Goal: Task Accomplishment & Management: Manage account settings

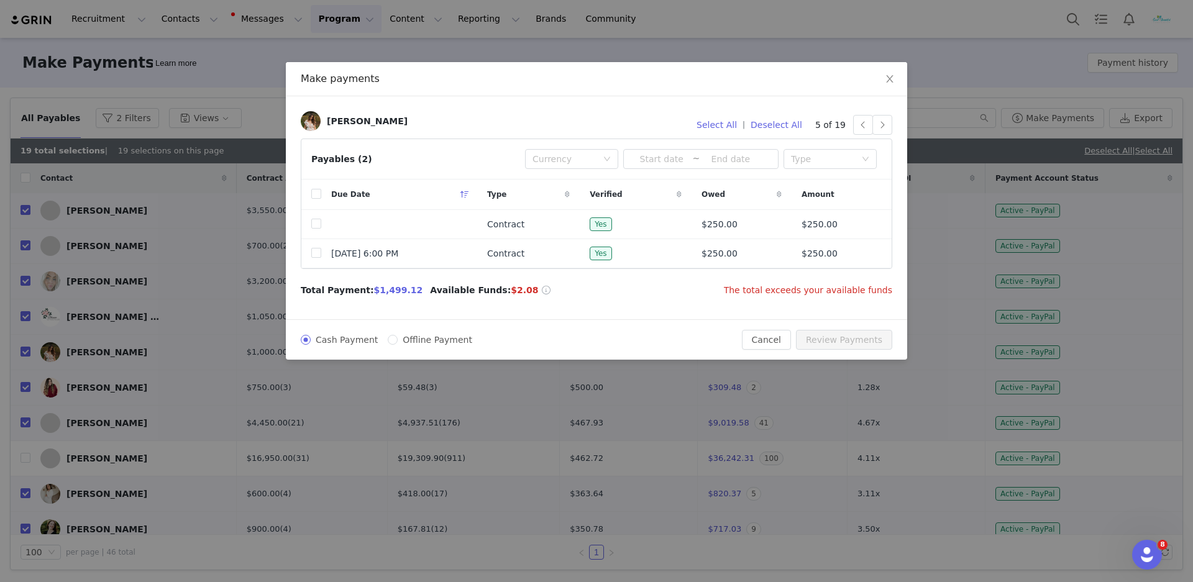
scroll to position [500, 0]
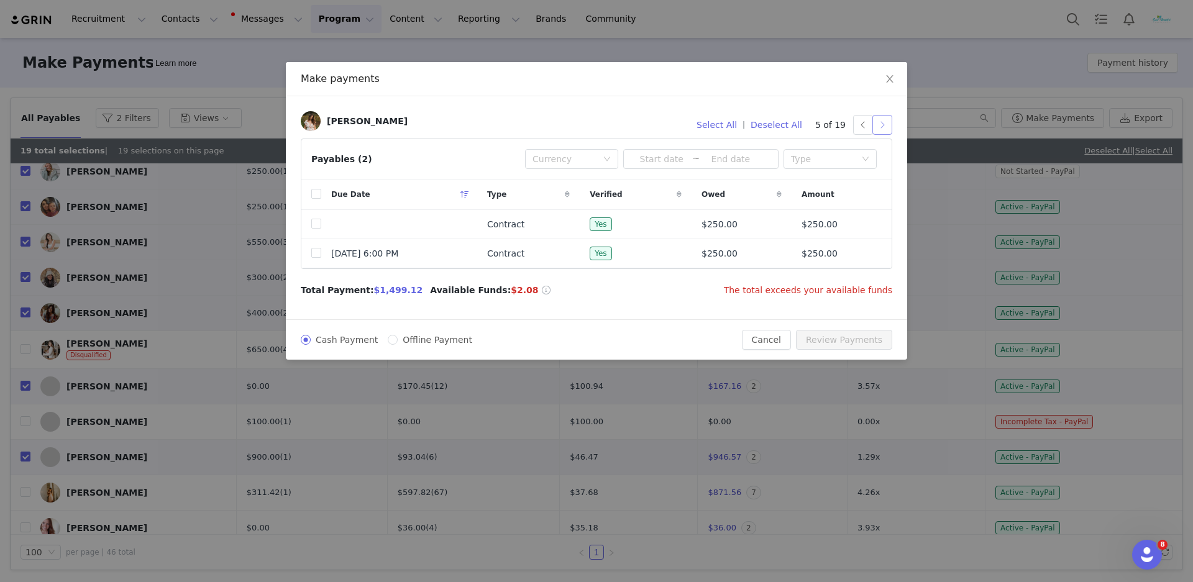
click at [884, 131] on button "button" at bounding box center [883, 125] width 20 height 20
click at [319, 224] on input "checkbox" at bounding box center [316, 224] width 10 height 10
checkbox input "true"
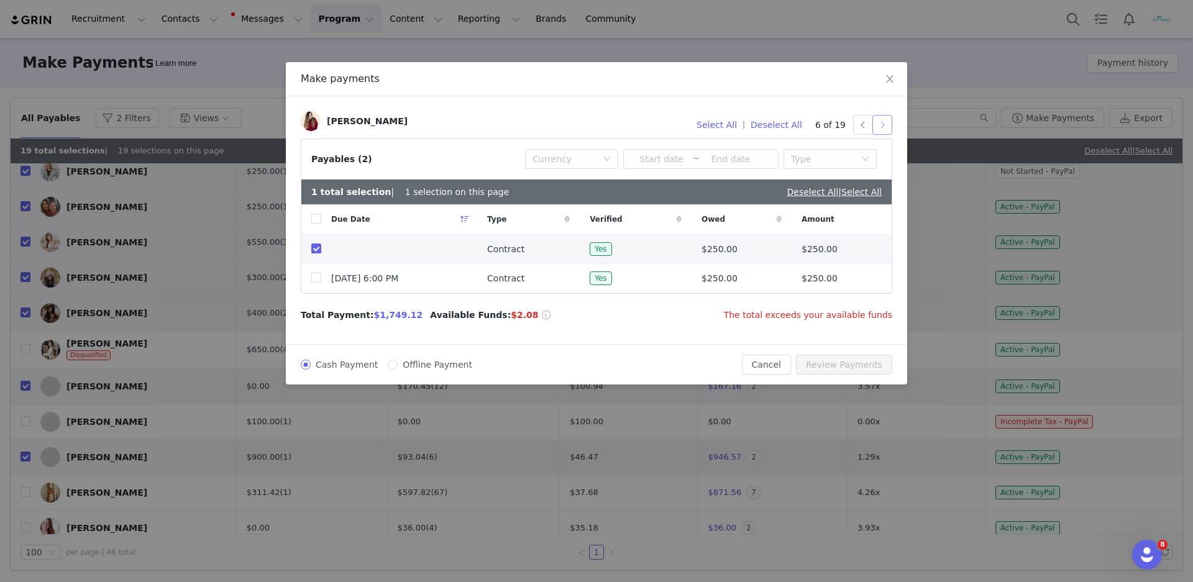
click at [887, 122] on button "button" at bounding box center [883, 125] width 20 height 20
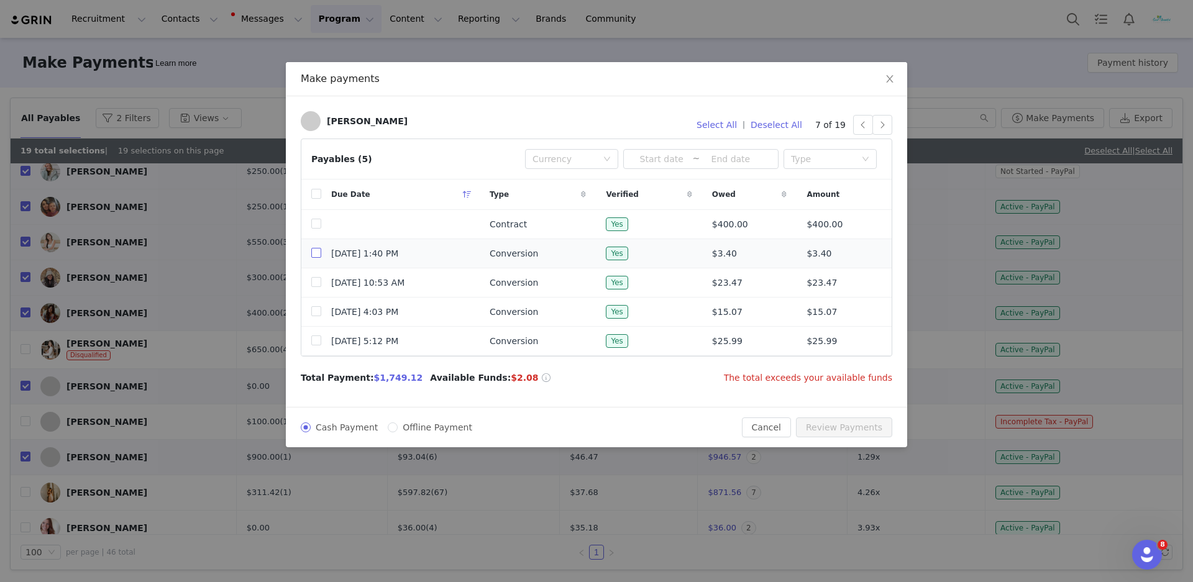
click at [313, 252] on input "checkbox" at bounding box center [316, 253] width 10 height 10
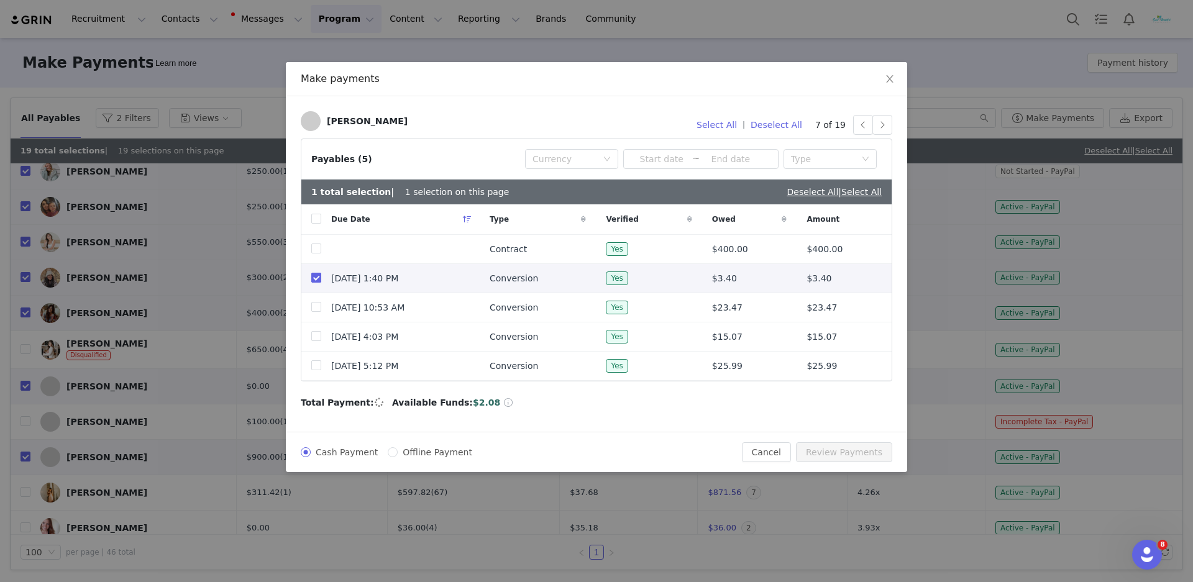
checkbox input "true"
click at [319, 312] on input "checkbox" at bounding box center [316, 307] width 10 height 10
checkbox input "true"
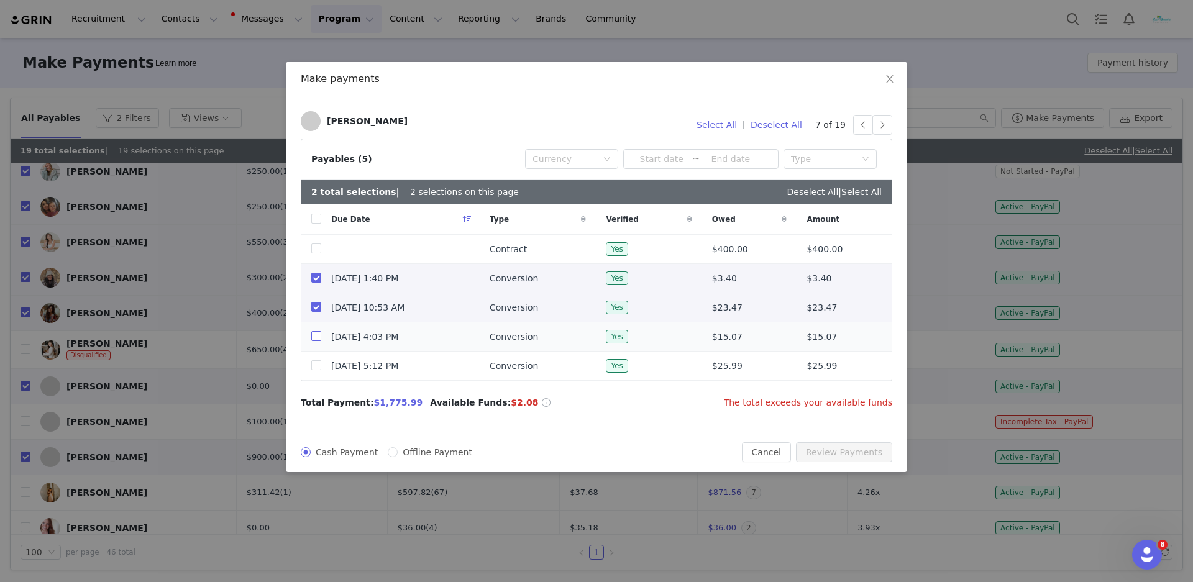
click at [319, 341] on input "checkbox" at bounding box center [316, 336] width 10 height 10
checkbox input "true"
click at [317, 370] on input "checkbox" at bounding box center [316, 365] width 10 height 10
checkbox input "true"
click at [888, 127] on button "button" at bounding box center [883, 125] width 20 height 20
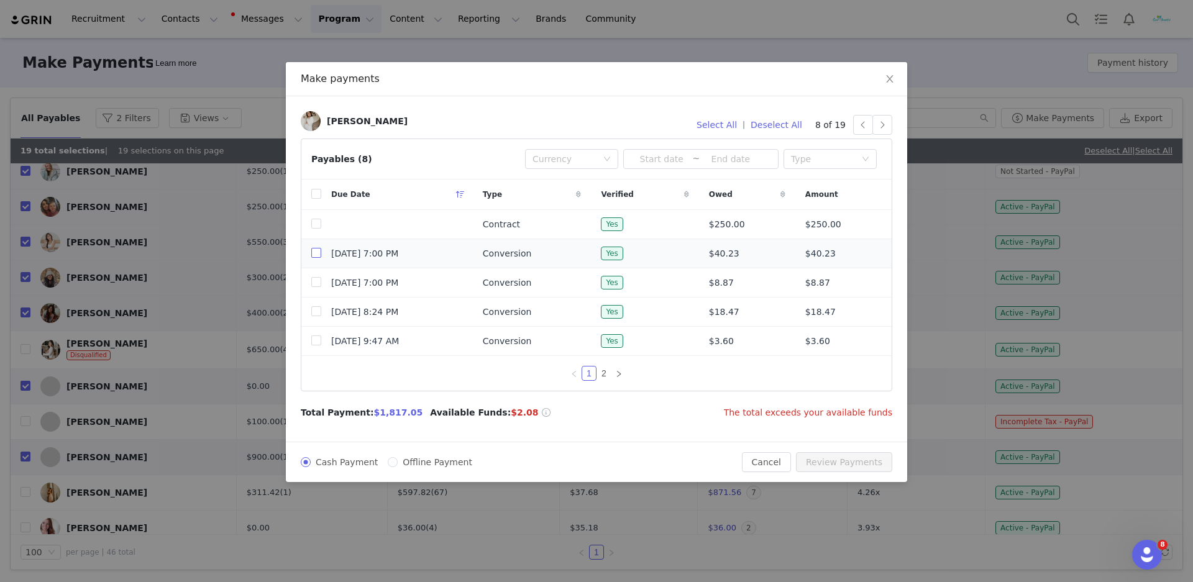
click at [314, 257] on input "checkbox" at bounding box center [316, 253] width 10 height 10
checkbox input "true"
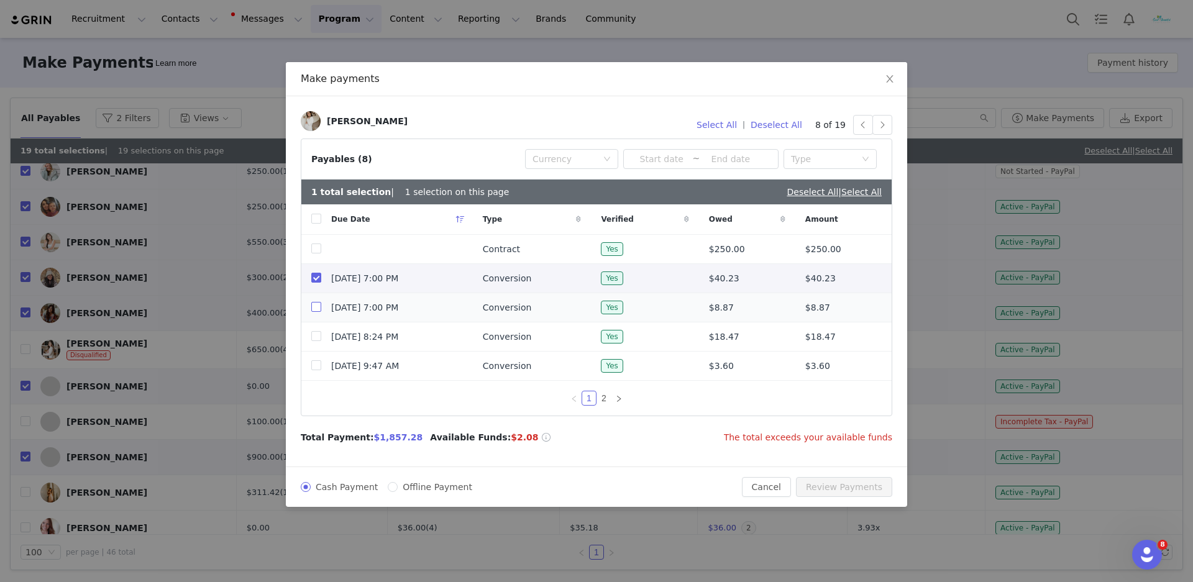
click at [318, 309] on input "checkbox" at bounding box center [316, 307] width 10 height 10
checkbox input "true"
click at [324, 337] on td "[DATE] 8:24 PM" at bounding box center [397, 337] width 152 height 29
click at [319, 346] on td at bounding box center [311, 337] width 20 height 29
click at [316, 339] on input "checkbox" at bounding box center [316, 336] width 10 height 10
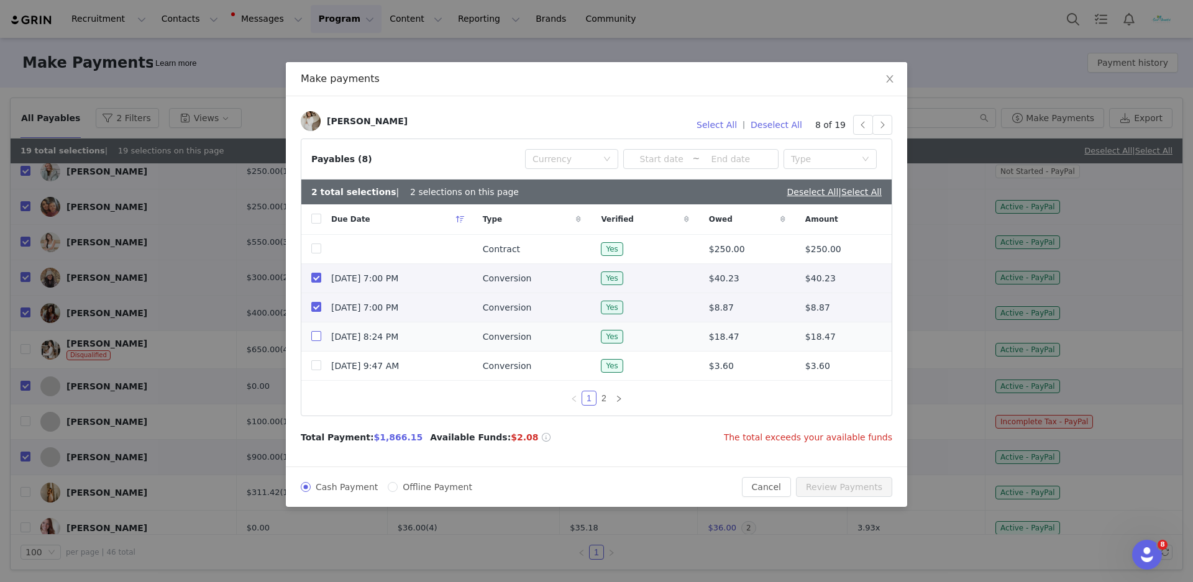
checkbox input "true"
click at [318, 369] on input "checkbox" at bounding box center [316, 365] width 10 height 10
checkbox input "true"
click at [597, 403] on link "2" at bounding box center [604, 399] width 14 height 14
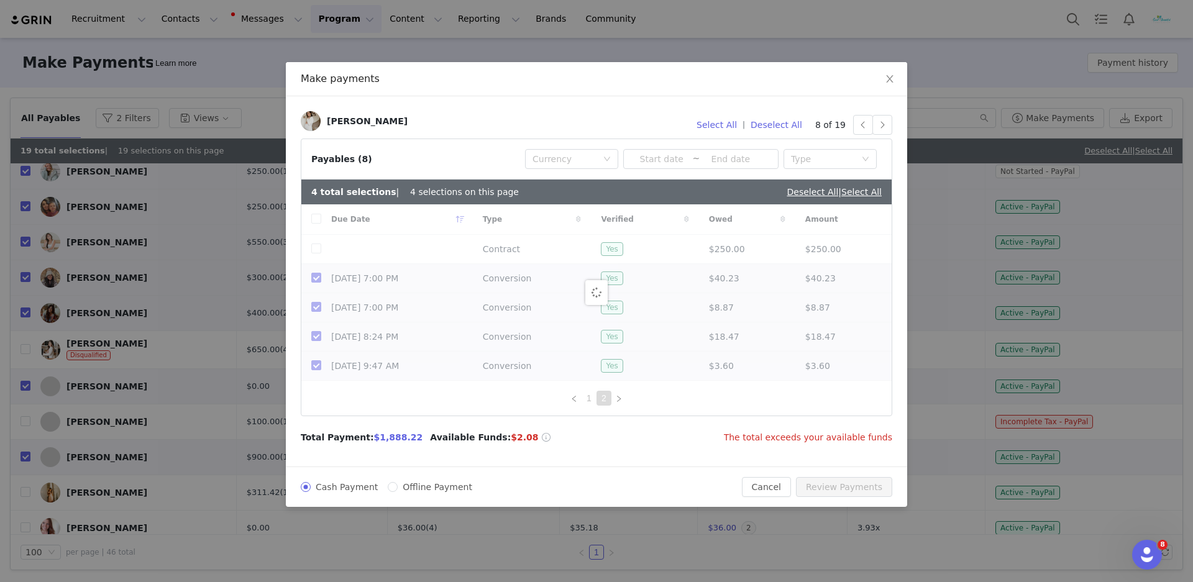
checkbox input "false"
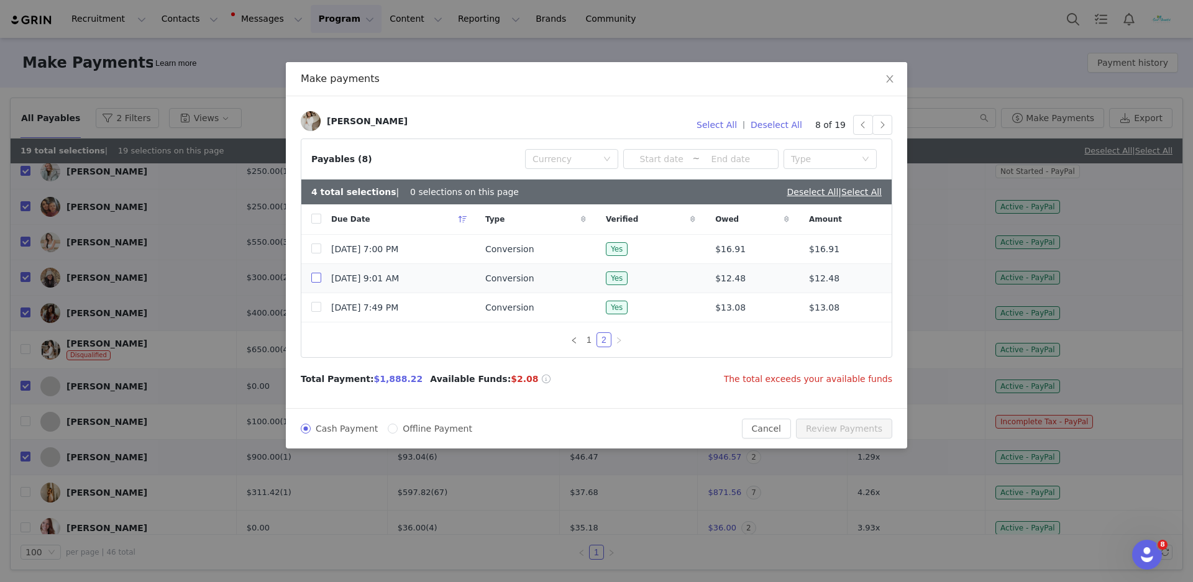
click at [314, 283] on input "checkbox" at bounding box center [316, 278] width 10 height 10
checkbox input "true"
click at [319, 312] on input "checkbox" at bounding box center [316, 307] width 10 height 10
checkbox input "true"
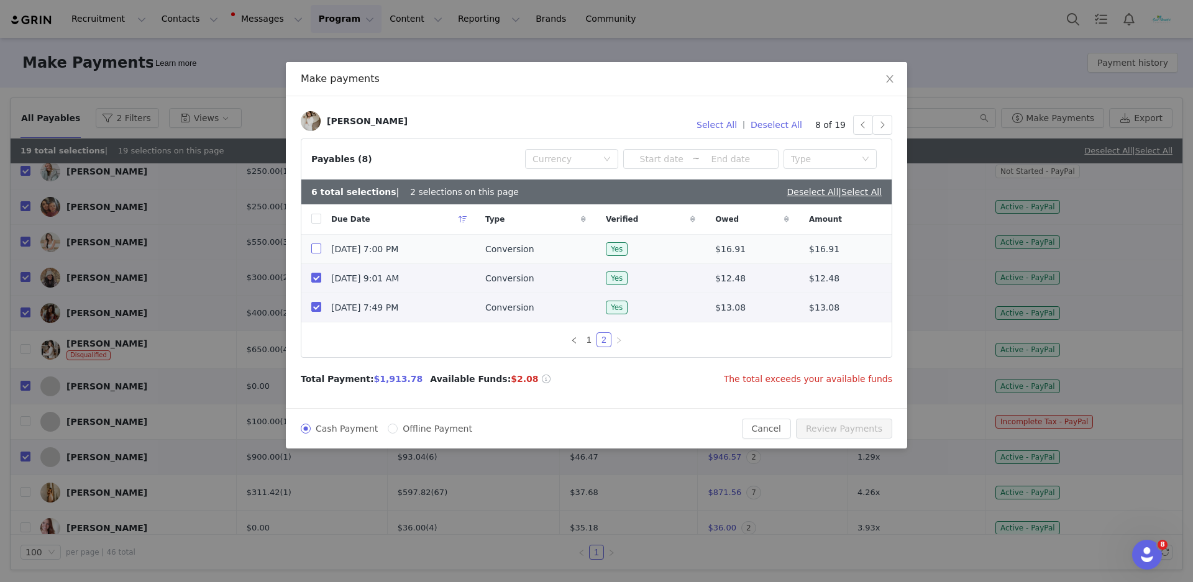
click at [314, 244] on input "checkbox" at bounding box center [316, 249] width 10 height 10
checkbox input "true"
click at [582, 341] on link "1" at bounding box center [589, 340] width 14 height 14
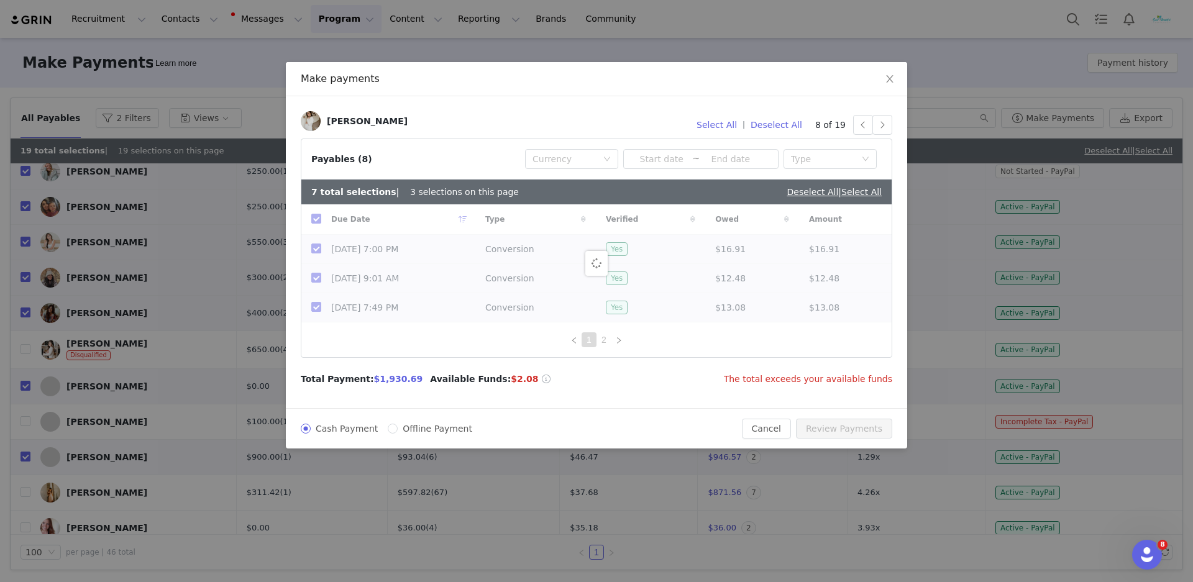
checkbox input "false"
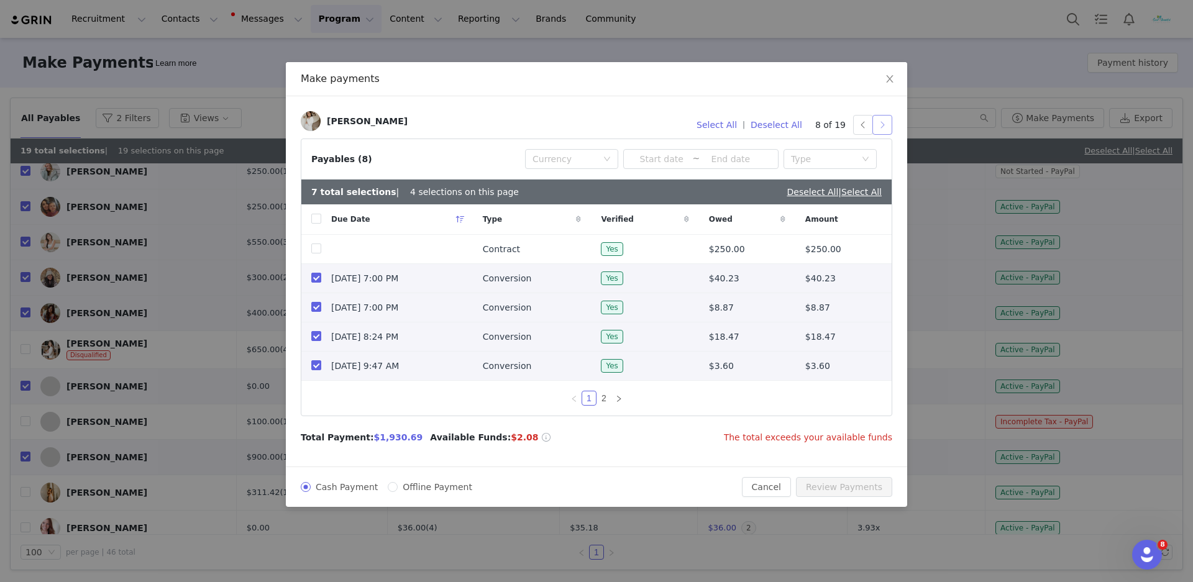
click at [887, 125] on button "button" at bounding box center [883, 125] width 20 height 20
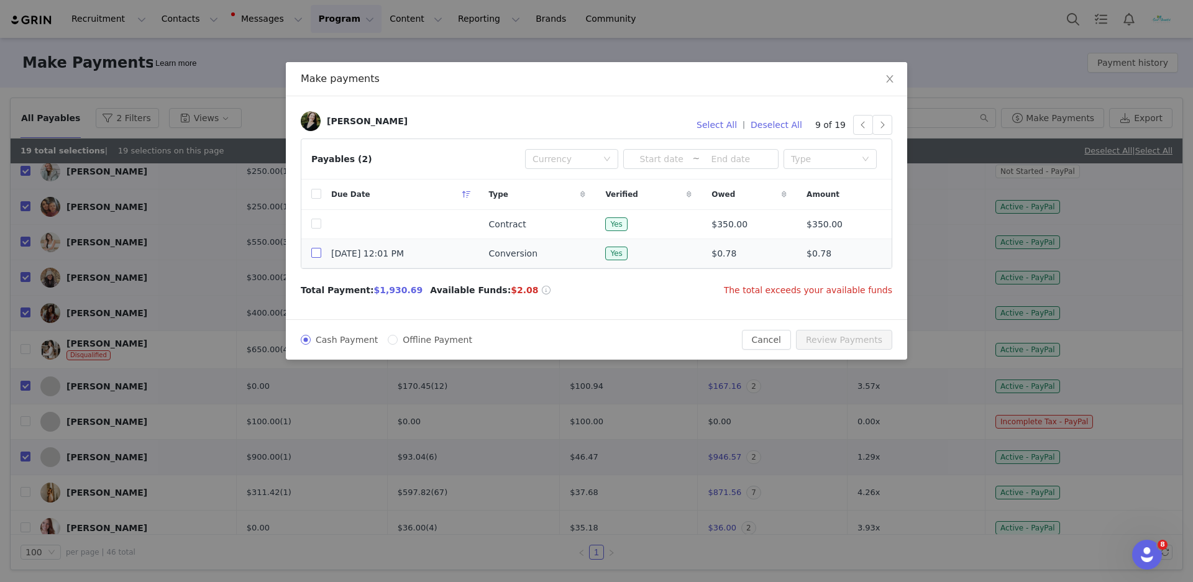
click at [317, 256] on input "checkbox" at bounding box center [316, 253] width 10 height 10
checkbox input "true"
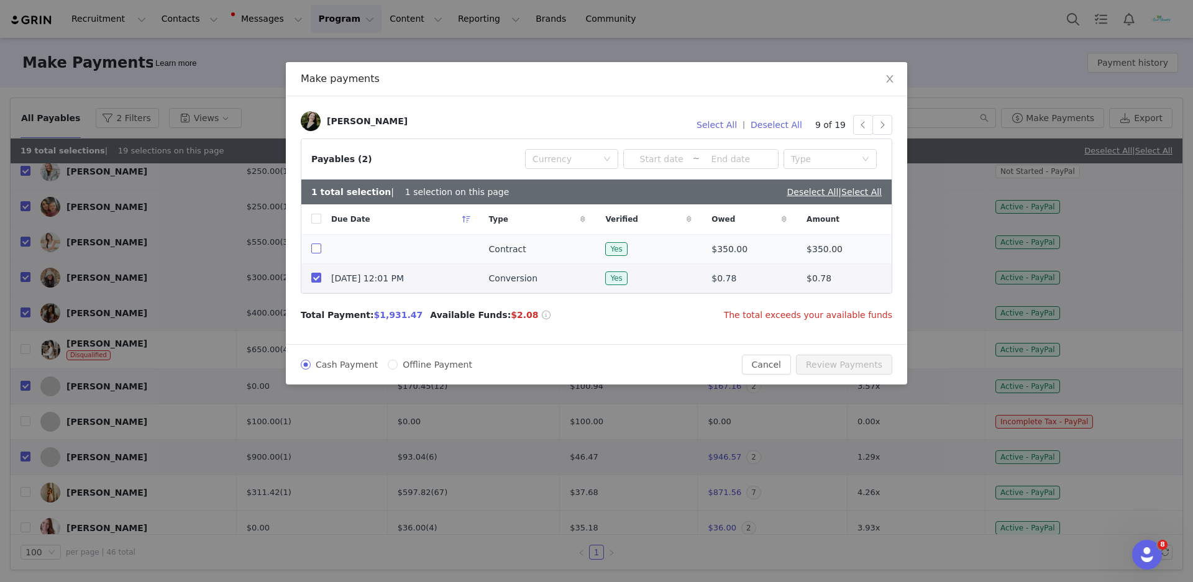
click at [318, 255] on label at bounding box center [316, 249] width 10 height 13
click at [318, 254] on input "checkbox" at bounding box center [316, 249] width 10 height 10
checkbox input "true"
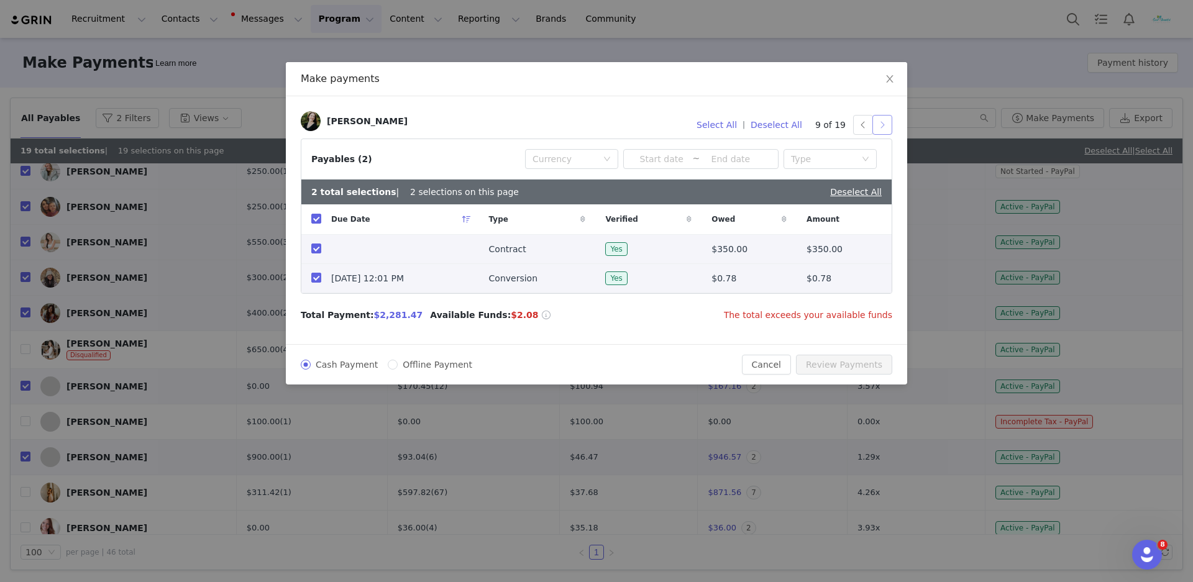
click at [890, 124] on button "button" at bounding box center [883, 125] width 20 height 20
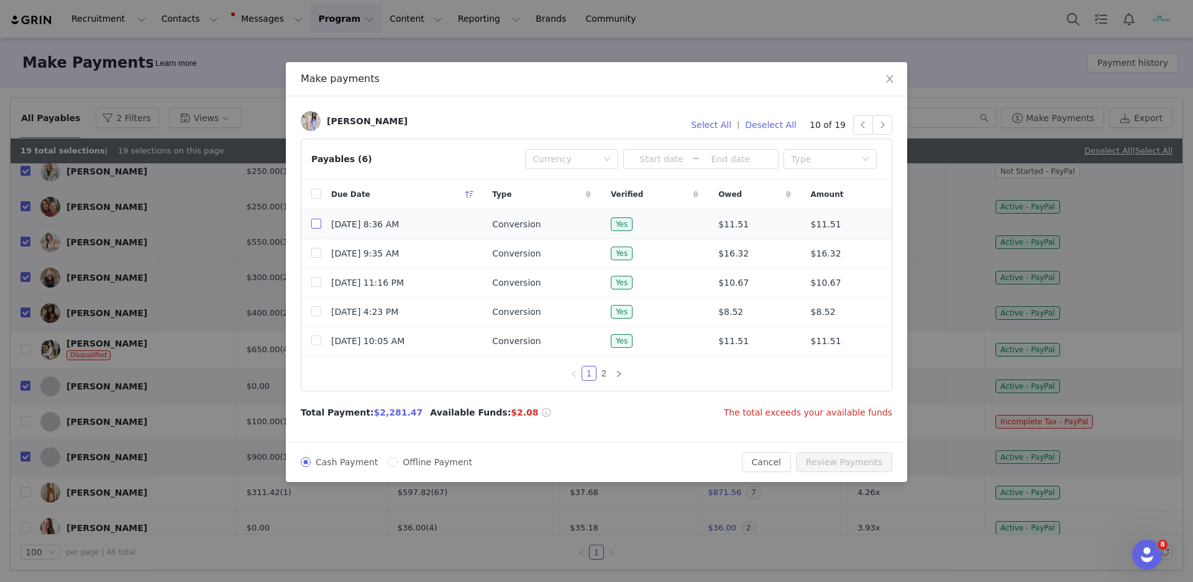
click at [318, 227] on input "checkbox" at bounding box center [316, 224] width 10 height 10
checkbox input "true"
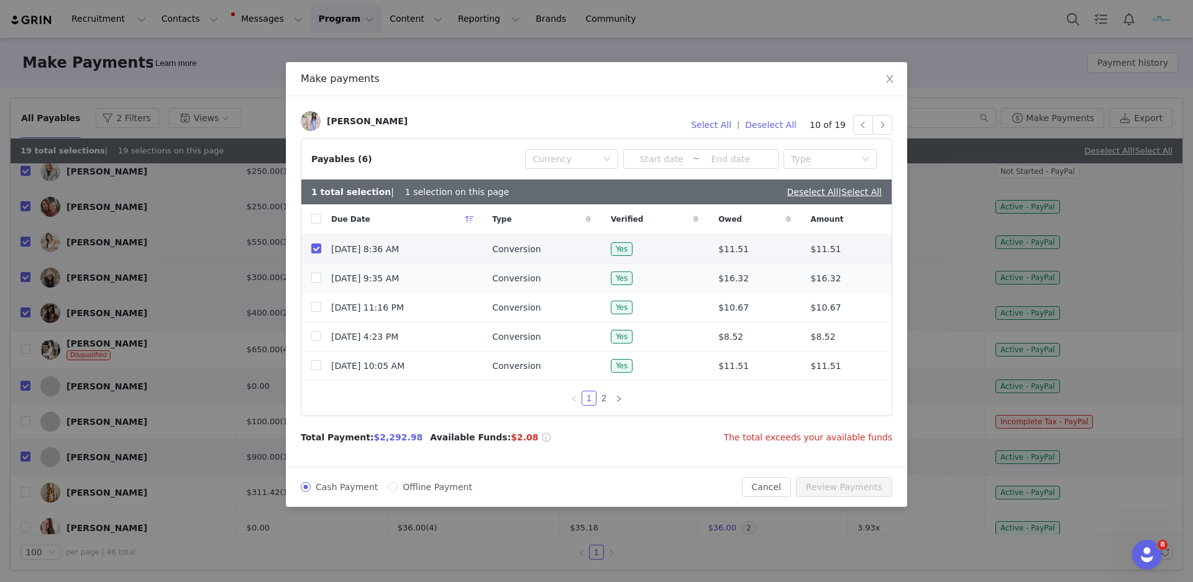
click at [321, 292] on td at bounding box center [311, 278] width 20 height 29
click at [321, 285] on label at bounding box center [316, 278] width 10 height 13
click at [321, 283] on input "checkbox" at bounding box center [316, 278] width 10 height 10
checkbox input "true"
click at [322, 314] on td "[DATE] 11:16 PM" at bounding box center [401, 307] width 161 height 29
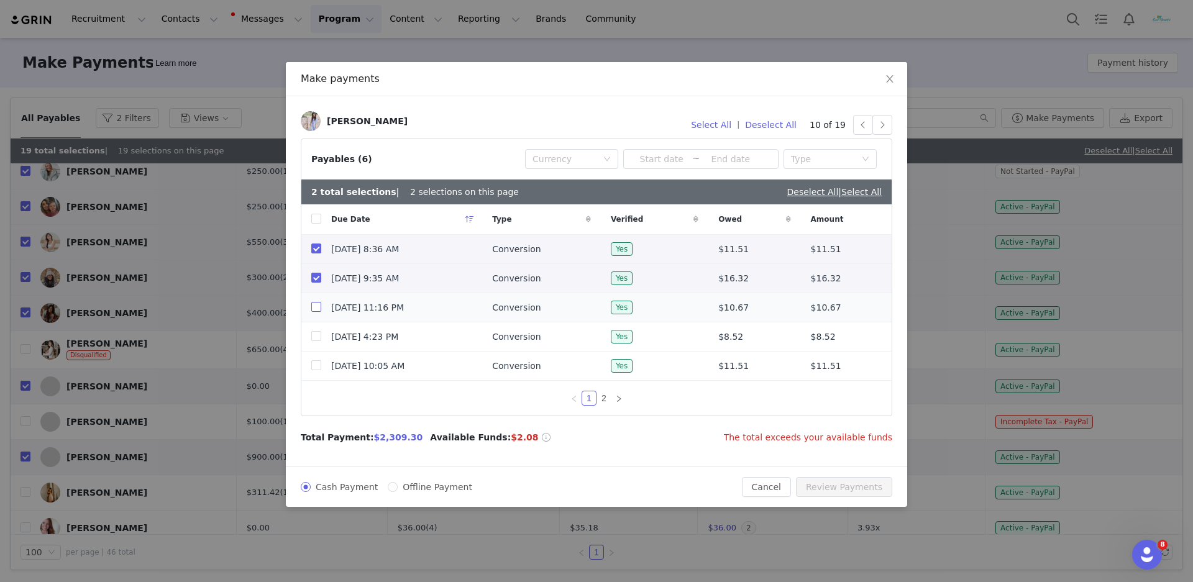
click at [319, 311] on input "checkbox" at bounding box center [316, 307] width 10 height 10
checkbox input "true"
click at [319, 339] on input "checkbox" at bounding box center [316, 336] width 10 height 10
checkbox input "true"
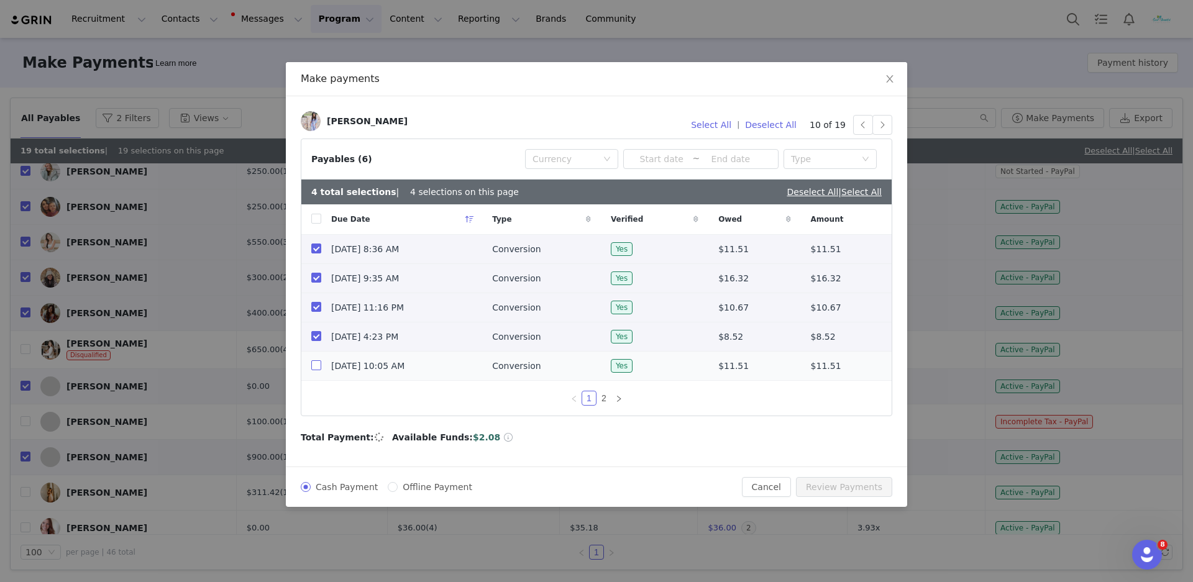
click at [321, 369] on input "checkbox" at bounding box center [316, 365] width 10 height 10
checkbox input "true"
click at [597, 403] on link "2" at bounding box center [604, 399] width 14 height 14
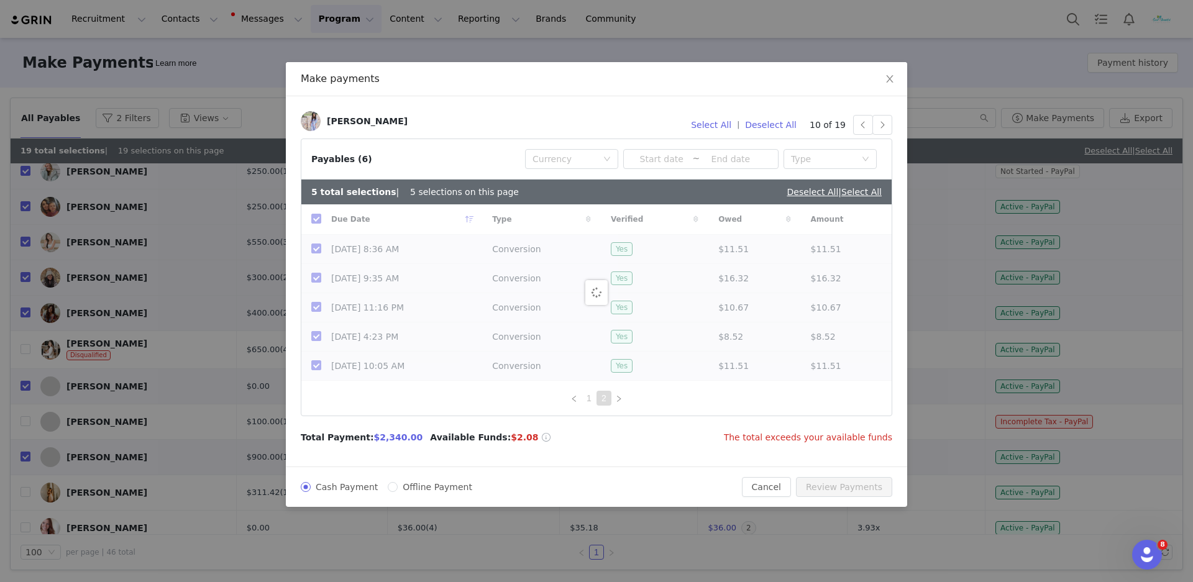
checkbox input "false"
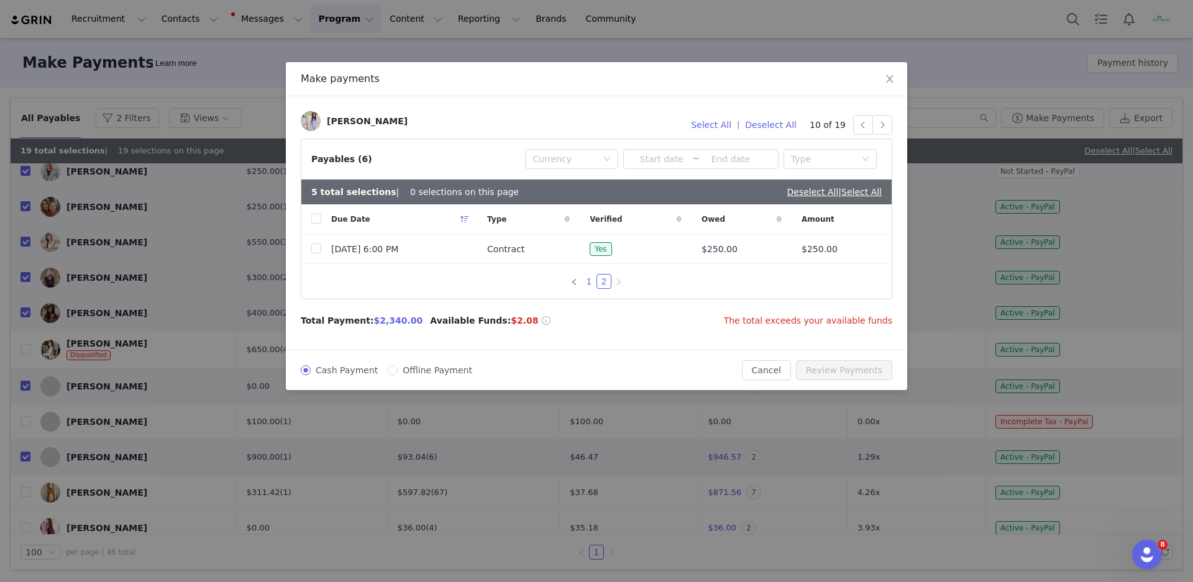
click at [582, 285] on link "1" at bounding box center [589, 282] width 14 height 14
checkbox input "true"
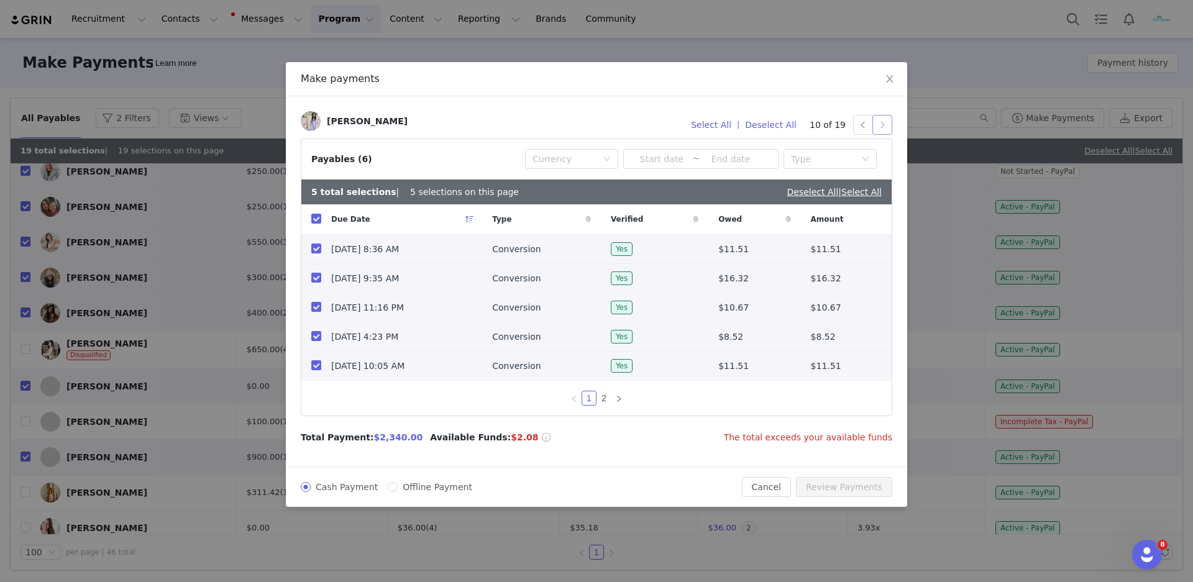
click at [883, 129] on button "button" at bounding box center [883, 125] width 20 height 20
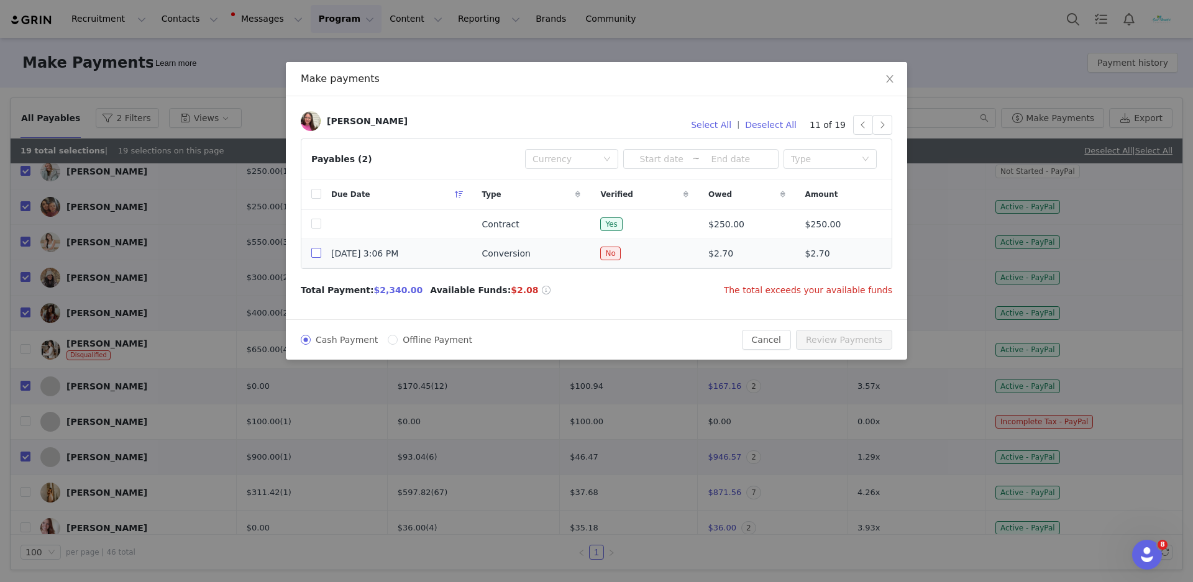
click at [318, 257] on input "checkbox" at bounding box center [316, 253] width 10 height 10
checkbox input "true"
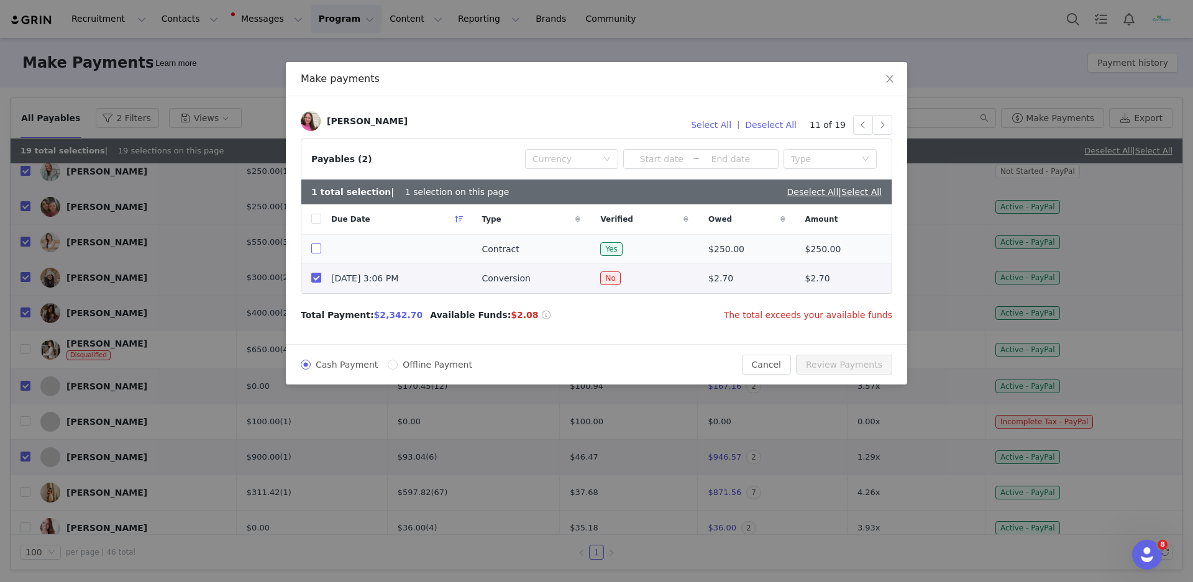
click at [318, 255] on label at bounding box center [316, 249] width 10 height 13
click at [318, 254] on input "checkbox" at bounding box center [316, 249] width 10 height 10
checkbox input "true"
click at [314, 255] on label at bounding box center [316, 249] width 10 height 13
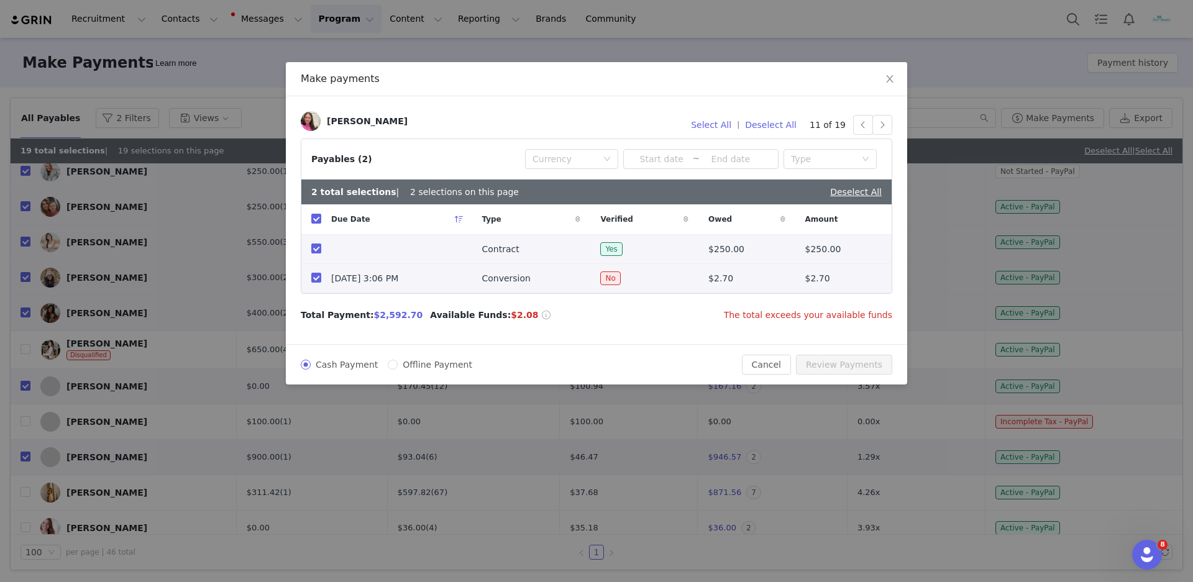
click at [314, 254] on input "checkbox" at bounding box center [316, 249] width 10 height 10
checkbox input "false"
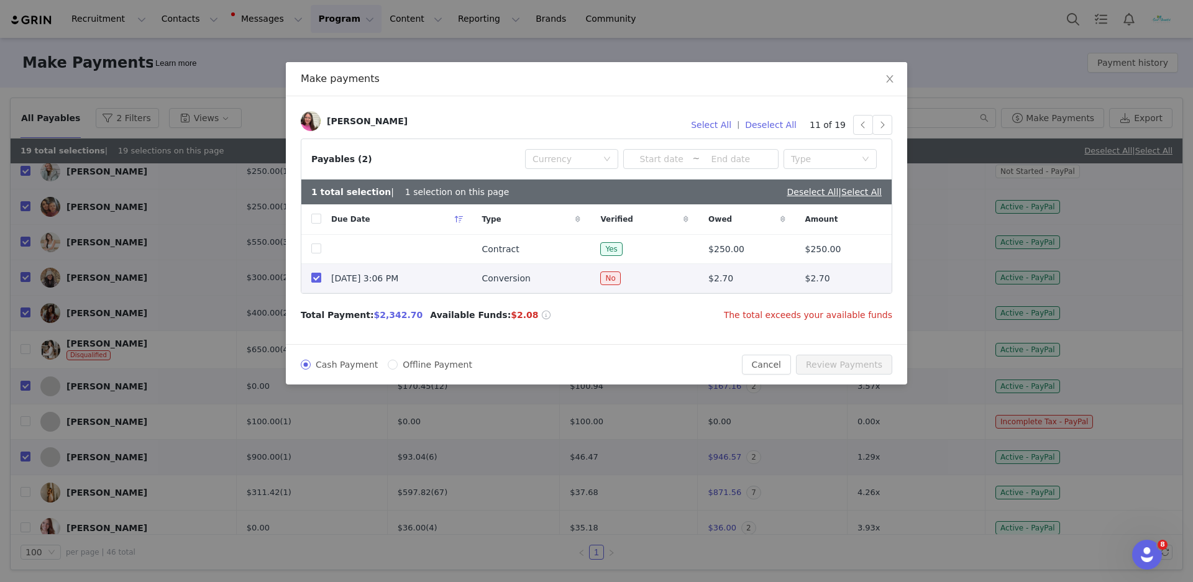
click at [319, 280] on input "checkbox" at bounding box center [316, 278] width 10 height 10
checkbox input "false"
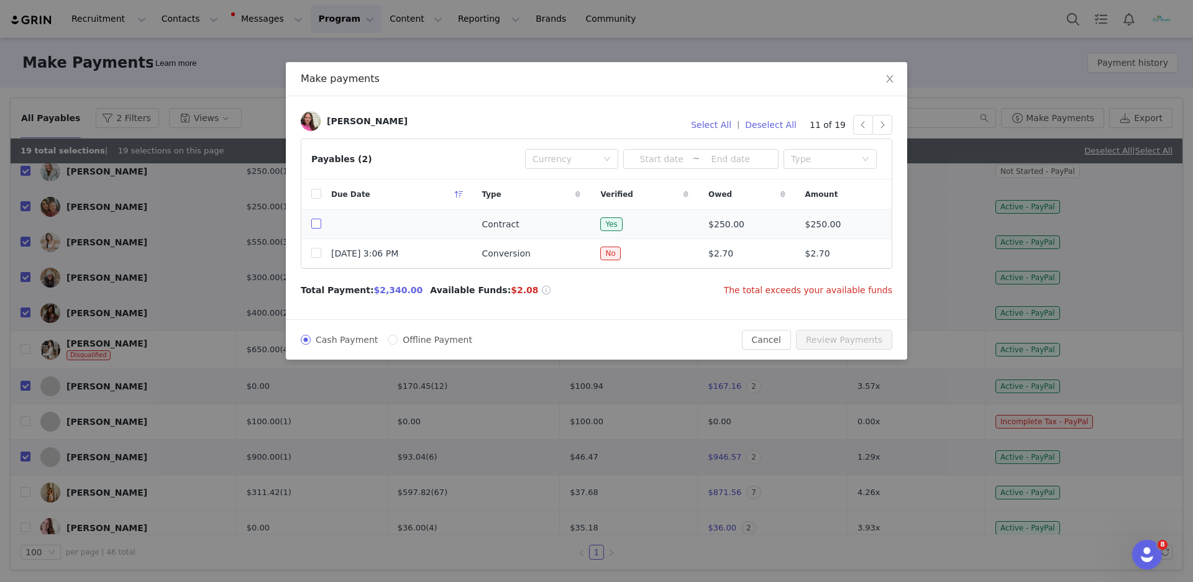
click at [316, 229] on input "checkbox" at bounding box center [316, 224] width 10 height 10
checkbox input "true"
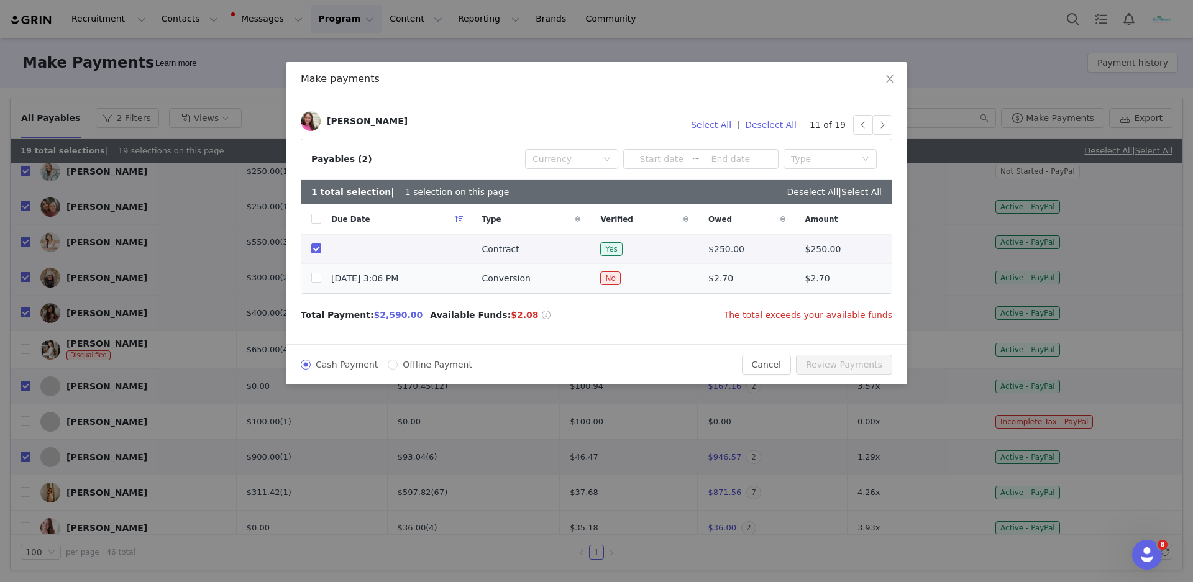
click at [321, 284] on td "[DATE] 3:06 PM" at bounding box center [396, 278] width 150 height 29
click at [321, 281] on input "checkbox" at bounding box center [316, 278] width 10 height 10
checkbox input "true"
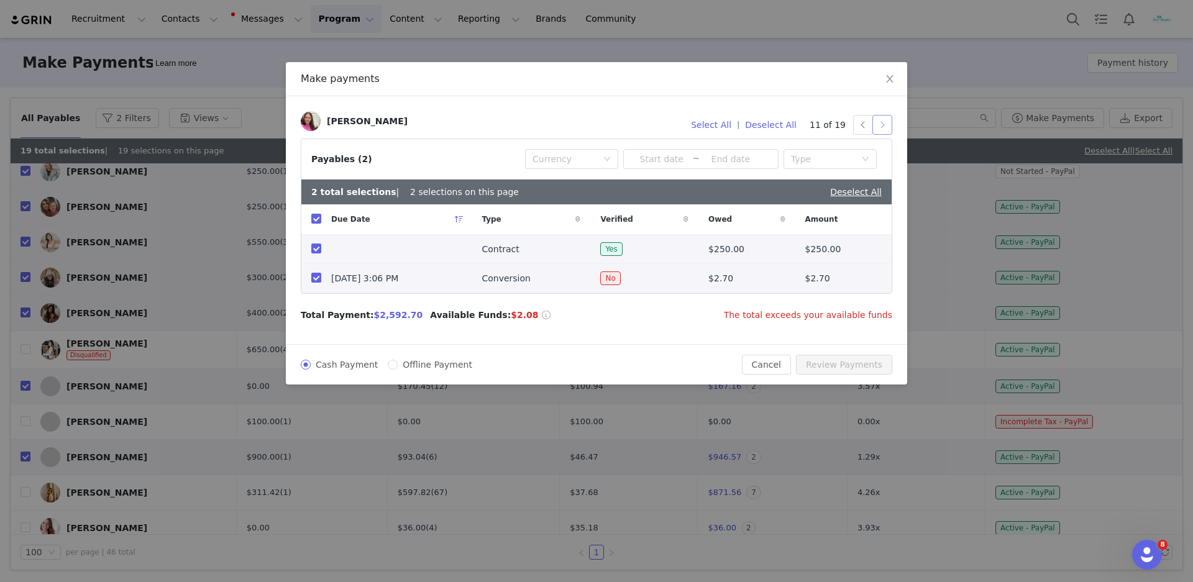
click at [886, 125] on button "button" at bounding box center [883, 125] width 20 height 20
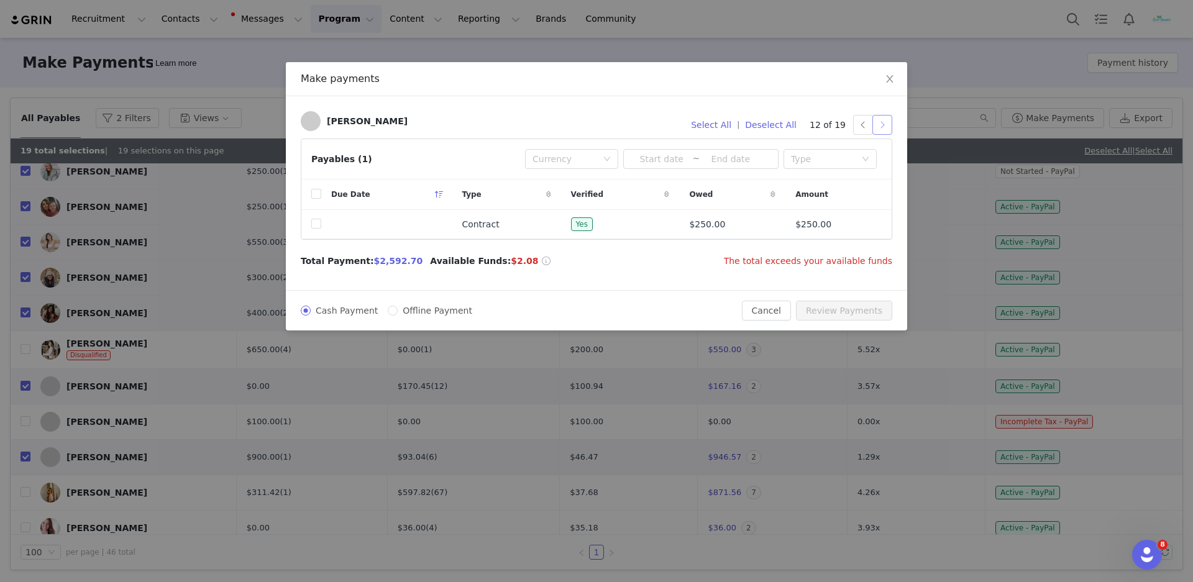
click at [883, 122] on button "button" at bounding box center [883, 125] width 20 height 20
click at [317, 224] on input "checkbox" at bounding box center [316, 224] width 10 height 10
checkbox input "true"
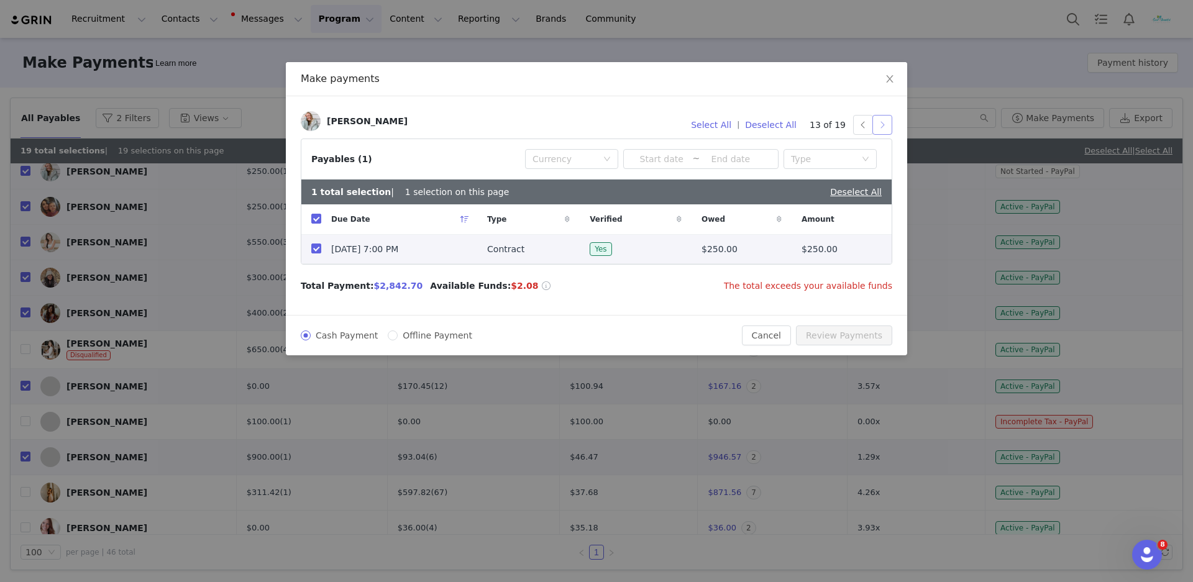
click at [883, 125] on button "button" at bounding box center [883, 125] width 20 height 20
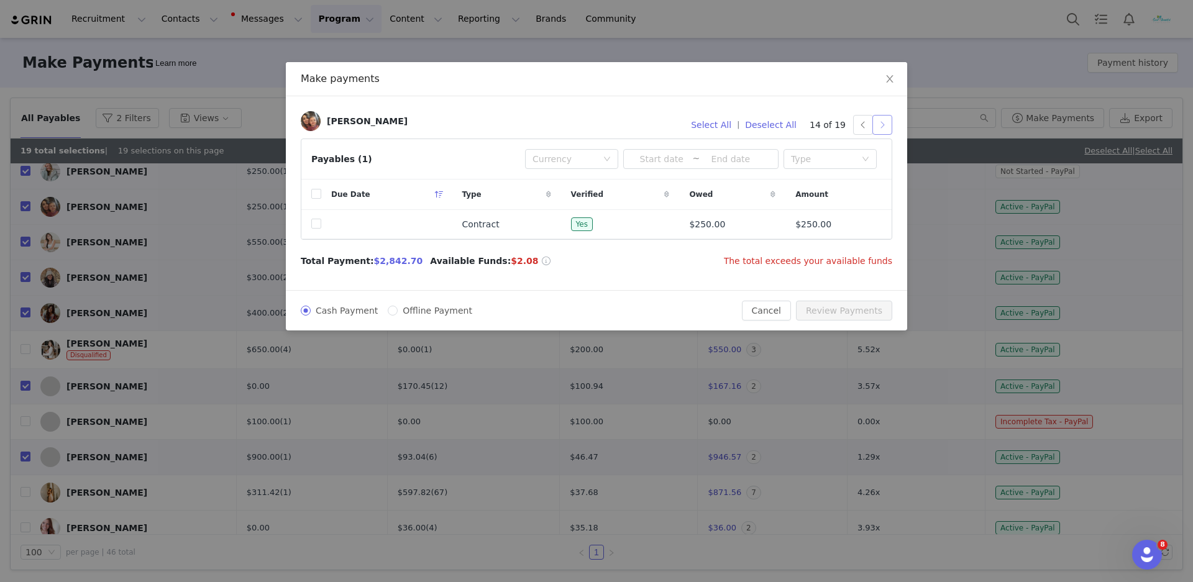
click at [884, 129] on button "button" at bounding box center [883, 125] width 20 height 20
click at [317, 227] on input "checkbox" at bounding box center [316, 224] width 10 height 10
checkbox input "true"
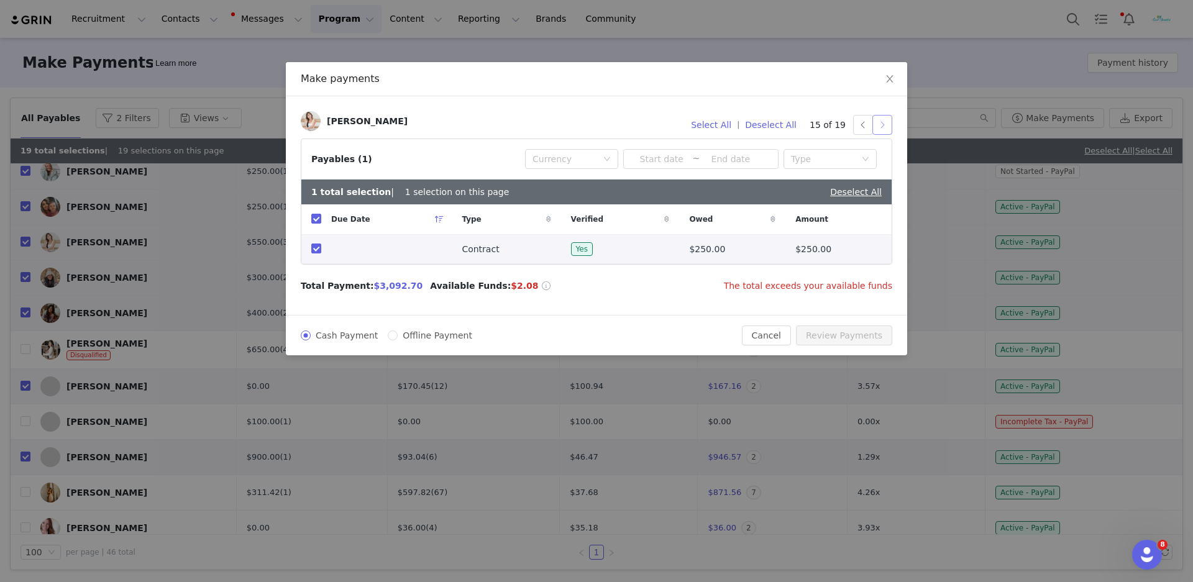
click at [886, 123] on button "button" at bounding box center [883, 125] width 20 height 20
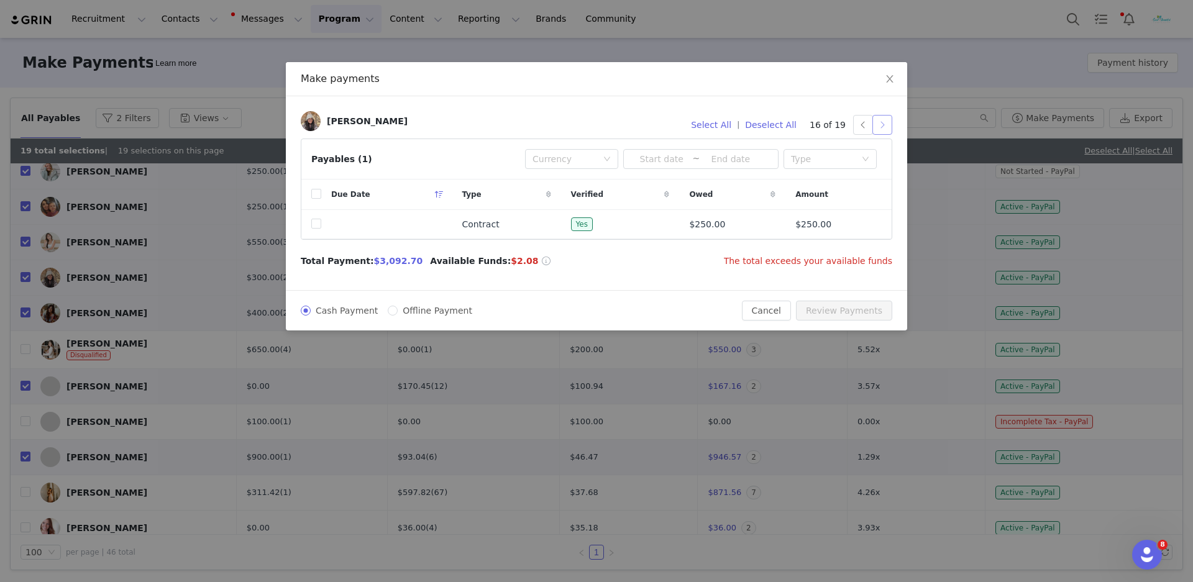
click at [888, 127] on button "button" at bounding box center [883, 125] width 20 height 20
click at [723, 0] on div "Make payments [PERSON_NAME] Select All | Deselect All 17 of 19 Payables (1) Cur…" at bounding box center [596, 291] width 1193 height 582
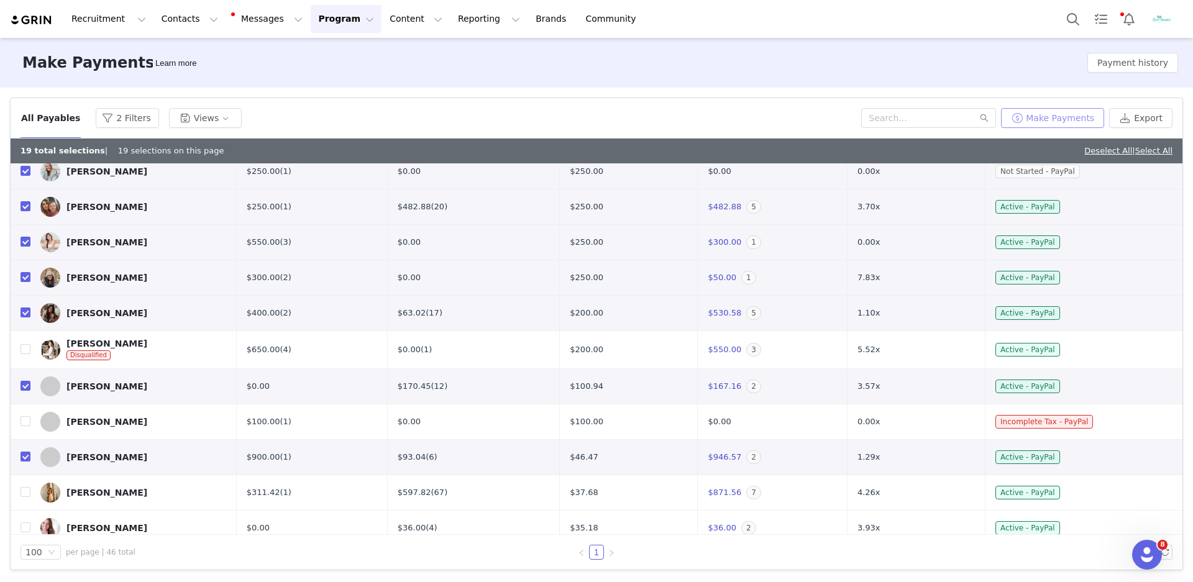
click at [1047, 123] on button "Make Payments" at bounding box center [1052, 118] width 103 height 20
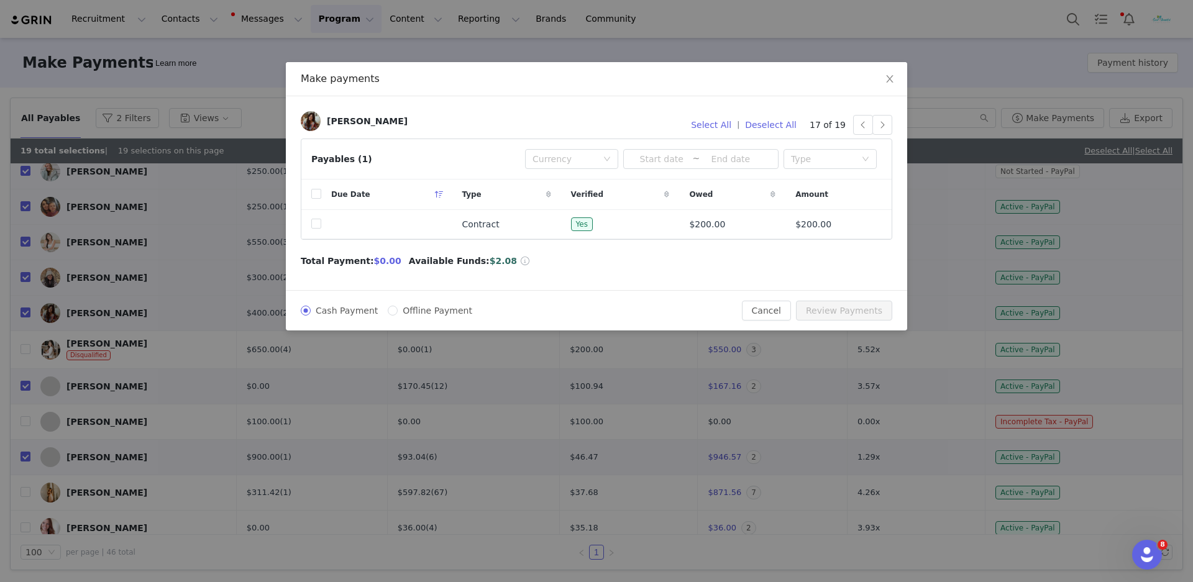
click at [893, 125] on div "[PERSON_NAME] Select All | Deselect All 17 of 19 Payables (1) Currency ~ Type D…" at bounding box center [596, 193] width 621 height 194
click at [886, 127] on button "button" at bounding box center [883, 125] width 20 height 20
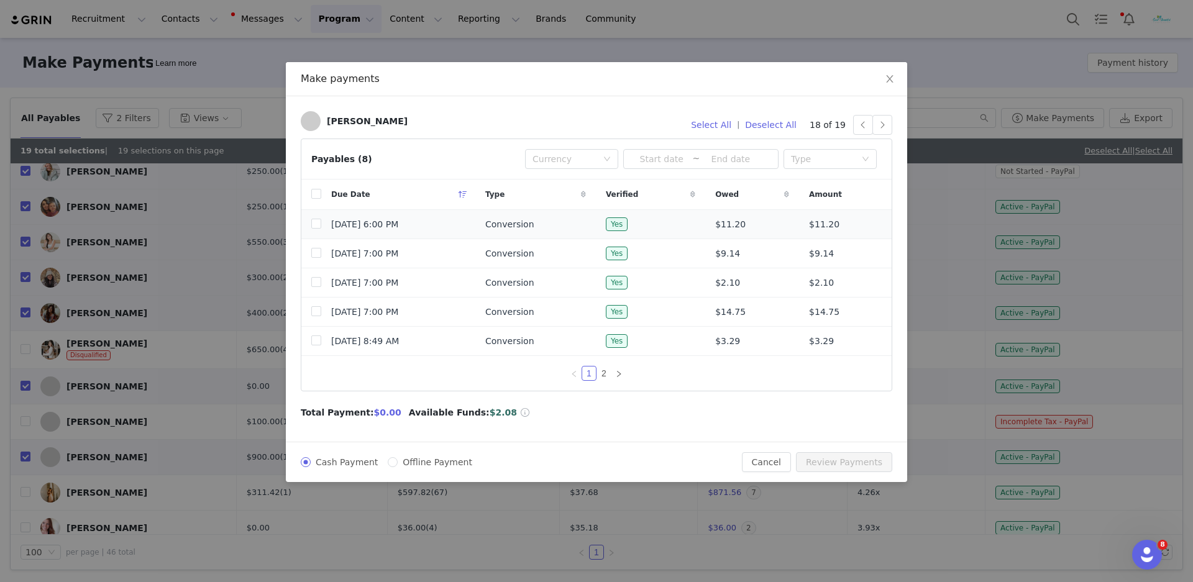
click at [311, 227] on td at bounding box center [311, 224] width 20 height 29
click at [318, 227] on input "checkbox" at bounding box center [316, 224] width 10 height 10
checkbox input "true"
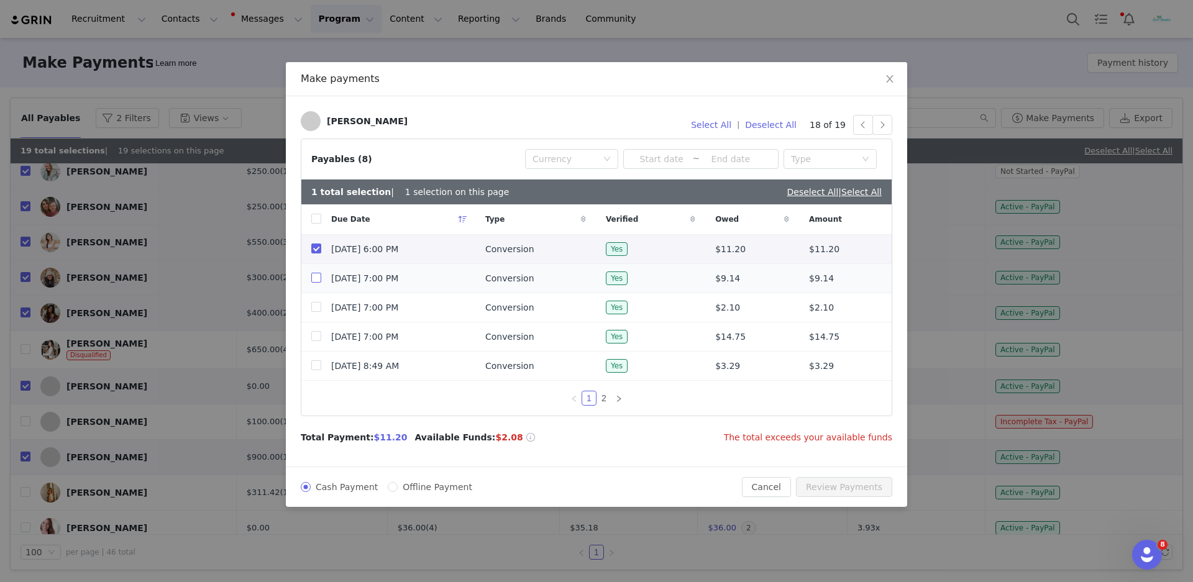
click at [319, 273] on label at bounding box center [316, 278] width 10 height 13
click at [319, 273] on input "checkbox" at bounding box center [316, 278] width 10 height 10
checkbox input "true"
click at [321, 316] on td "[DATE] 7:00 PM" at bounding box center [398, 307] width 154 height 29
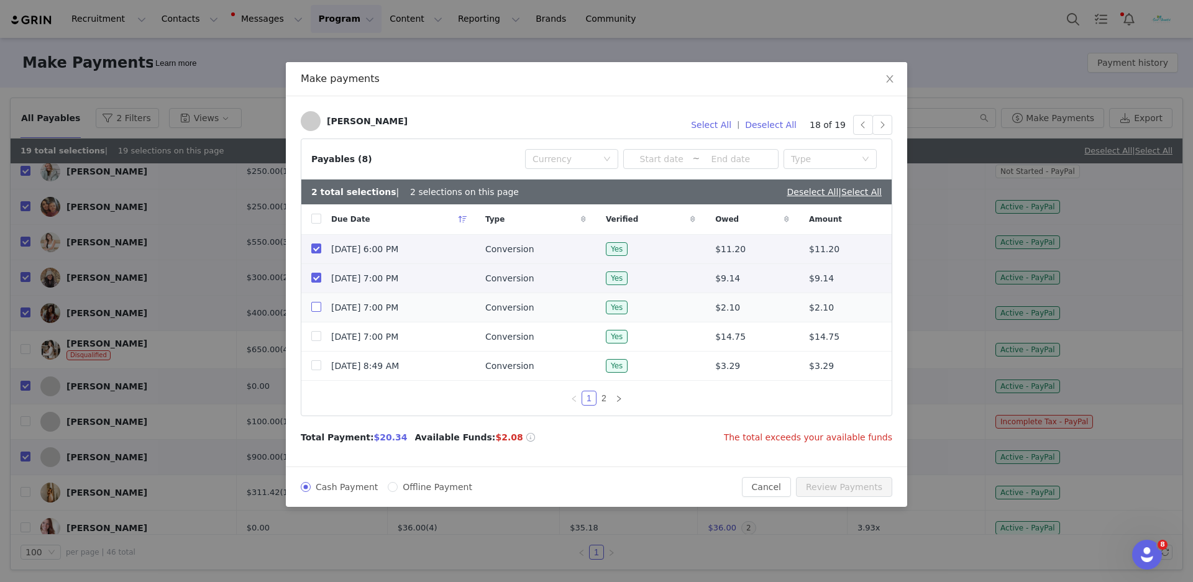
click at [319, 312] on input "checkbox" at bounding box center [316, 307] width 10 height 10
checkbox input "true"
click at [321, 341] on input "checkbox" at bounding box center [316, 336] width 10 height 10
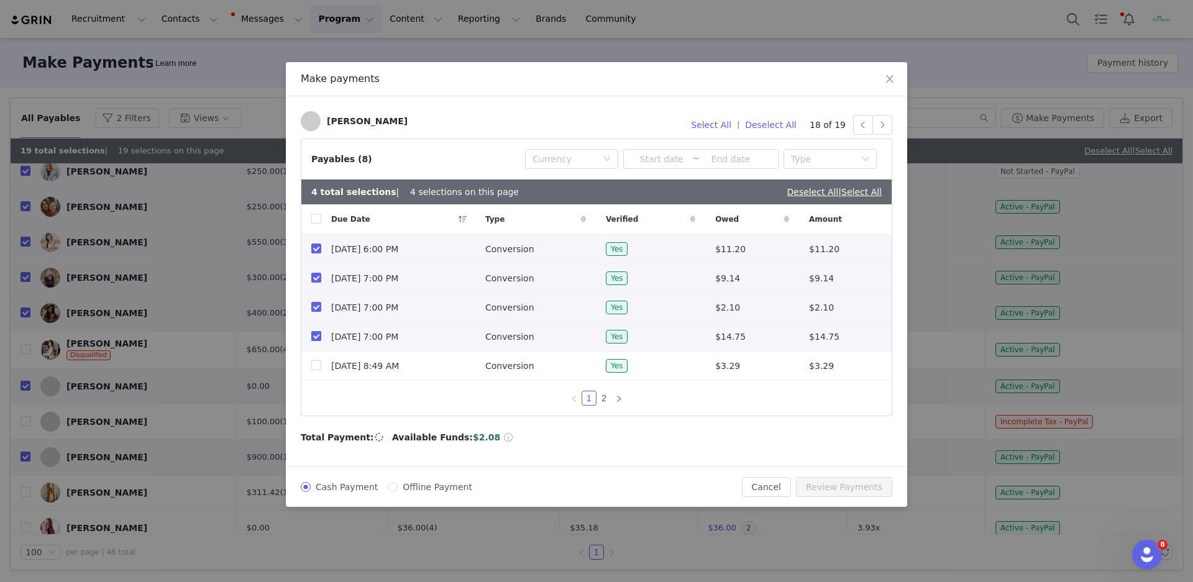
checkbox input "true"
click at [322, 372] on td "[DATE] 8:49 AM" at bounding box center [398, 366] width 154 height 29
click at [318, 368] on input "checkbox" at bounding box center [316, 365] width 10 height 10
checkbox input "true"
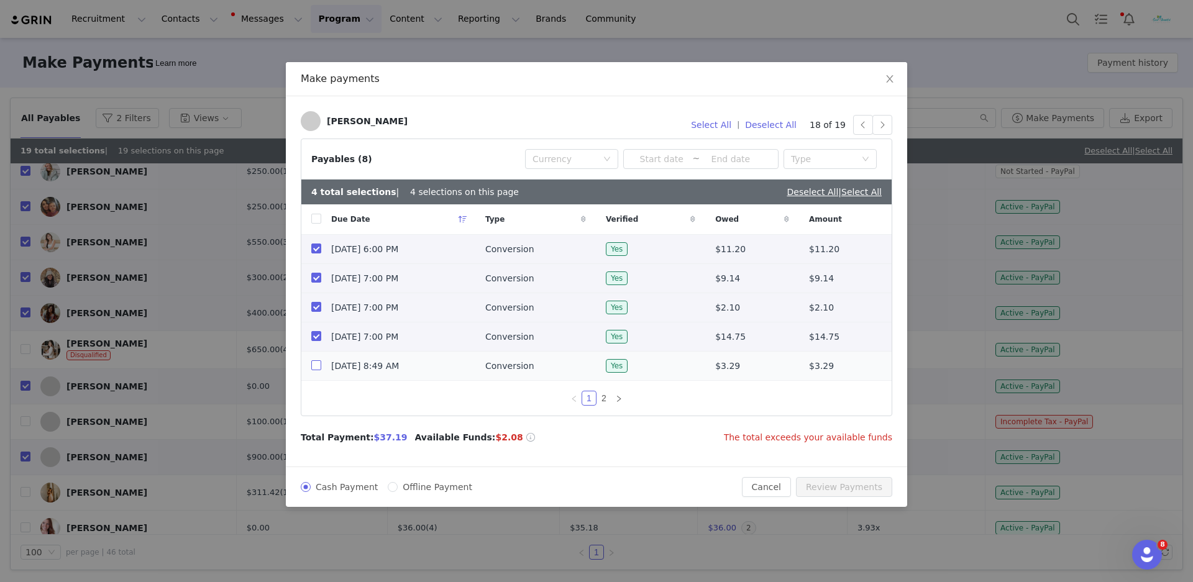
checkbox input "true"
click at [597, 403] on link "2" at bounding box center [604, 399] width 14 height 14
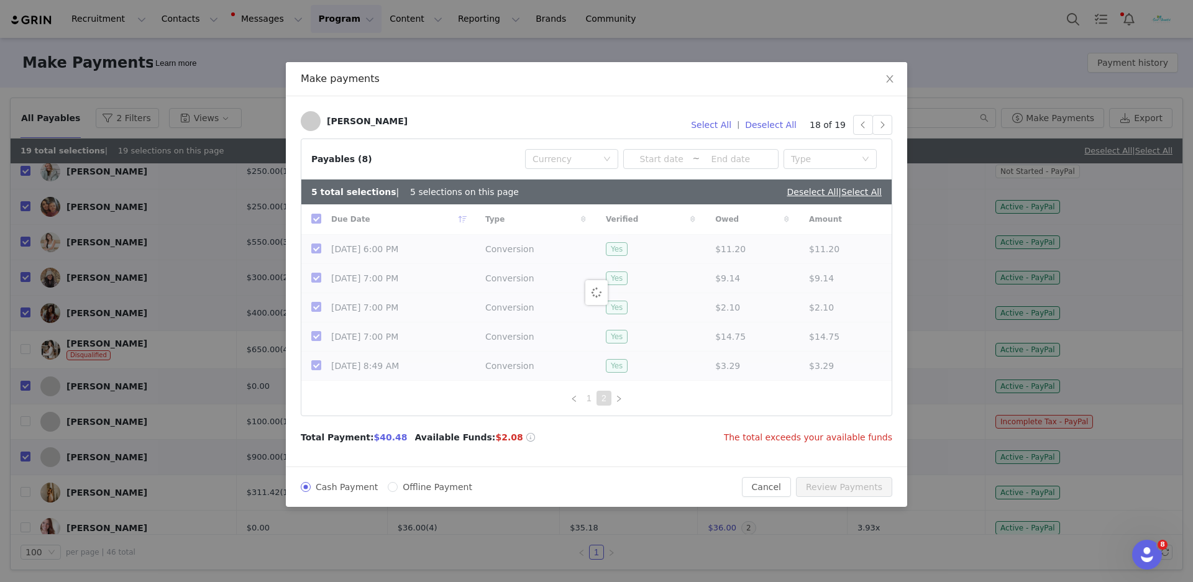
checkbox input "false"
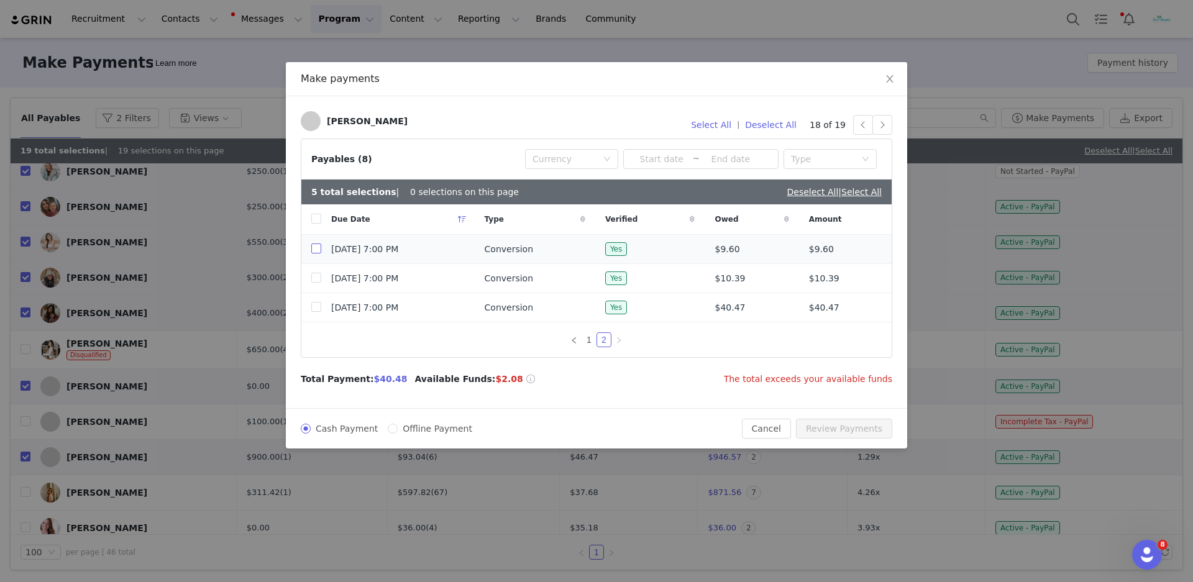
click at [311, 254] on input "checkbox" at bounding box center [316, 249] width 10 height 10
checkbox input "true"
click at [316, 274] on input "checkbox" at bounding box center [316, 278] width 10 height 10
checkbox input "true"
click at [319, 308] on input "checkbox" at bounding box center [316, 307] width 10 height 10
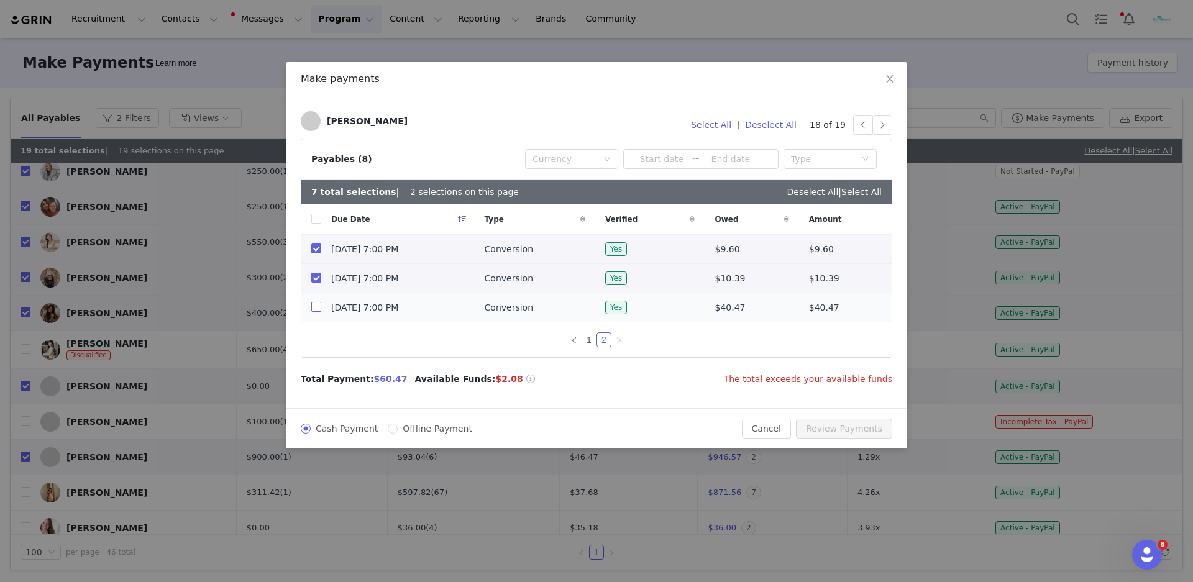
checkbox input "true"
click at [880, 127] on button "button" at bounding box center [883, 125] width 20 height 20
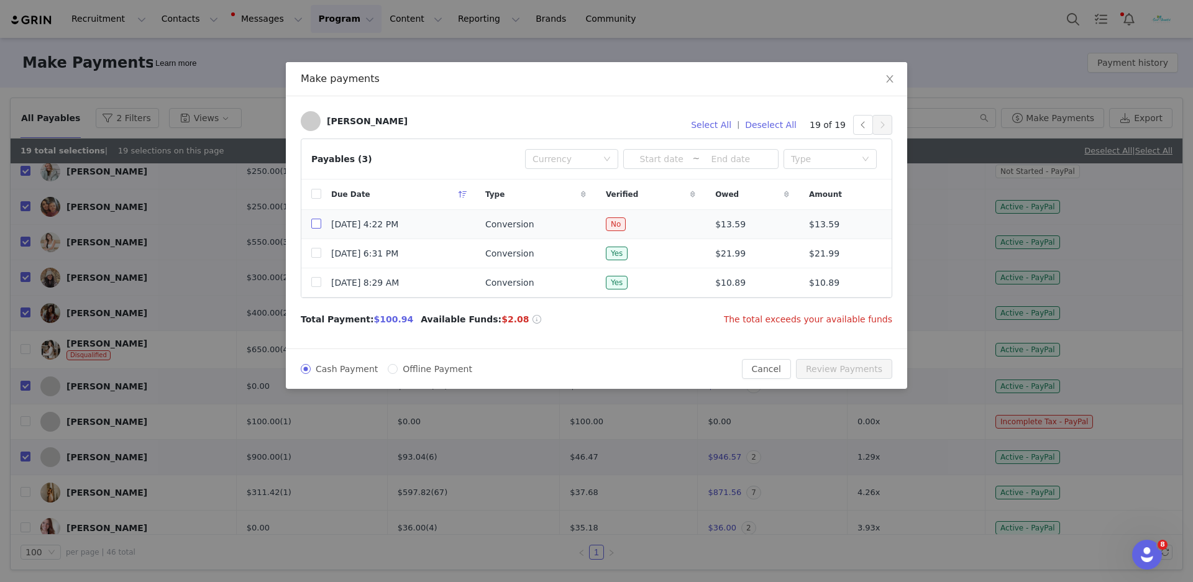
click at [317, 222] on input "checkbox" at bounding box center [316, 224] width 10 height 10
checkbox input "true"
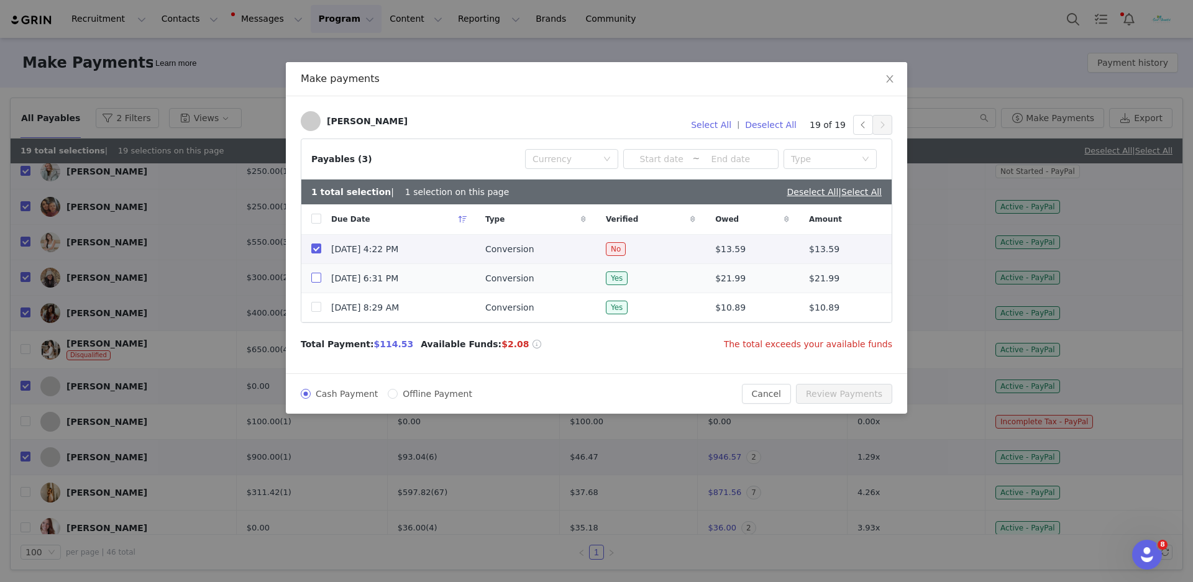
click at [318, 282] on input "checkbox" at bounding box center [316, 278] width 10 height 10
checkbox input "true"
click at [319, 306] on input "checkbox" at bounding box center [316, 307] width 10 height 10
checkbox input "true"
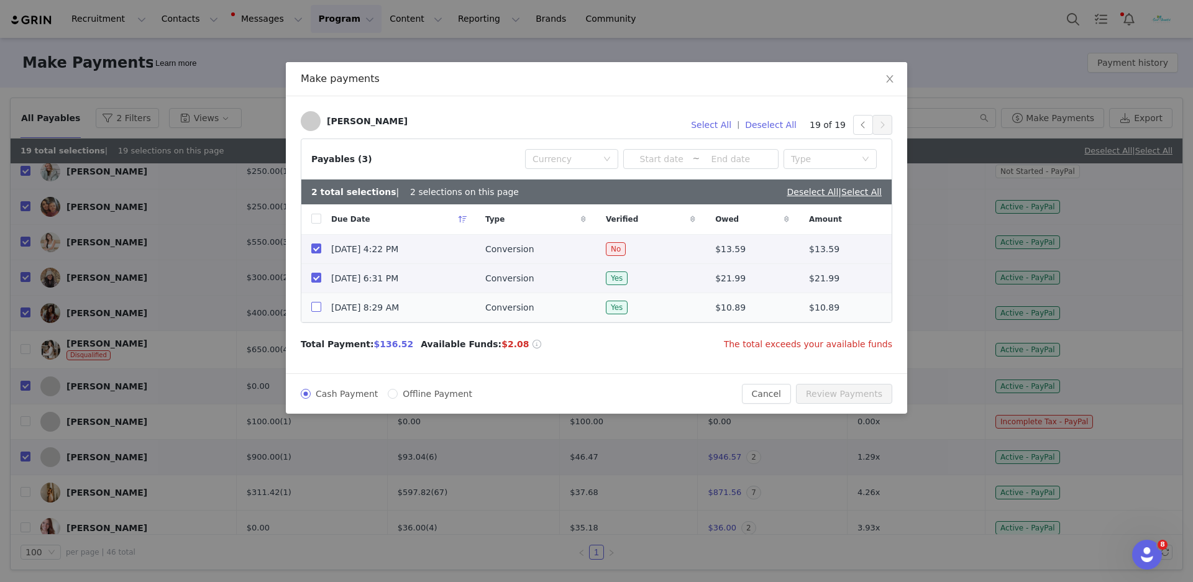
checkbox input "true"
click at [865, 124] on button "button" at bounding box center [863, 125] width 20 height 20
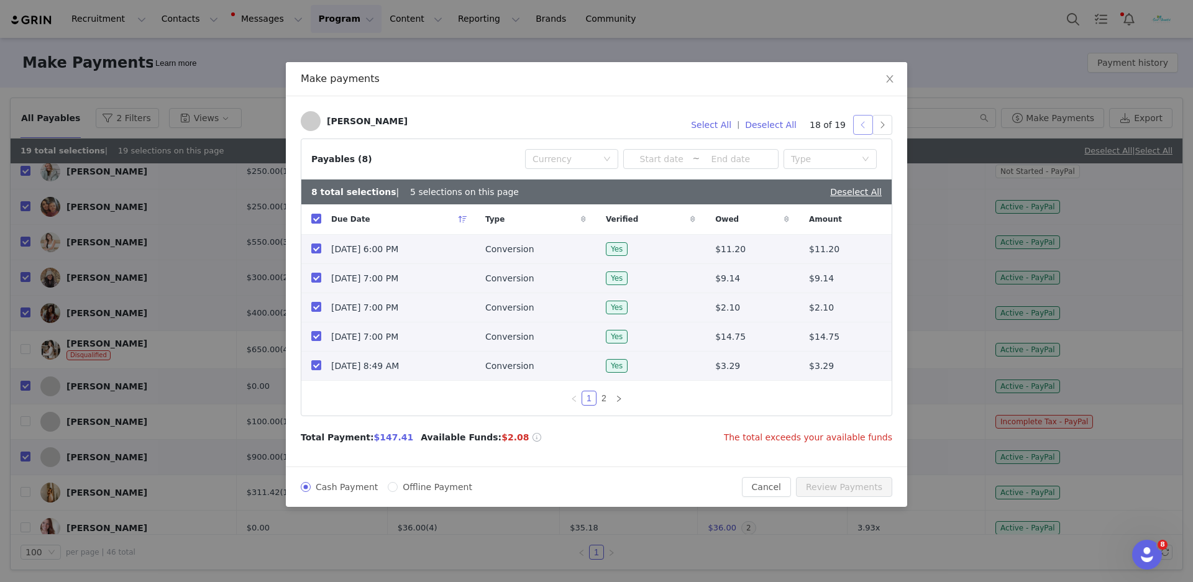
click at [865, 124] on button "button" at bounding box center [863, 125] width 20 height 20
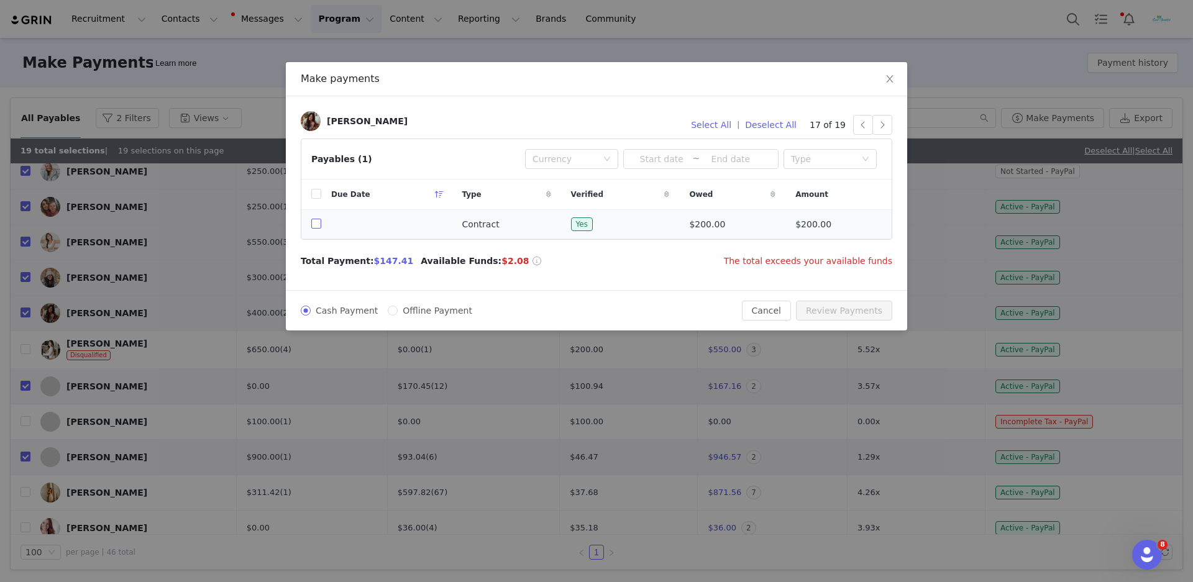
click at [314, 226] on input "checkbox" at bounding box center [316, 224] width 10 height 10
checkbox input "true"
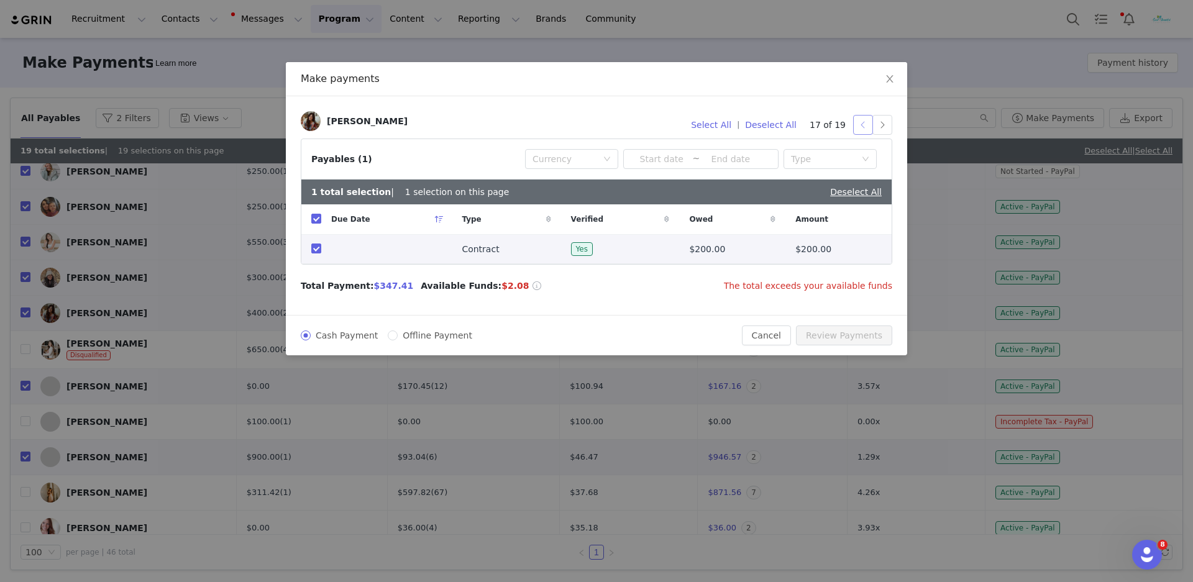
click at [861, 129] on button "button" at bounding box center [863, 125] width 20 height 20
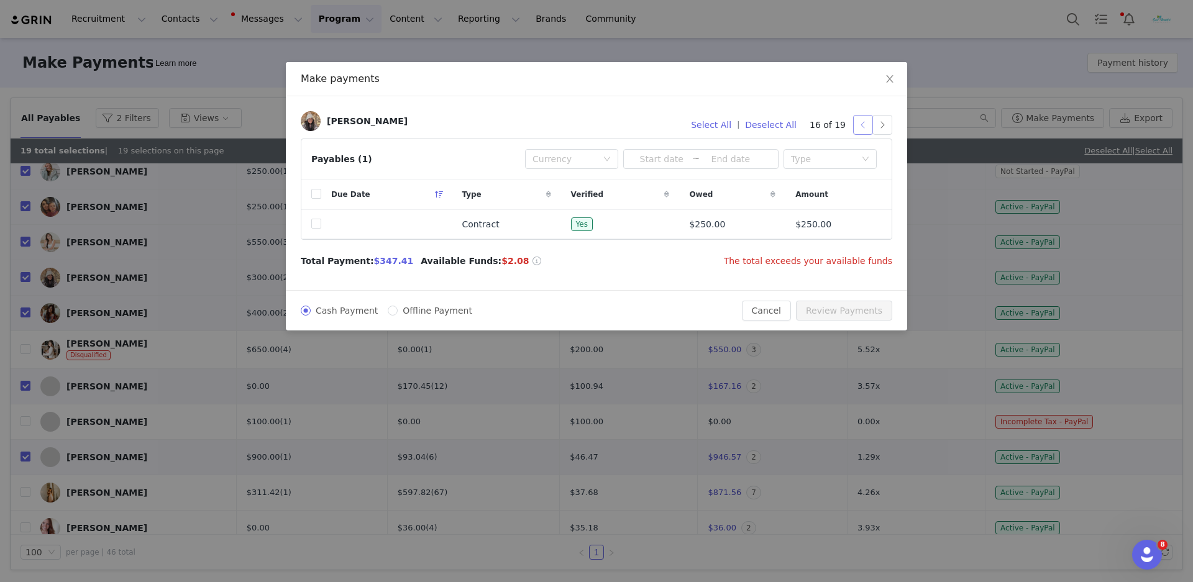
click at [855, 127] on button "button" at bounding box center [863, 125] width 20 height 20
click at [317, 226] on input "checkbox" at bounding box center [316, 224] width 10 height 10
checkbox input "true"
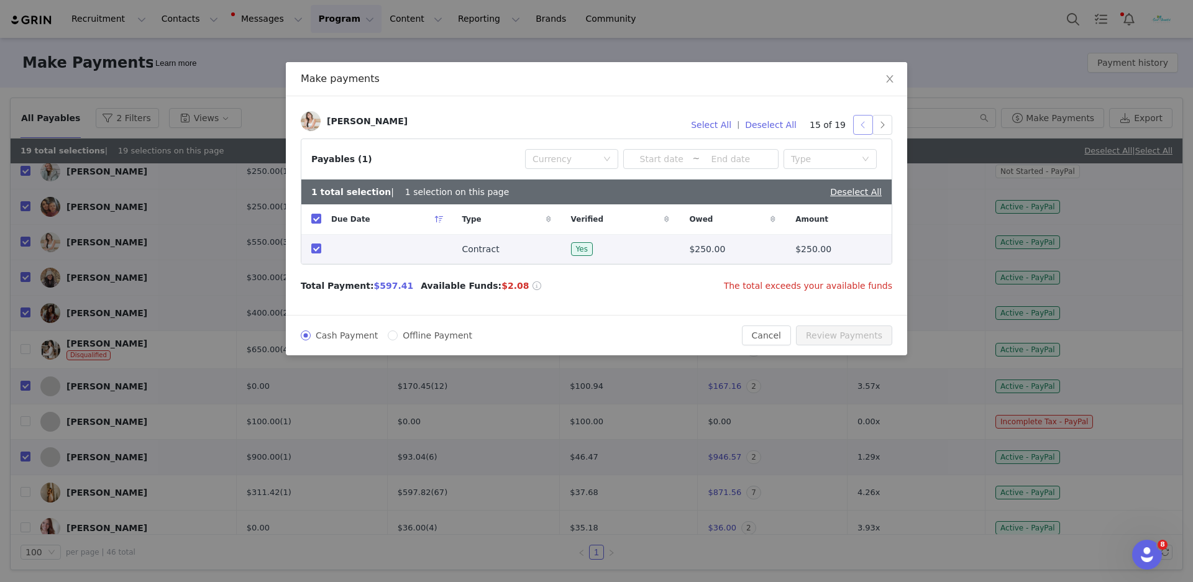
click at [861, 119] on button "button" at bounding box center [863, 125] width 20 height 20
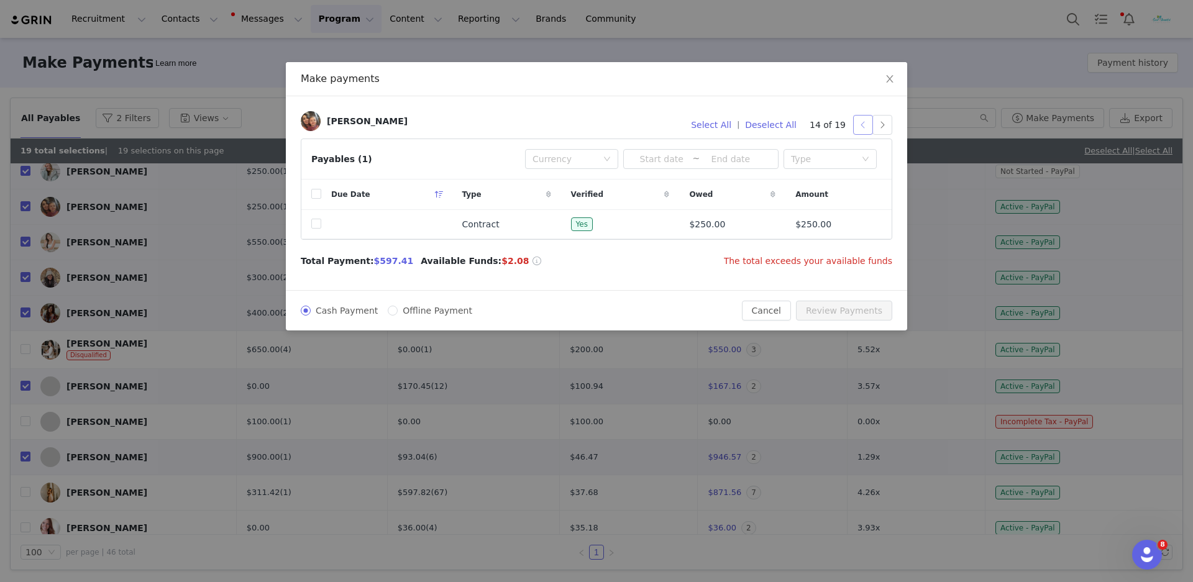
click at [866, 123] on button "button" at bounding box center [863, 125] width 20 height 20
click at [318, 229] on input "checkbox" at bounding box center [316, 224] width 10 height 10
checkbox input "true"
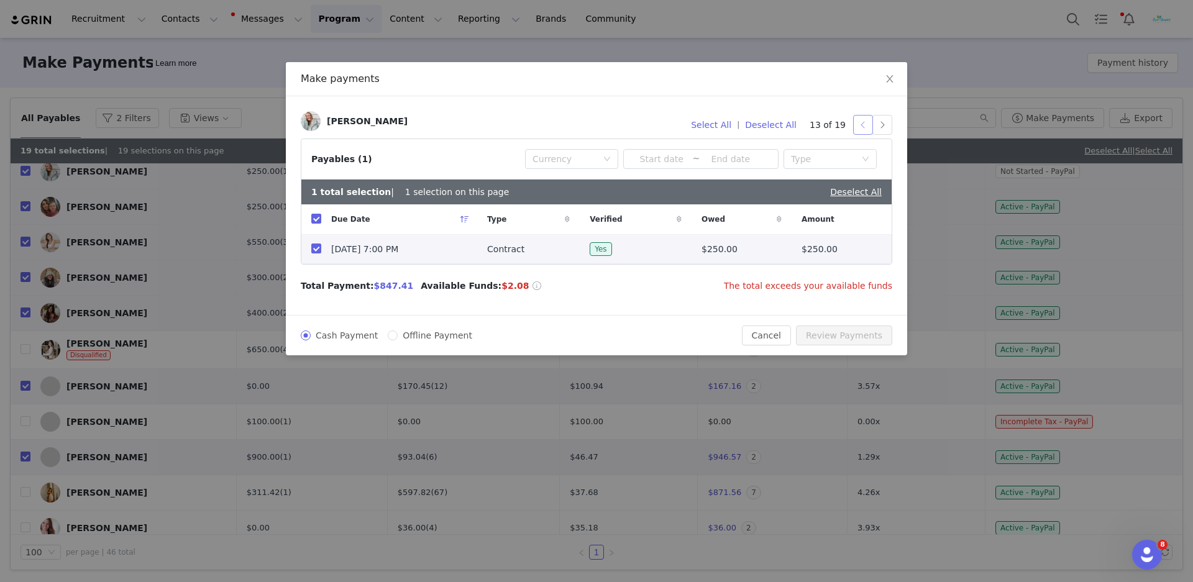
click at [865, 128] on button "button" at bounding box center [863, 125] width 20 height 20
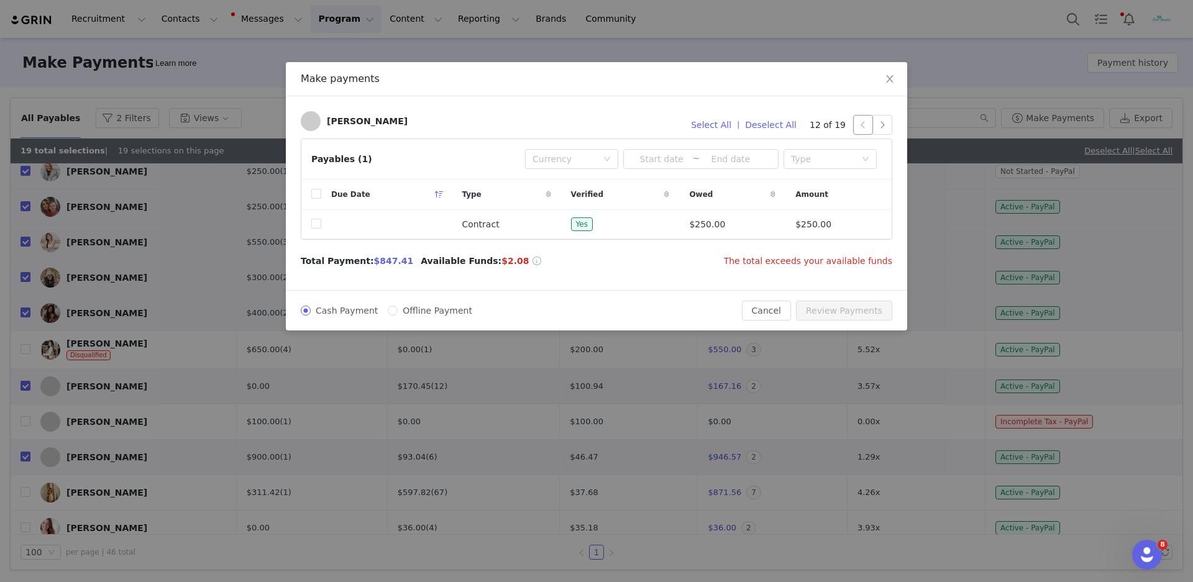
click at [859, 132] on button "button" at bounding box center [863, 125] width 20 height 20
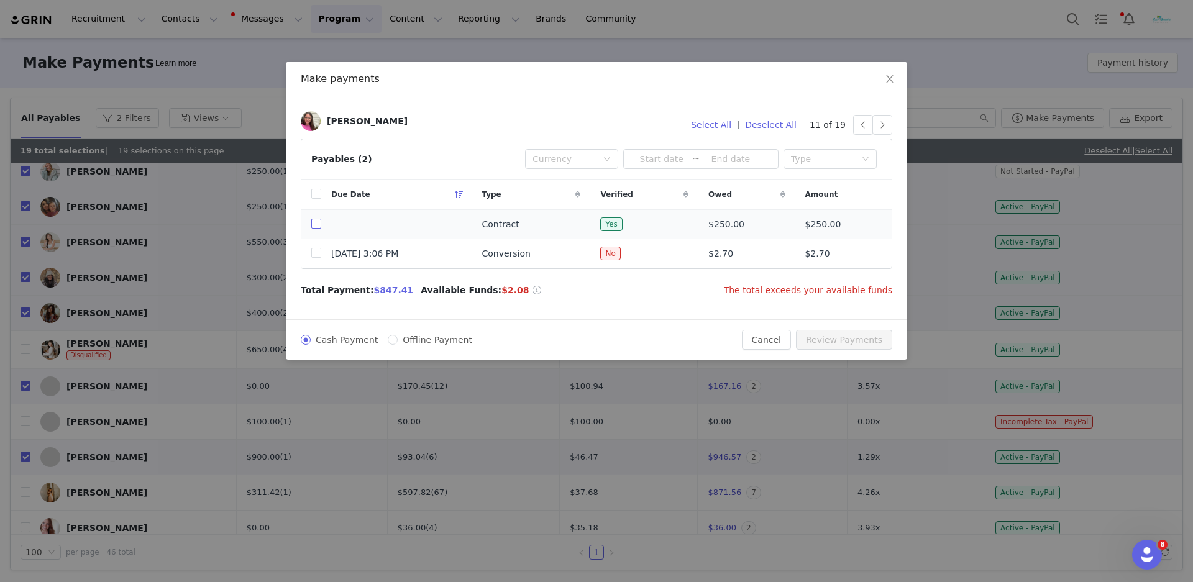
click at [319, 227] on input "checkbox" at bounding box center [316, 224] width 10 height 10
checkbox input "true"
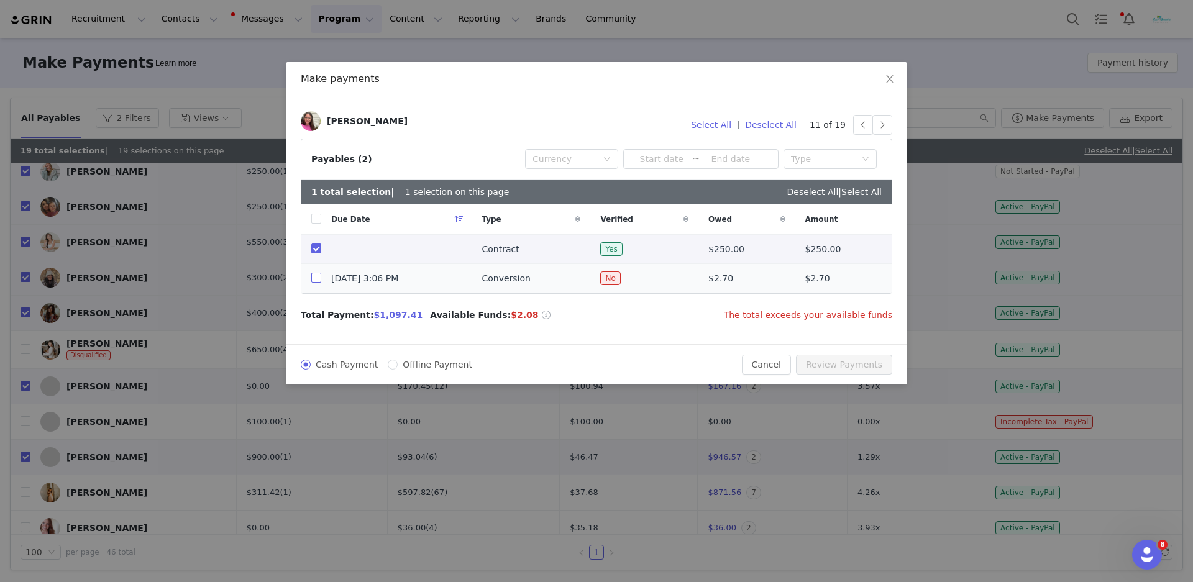
click at [317, 281] on input "checkbox" at bounding box center [316, 278] width 10 height 10
checkbox input "true"
click at [863, 127] on button "button" at bounding box center [863, 125] width 20 height 20
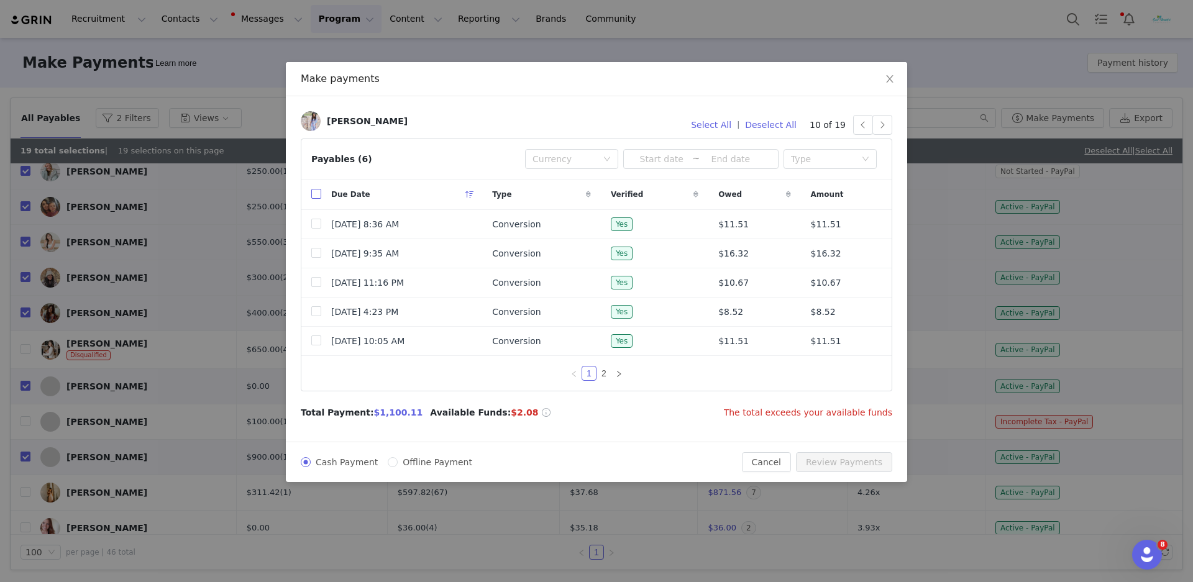
click at [317, 195] on input "checkbox" at bounding box center [316, 194] width 10 height 10
checkbox input "true"
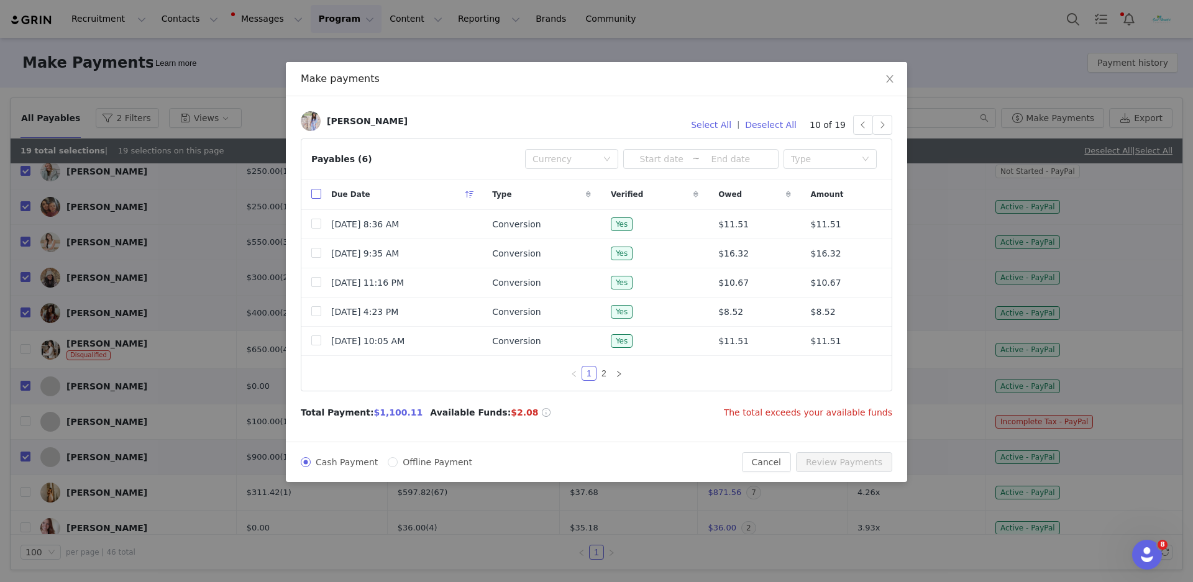
checkbox input "true"
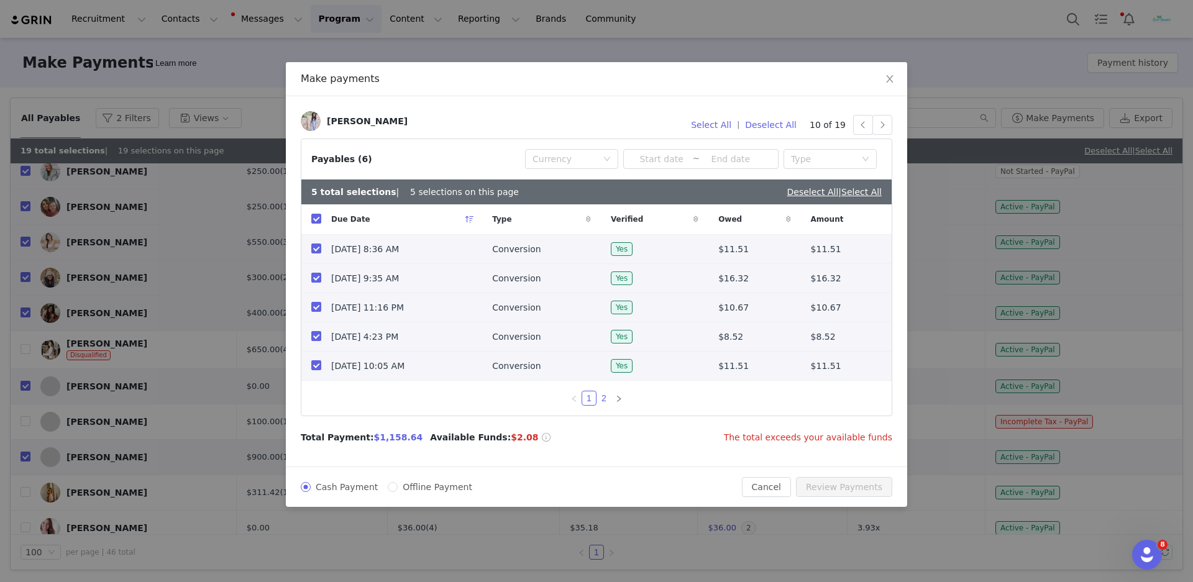
click at [597, 403] on link "2" at bounding box center [604, 399] width 14 height 14
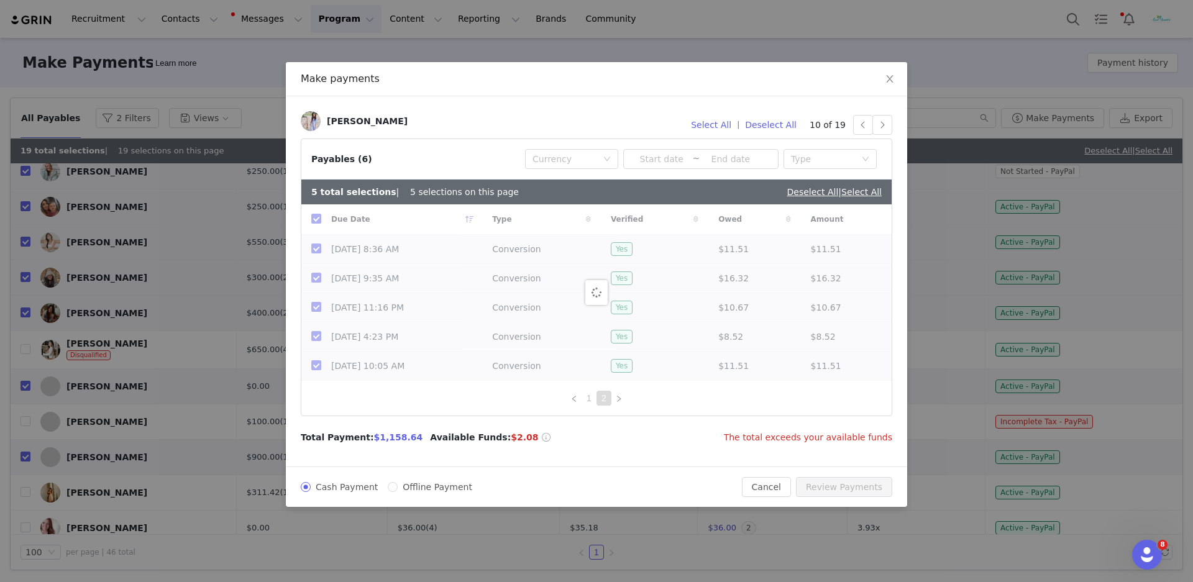
checkbox input "false"
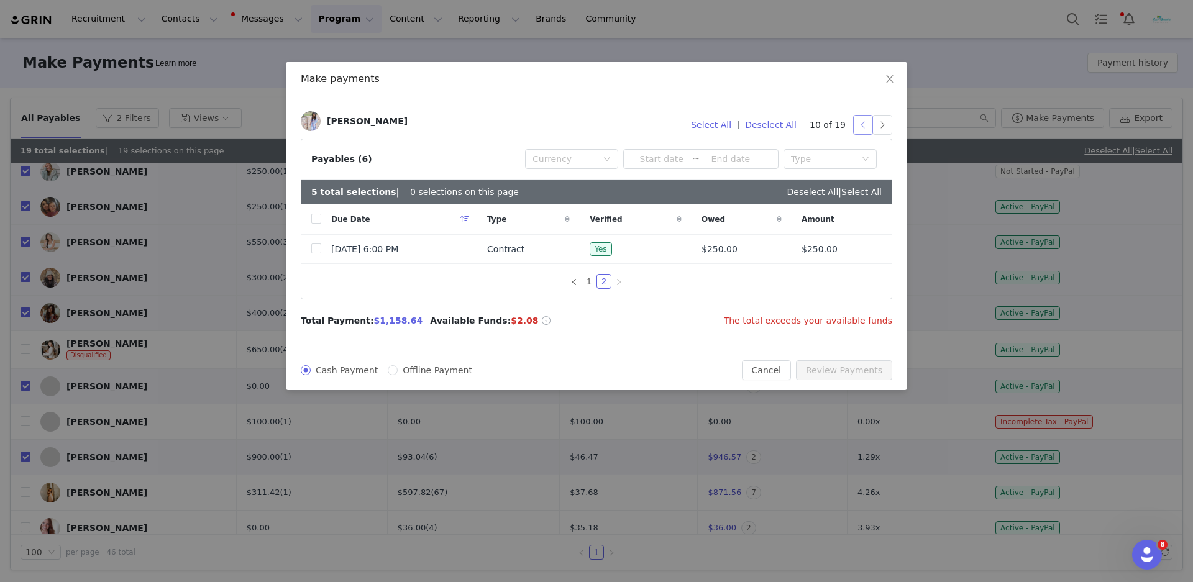
click at [868, 128] on button "button" at bounding box center [863, 125] width 20 height 20
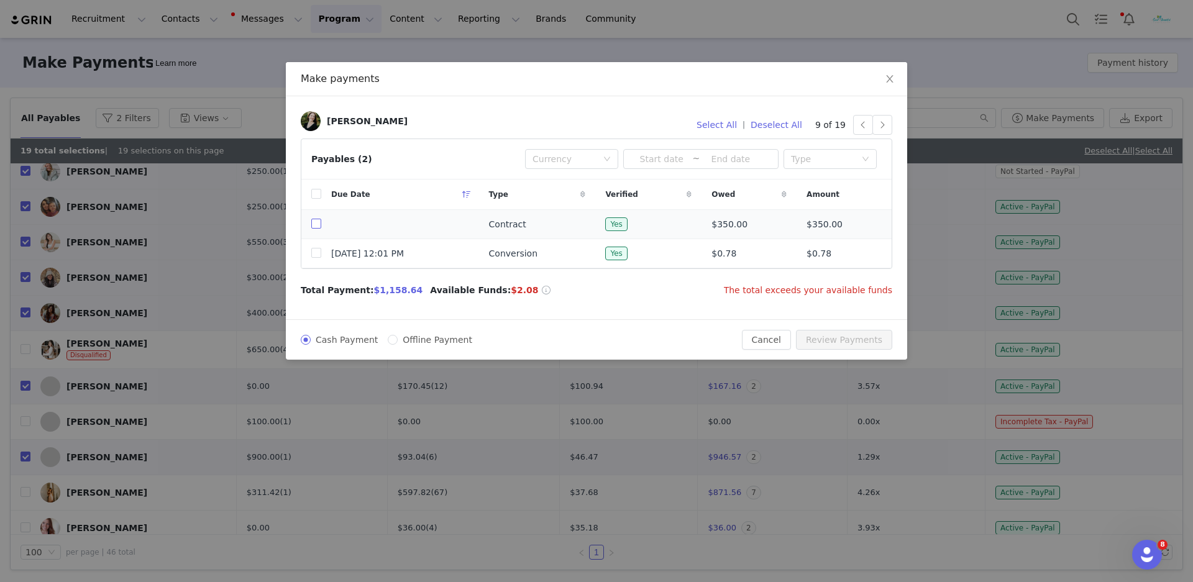
click at [314, 227] on input "checkbox" at bounding box center [316, 224] width 10 height 10
checkbox input "true"
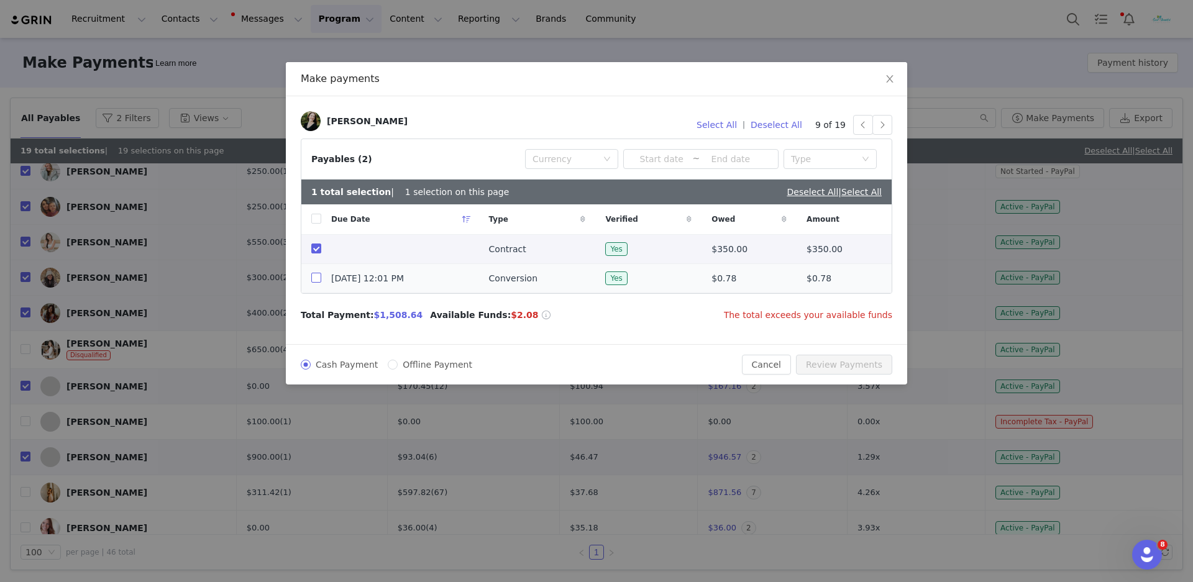
click at [318, 280] on input "checkbox" at bounding box center [316, 278] width 10 height 10
checkbox input "true"
click at [863, 130] on button "button" at bounding box center [863, 125] width 20 height 20
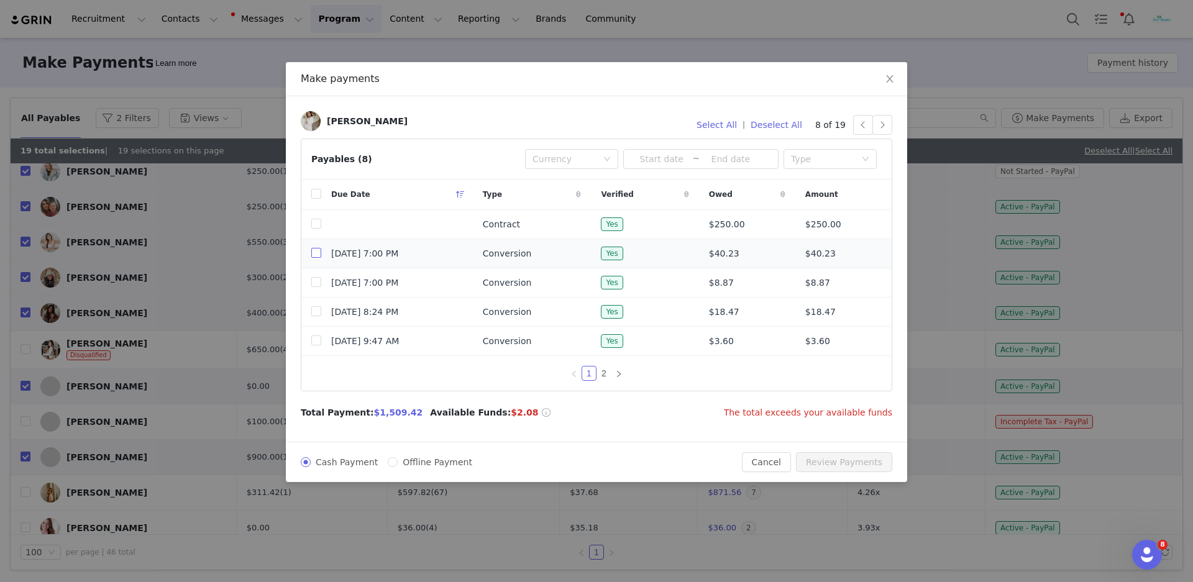
click at [316, 257] on input "checkbox" at bounding box center [316, 253] width 10 height 10
checkbox input "true"
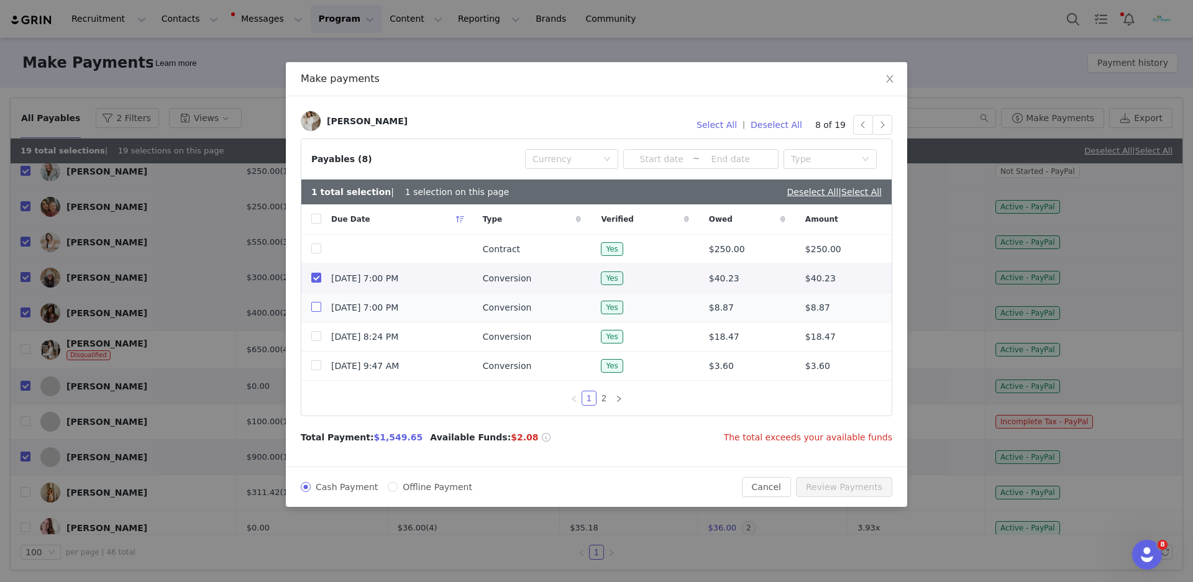
click at [319, 311] on input "checkbox" at bounding box center [316, 307] width 10 height 10
checkbox input "true"
click at [316, 341] on input "checkbox" at bounding box center [316, 336] width 10 height 10
checkbox input "true"
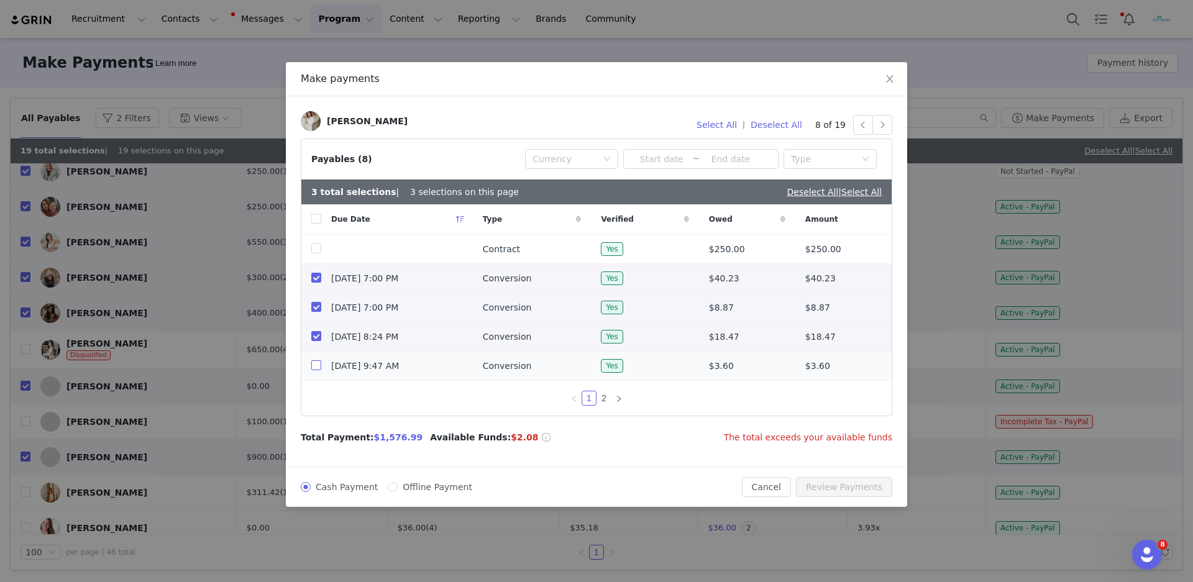
click at [316, 368] on input "checkbox" at bounding box center [316, 365] width 10 height 10
checkbox input "true"
click at [597, 404] on link "2" at bounding box center [604, 399] width 14 height 14
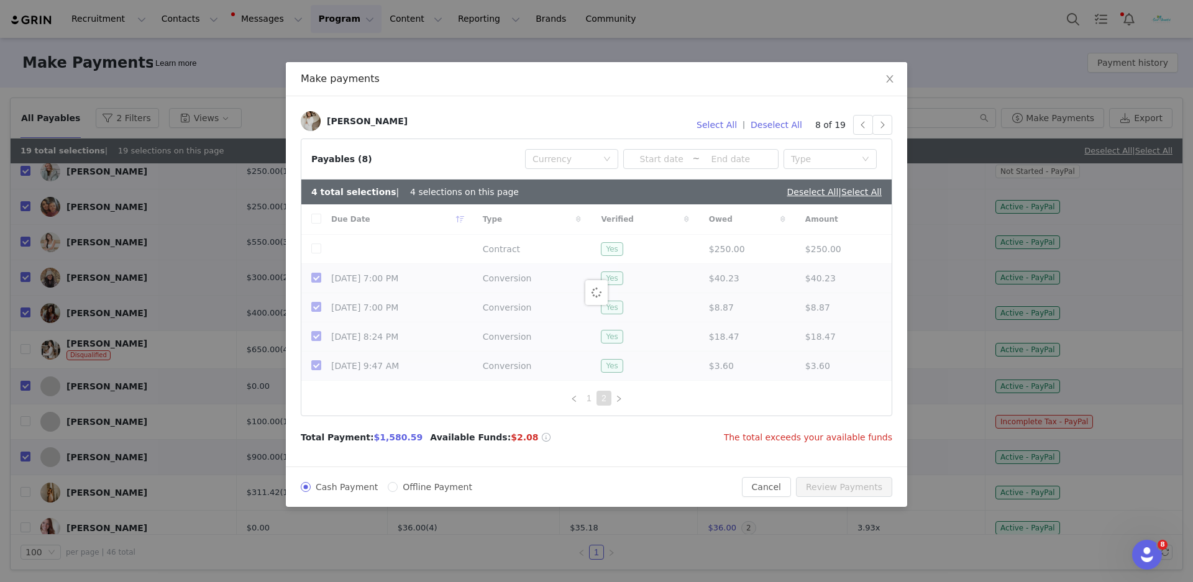
checkbox input "false"
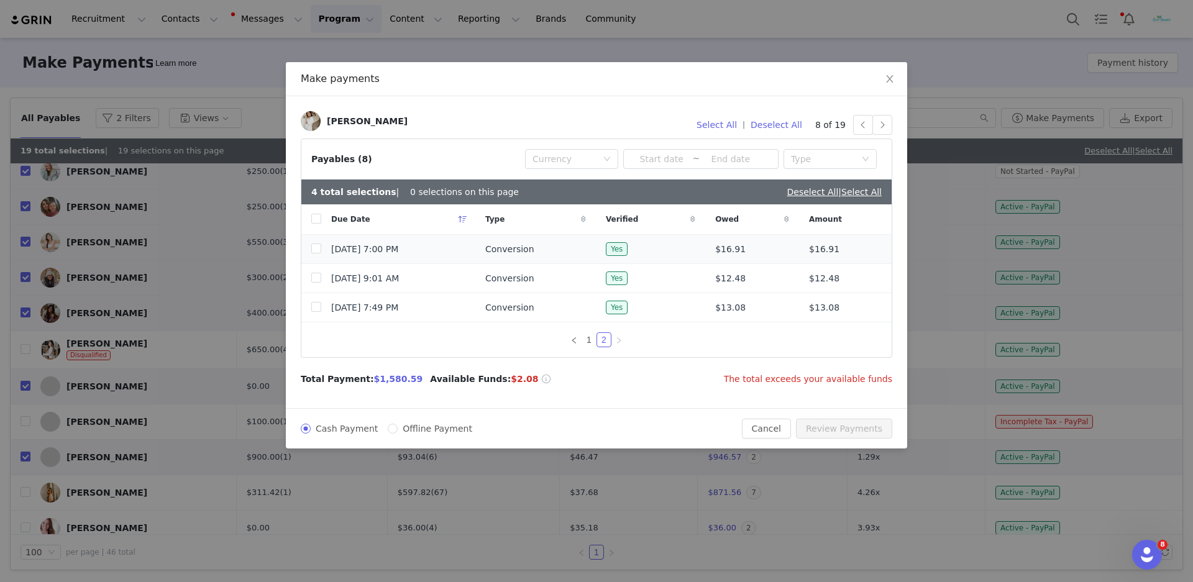
click at [321, 254] on td "[DATE] 7:00 PM" at bounding box center [398, 249] width 154 height 29
click at [319, 252] on input "checkbox" at bounding box center [316, 249] width 10 height 10
checkbox input "true"
click at [319, 286] on td at bounding box center [311, 278] width 20 height 29
click at [316, 278] on input "checkbox" at bounding box center [316, 278] width 10 height 10
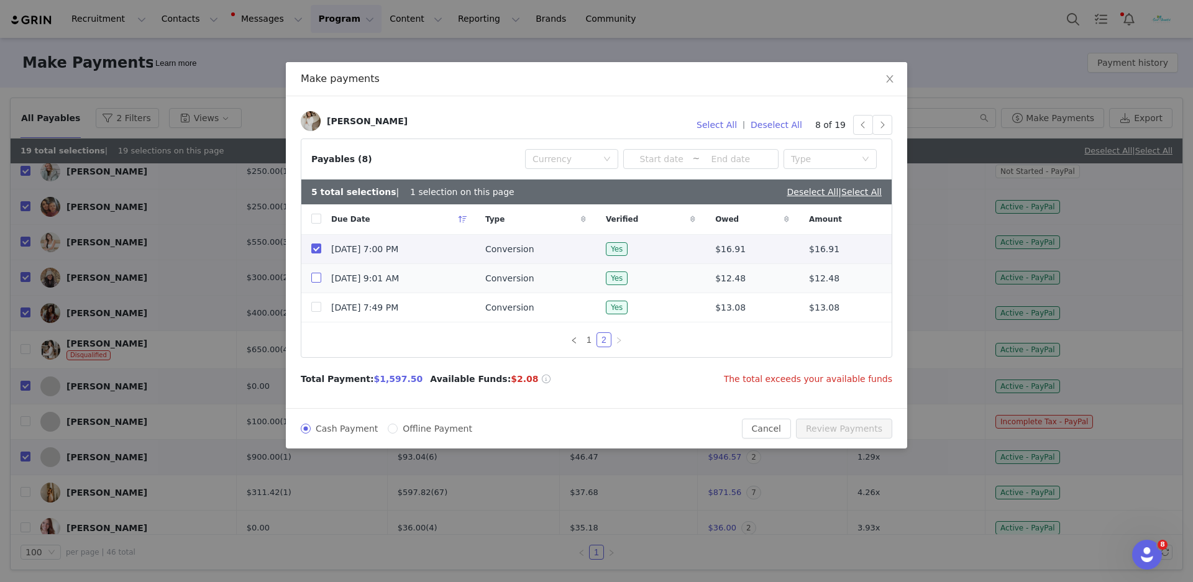
checkbox input "true"
click at [317, 309] on input "checkbox" at bounding box center [316, 307] width 10 height 10
checkbox input "true"
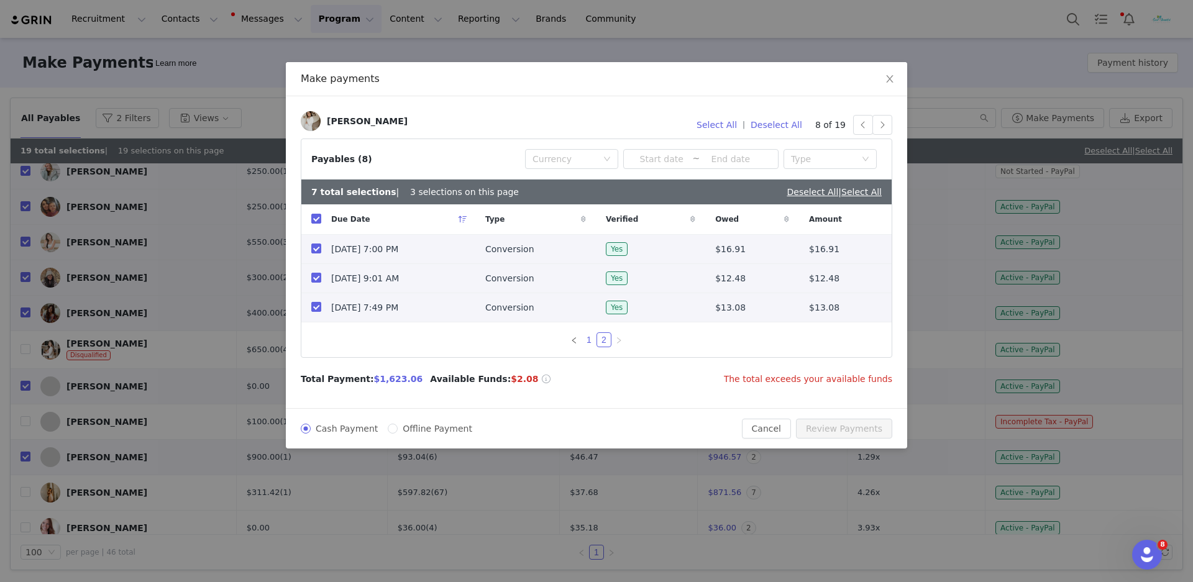
click at [582, 344] on link "1" at bounding box center [589, 340] width 14 height 14
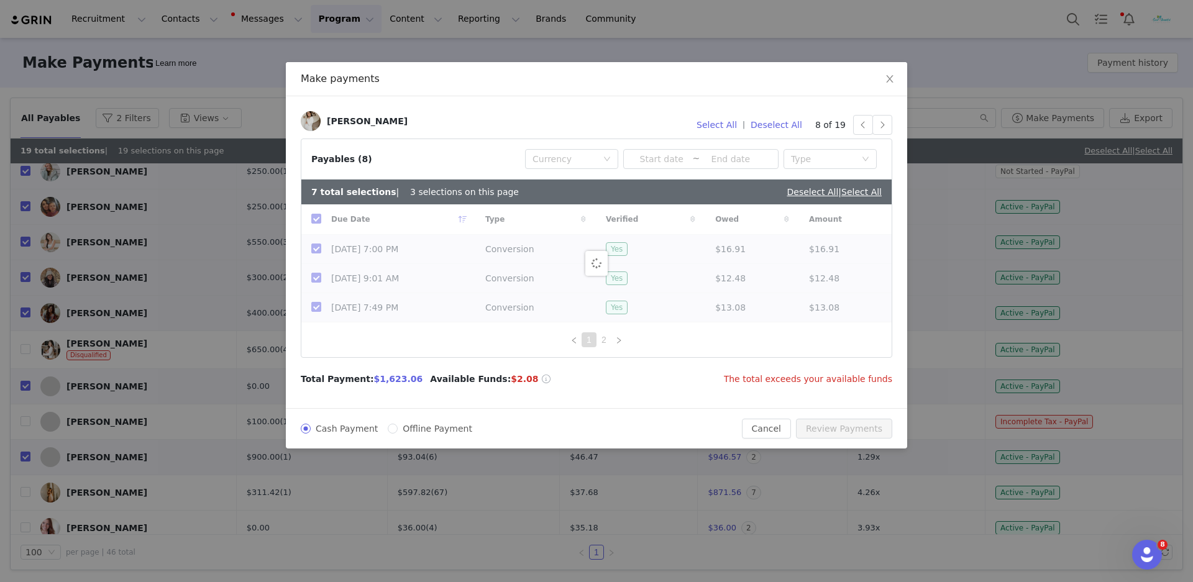
checkbox input "false"
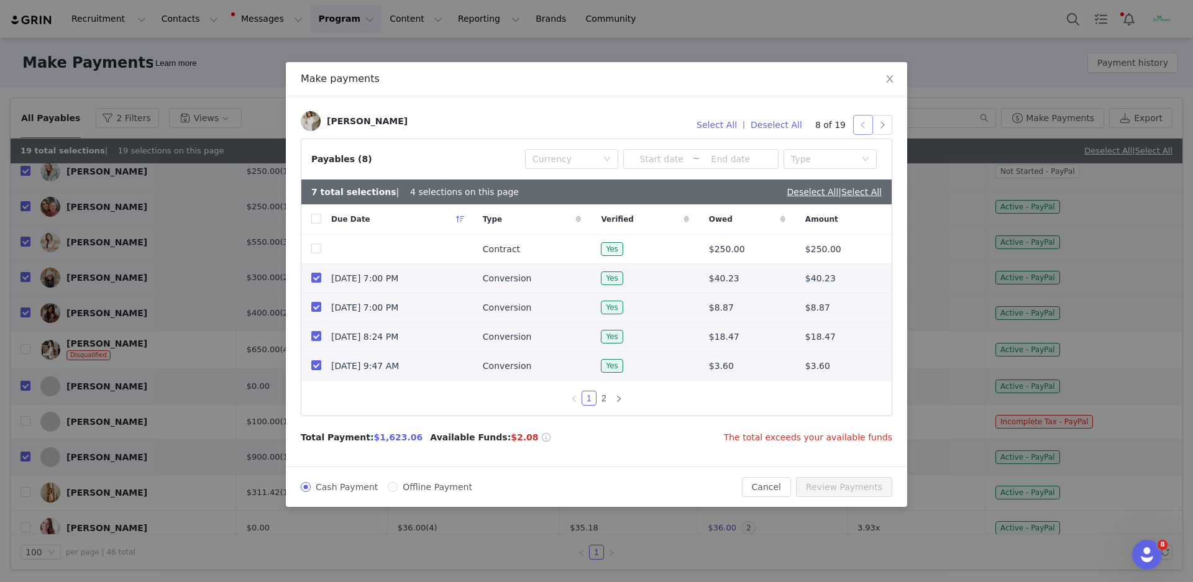
click at [861, 122] on button "button" at bounding box center [863, 125] width 20 height 20
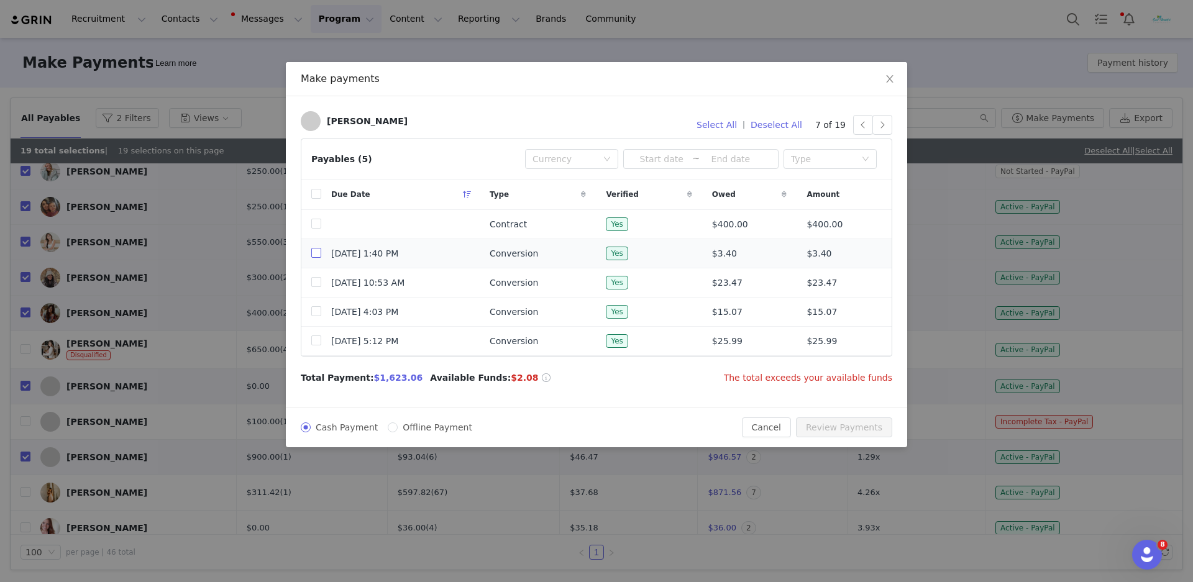
click at [311, 258] on input "checkbox" at bounding box center [316, 253] width 10 height 10
checkbox input "true"
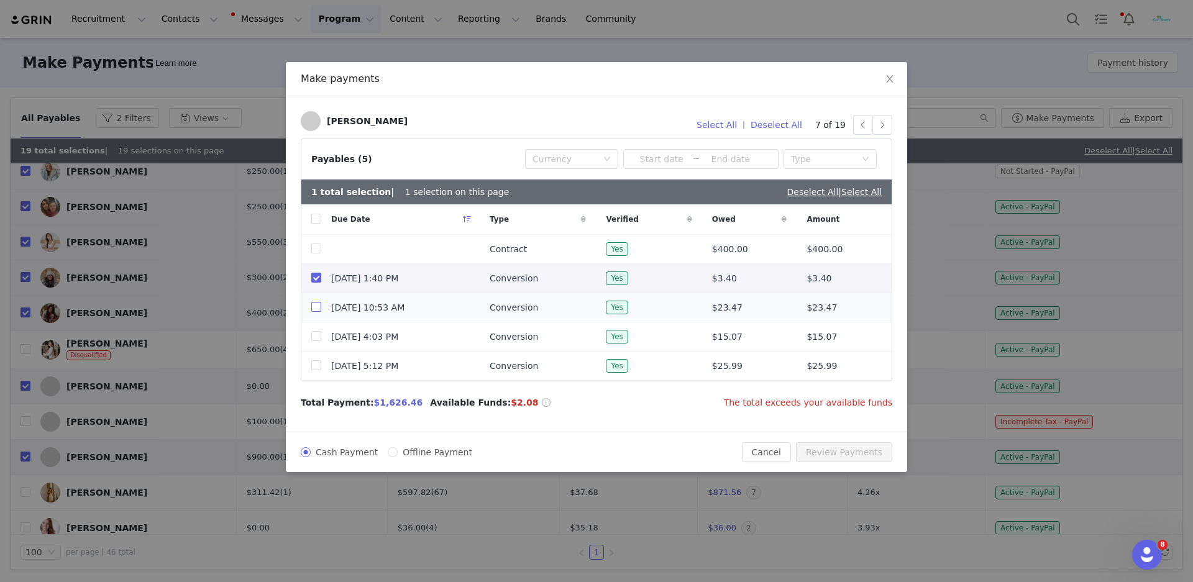
click at [319, 307] on input "checkbox" at bounding box center [316, 307] width 10 height 10
checkbox input "true"
click at [319, 341] on input "checkbox" at bounding box center [316, 336] width 10 height 10
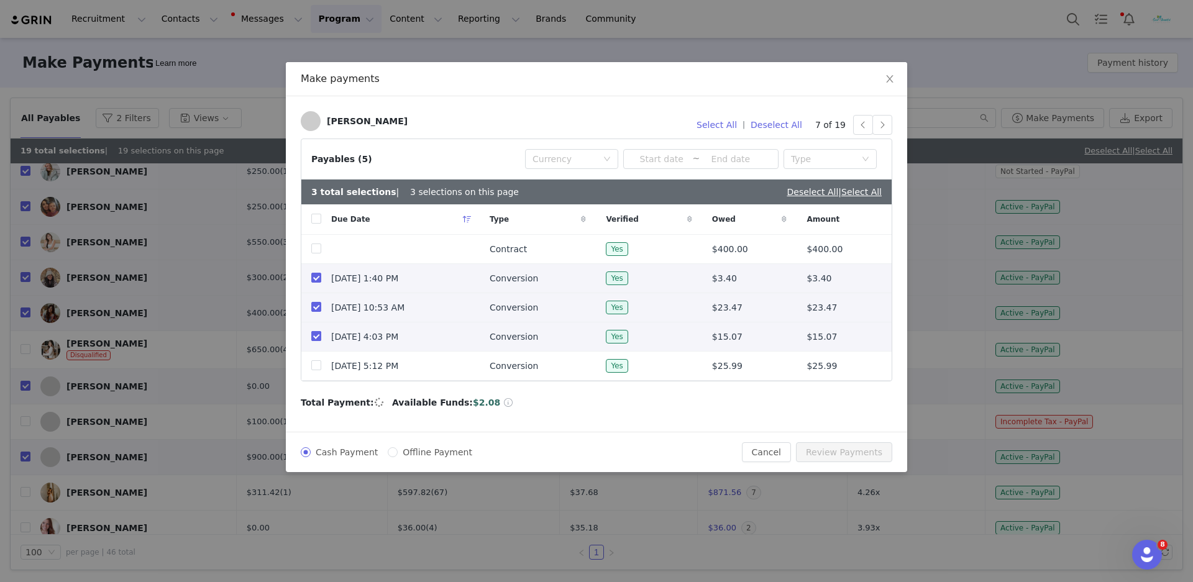
checkbox input "true"
click at [319, 370] on input "checkbox" at bounding box center [316, 365] width 10 height 10
checkbox input "true"
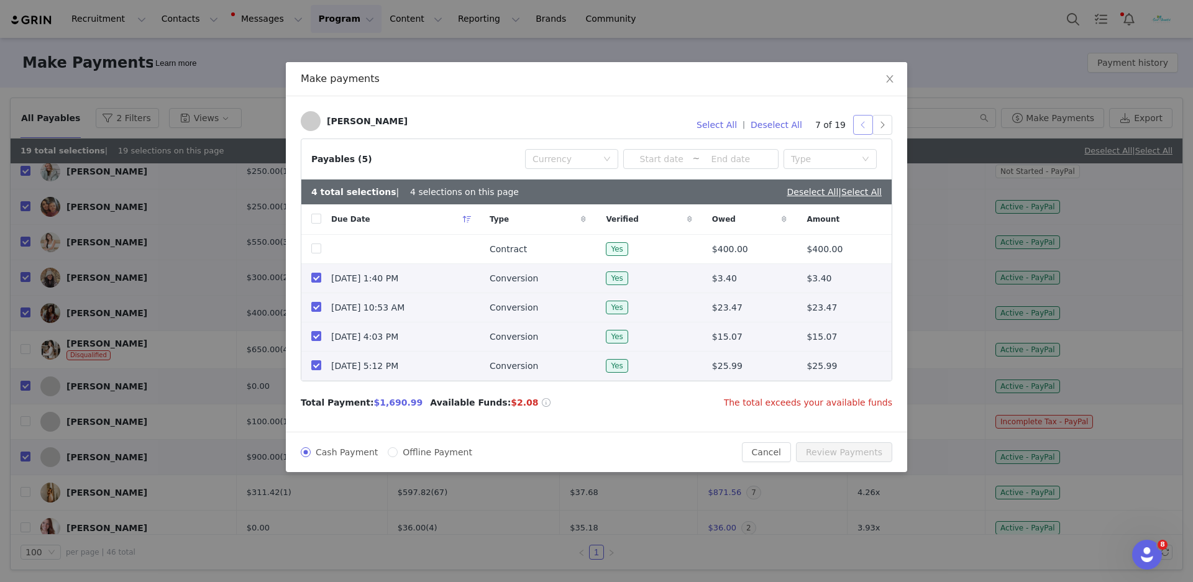
click at [868, 131] on button "button" at bounding box center [863, 125] width 20 height 20
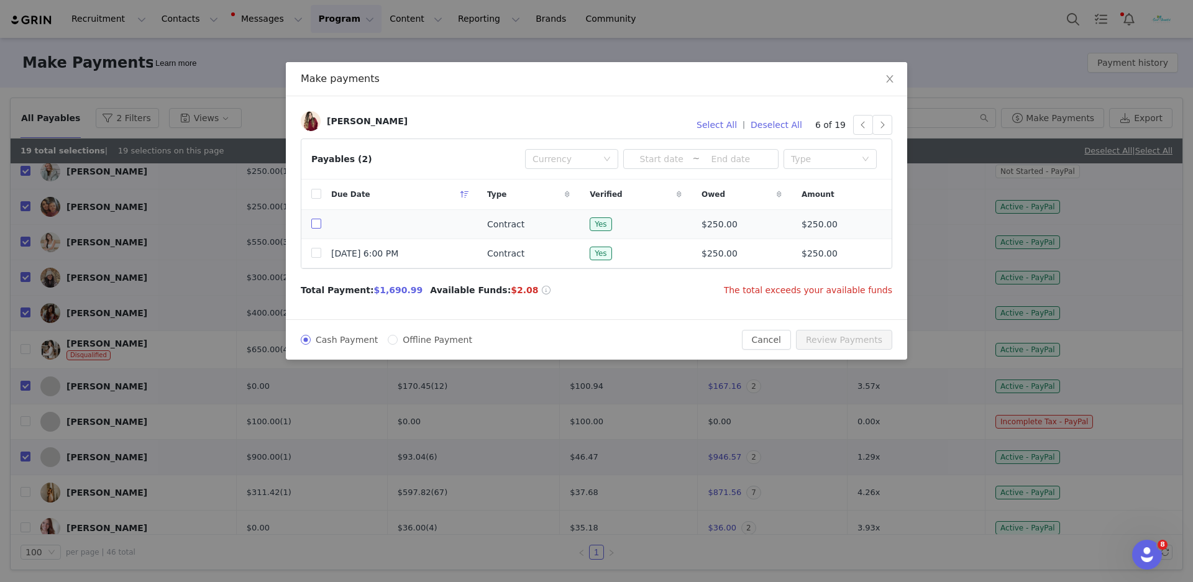
click at [319, 226] on input "checkbox" at bounding box center [316, 224] width 10 height 10
checkbox input "true"
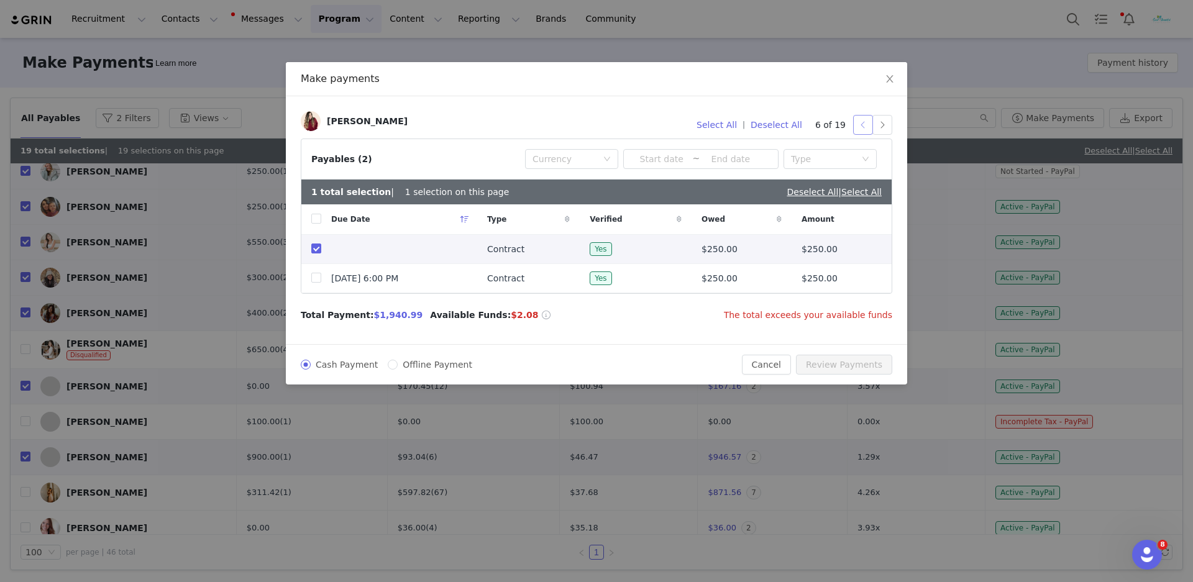
click at [863, 131] on button "button" at bounding box center [863, 125] width 20 height 20
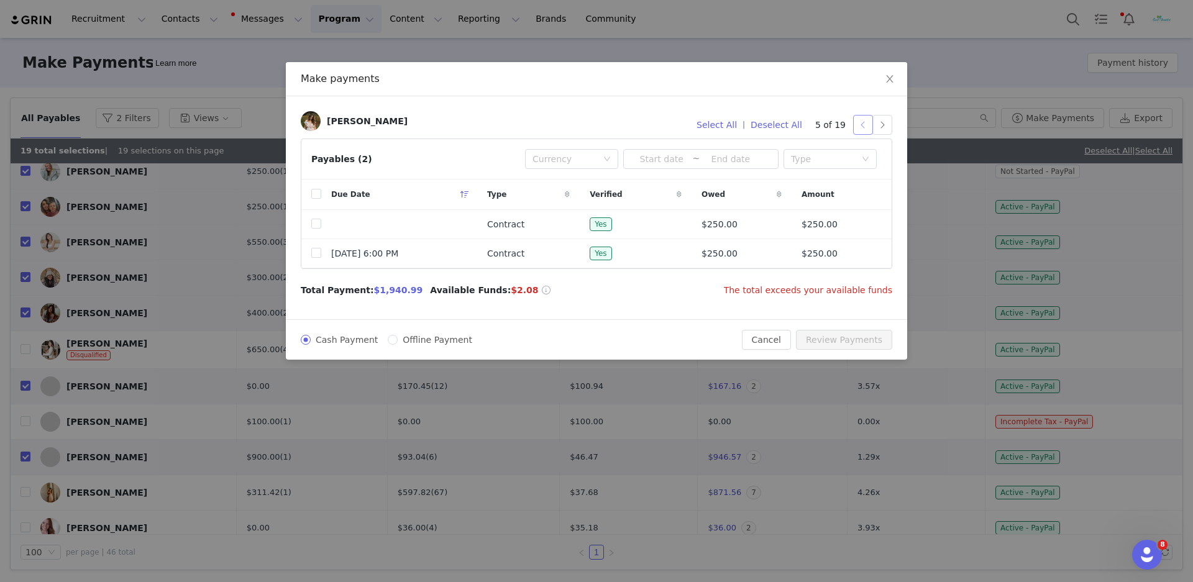
click at [864, 126] on button "button" at bounding box center [863, 125] width 20 height 20
click at [316, 227] on input "checkbox" at bounding box center [316, 224] width 10 height 10
checkbox input "true"
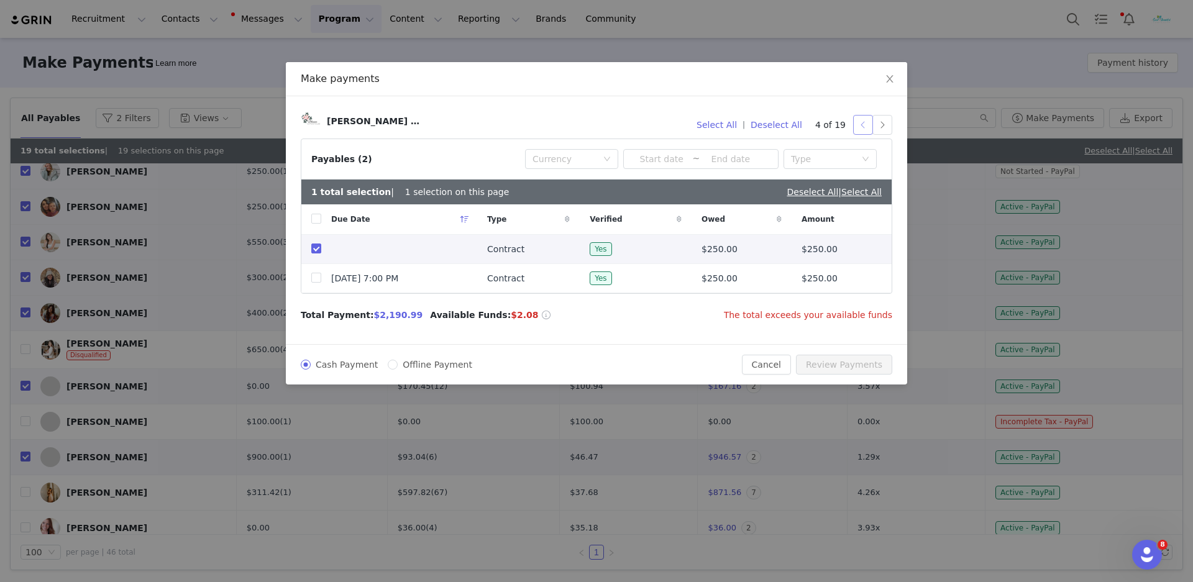
click at [858, 130] on button "button" at bounding box center [863, 125] width 20 height 20
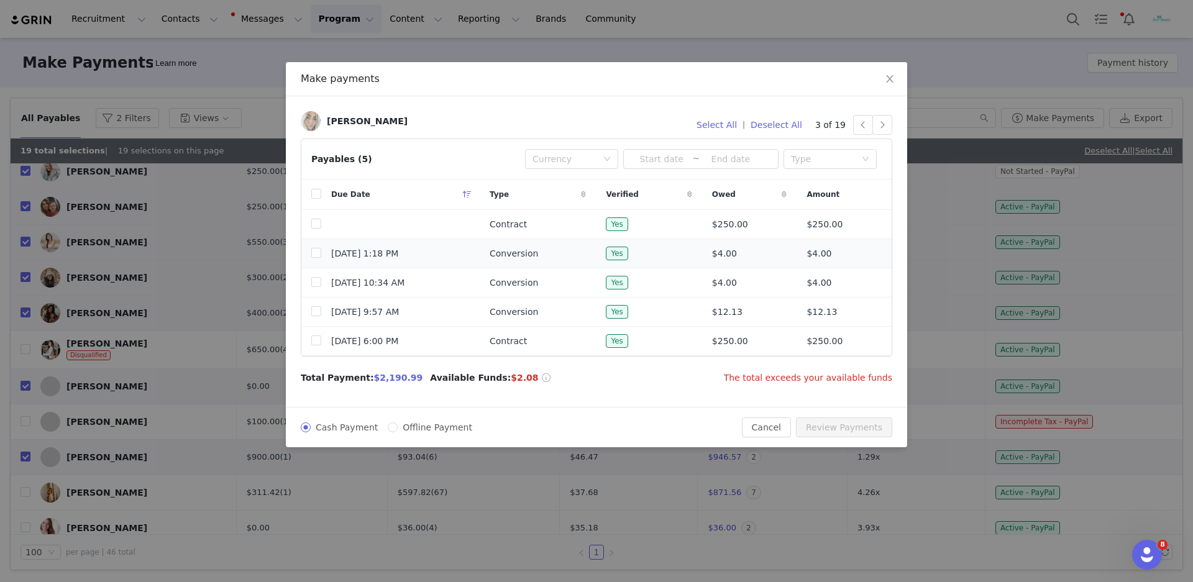
click at [319, 261] on td at bounding box center [311, 253] width 20 height 29
click at [314, 254] on input "checkbox" at bounding box center [316, 253] width 10 height 10
checkbox input "true"
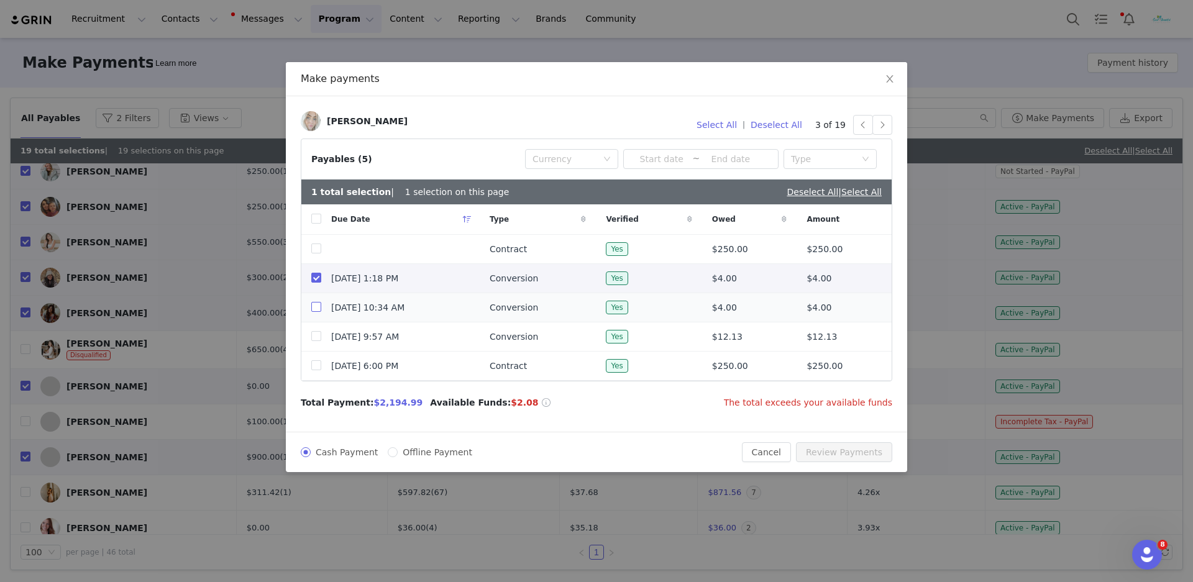
click at [319, 306] on input "checkbox" at bounding box center [316, 307] width 10 height 10
checkbox input "true"
click at [319, 341] on input "checkbox" at bounding box center [316, 336] width 10 height 10
checkbox input "true"
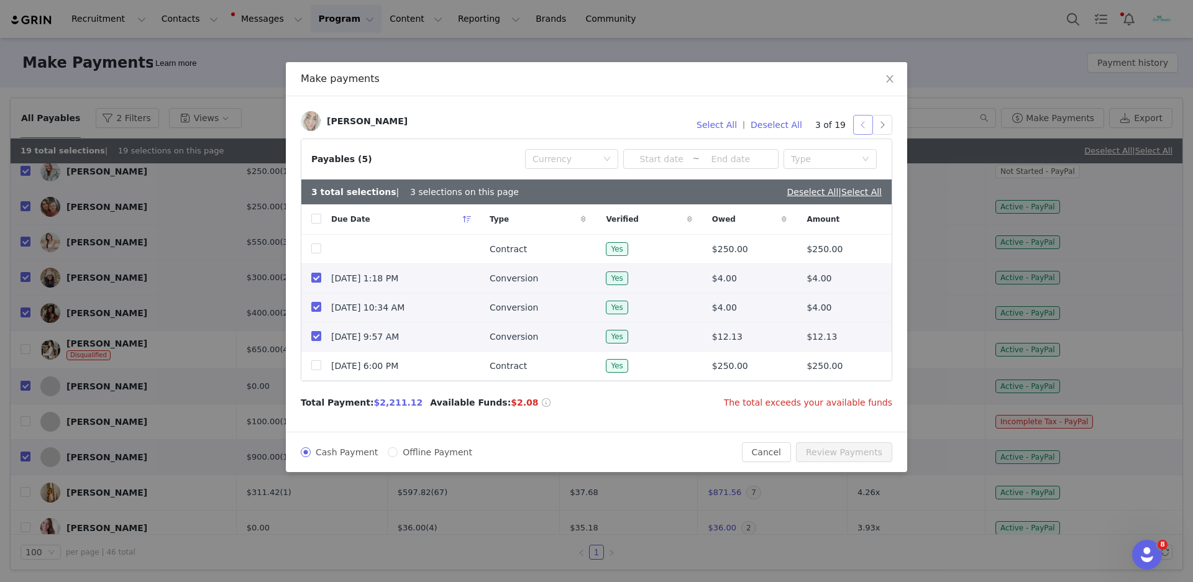
click at [858, 127] on button "button" at bounding box center [863, 125] width 20 height 20
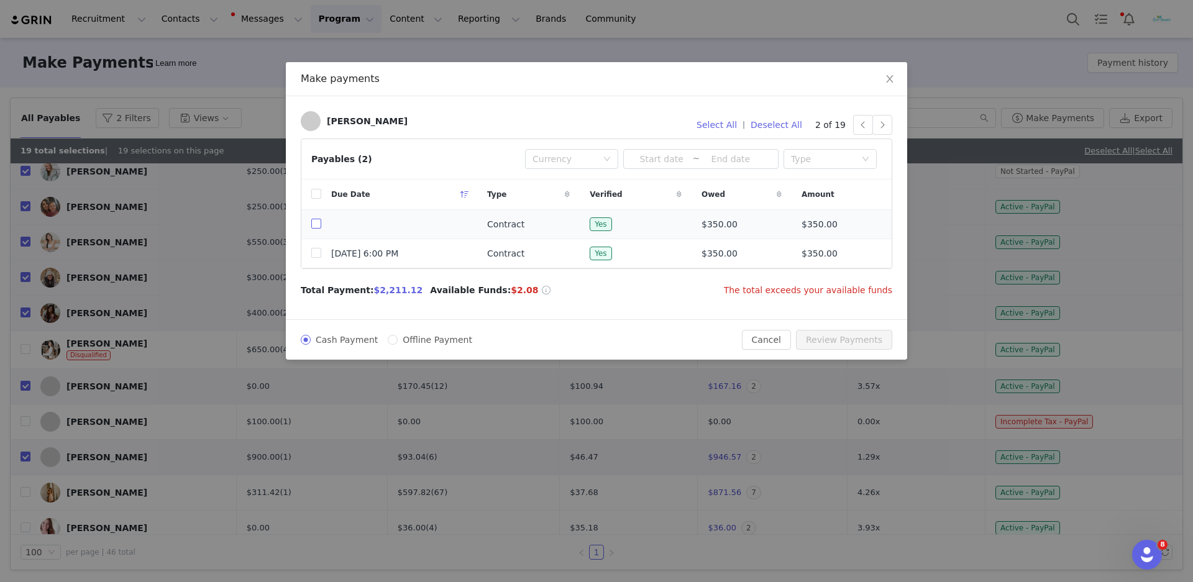
click at [314, 229] on input "checkbox" at bounding box center [316, 224] width 10 height 10
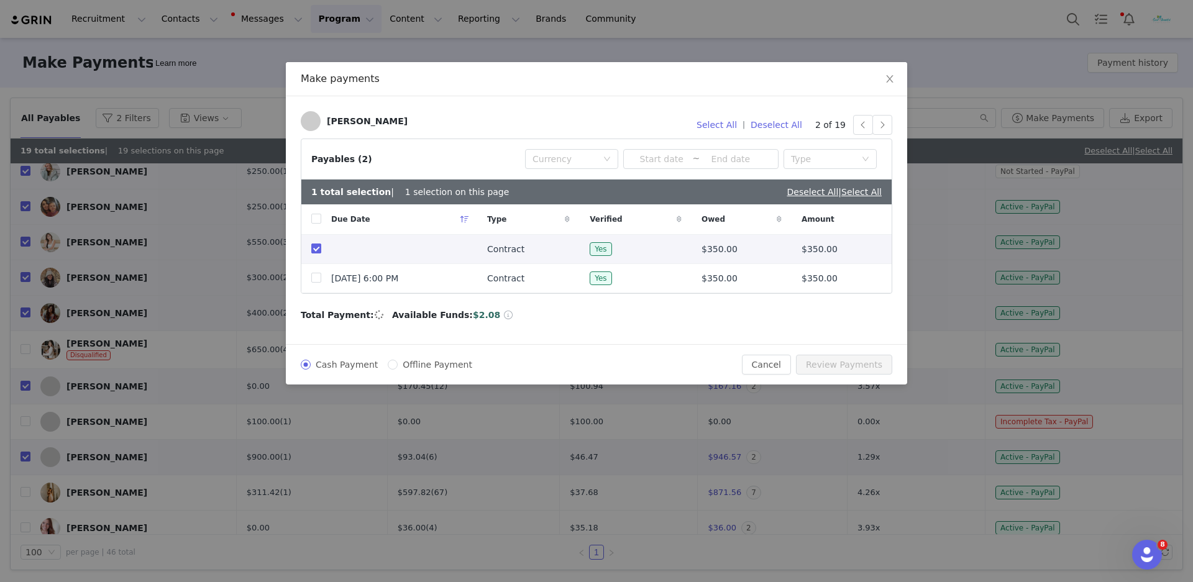
checkbox input "true"
click at [863, 125] on button "button" at bounding box center [863, 125] width 20 height 20
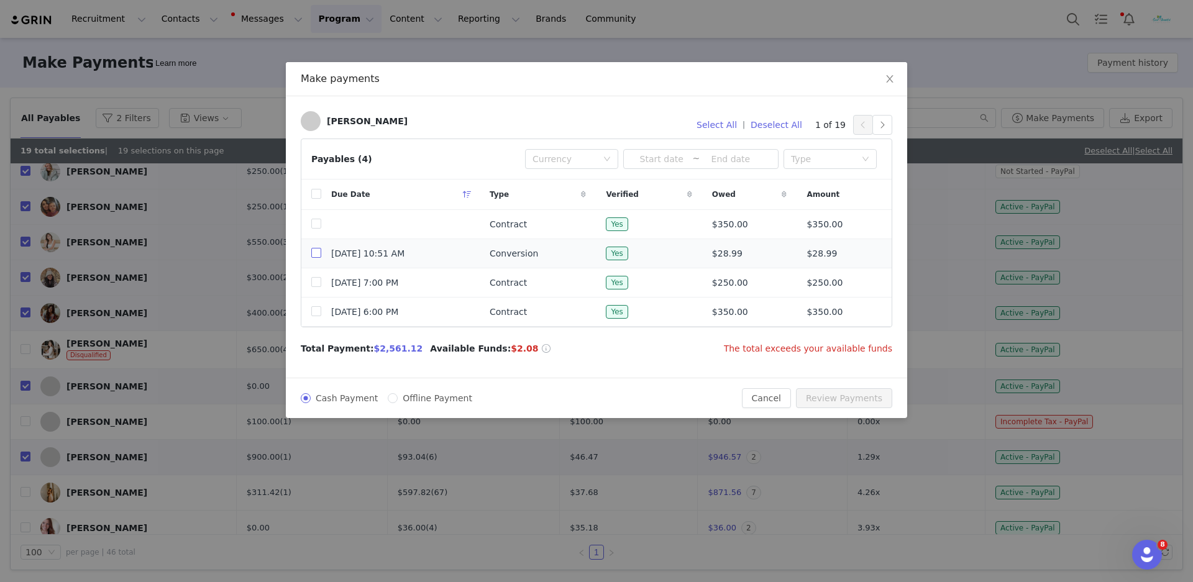
click at [318, 256] on input "checkbox" at bounding box center [316, 253] width 10 height 10
checkbox input "true"
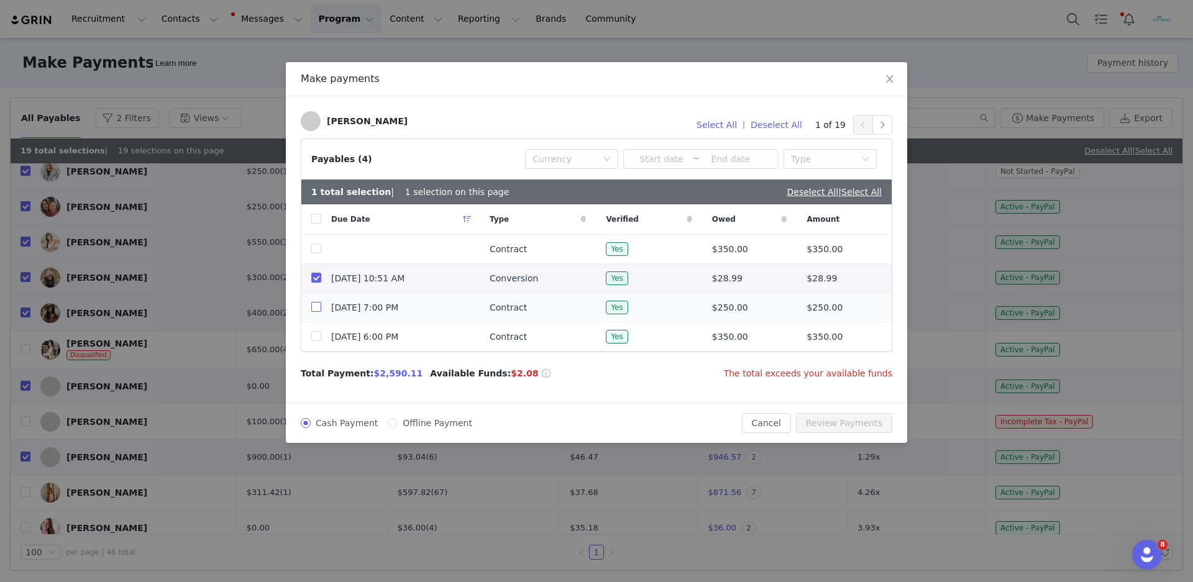
click at [319, 306] on input "checkbox" at bounding box center [316, 307] width 10 height 10
checkbox input "true"
click at [318, 252] on input "checkbox" at bounding box center [316, 249] width 10 height 10
checkbox input "true"
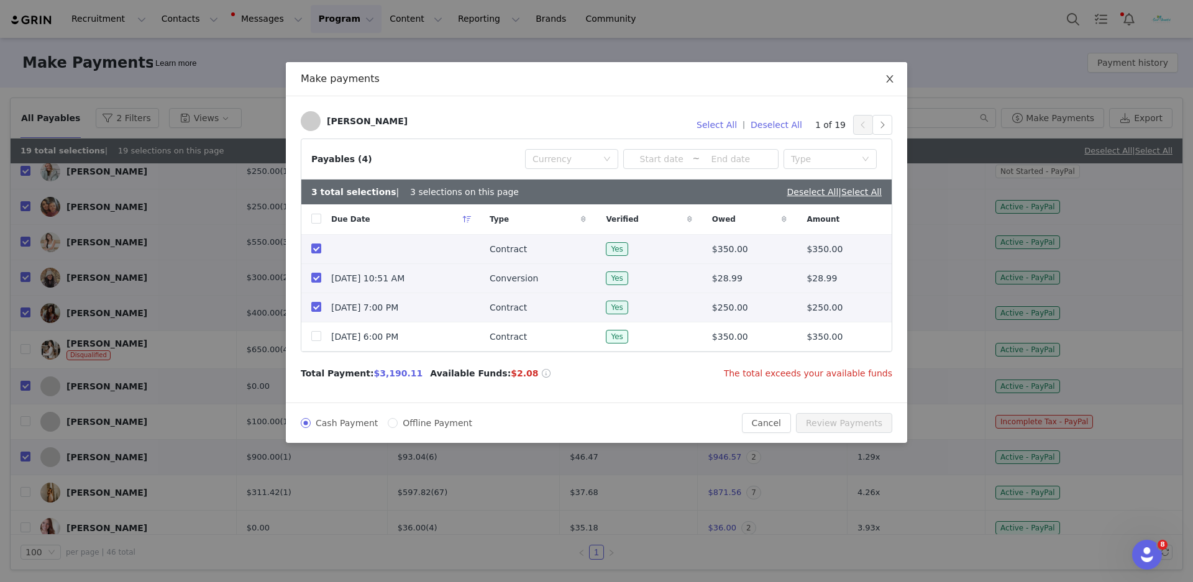
click at [896, 81] on span "Close" at bounding box center [890, 79] width 35 height 35
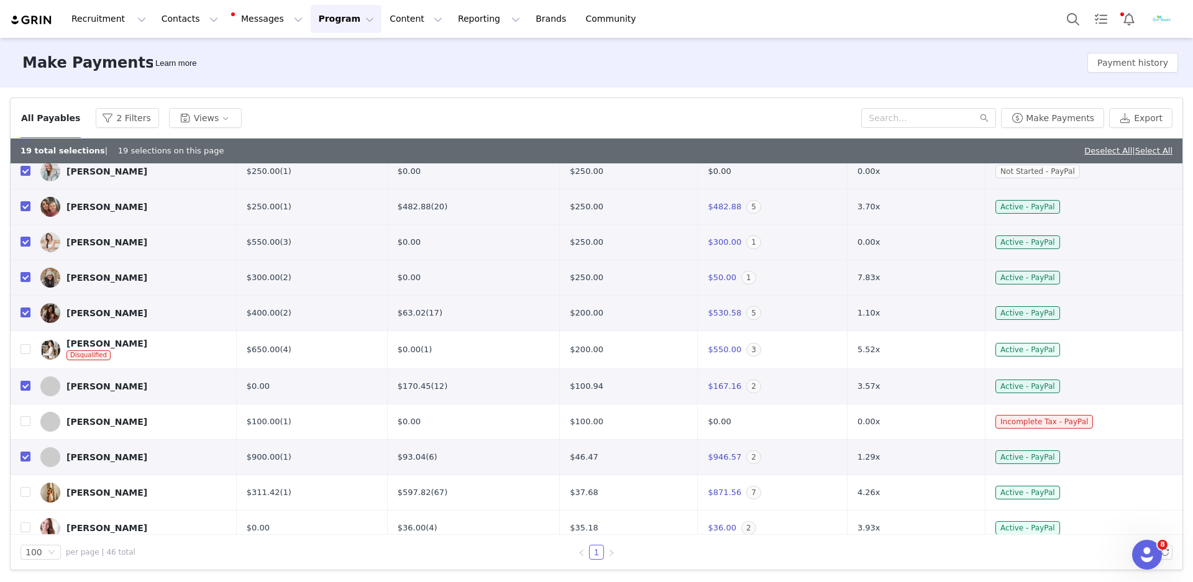
click at [30, 17] on img at bounding box center [32, 20] width 44 height 12
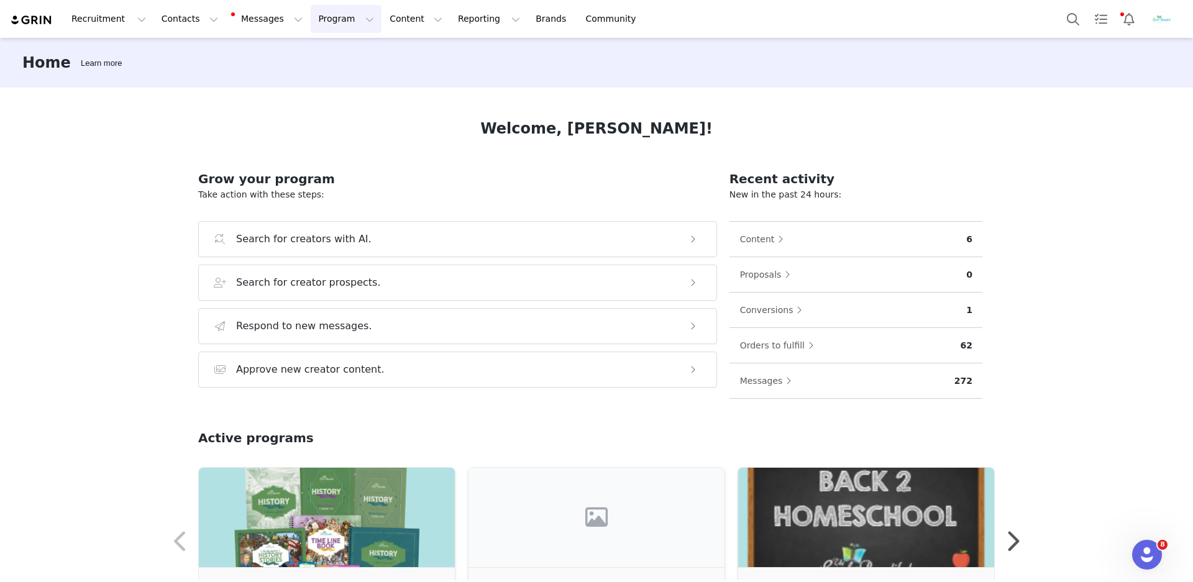
click at [328, 17] on button "Program Program" at bounding box center [346, 19] width 71 height 28
click at [338, 48] on p "Activations" at bounding box center [330, 54] width 48 height 13
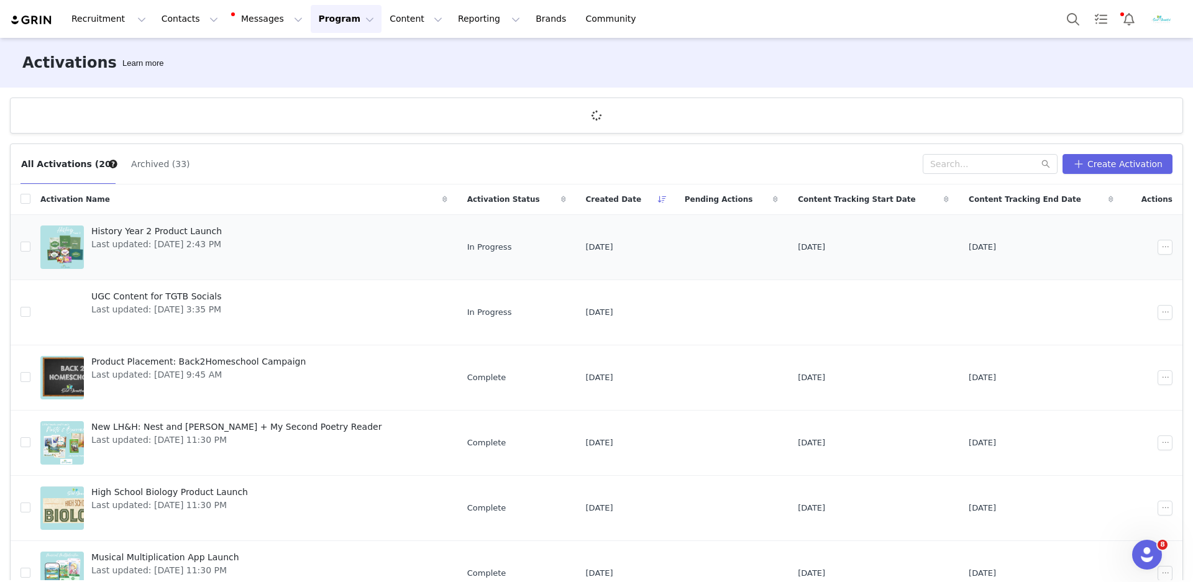
click at [201, 234] on span "History Year 2 Product Launch" at bounding box center [156, 231] width 131 height 13
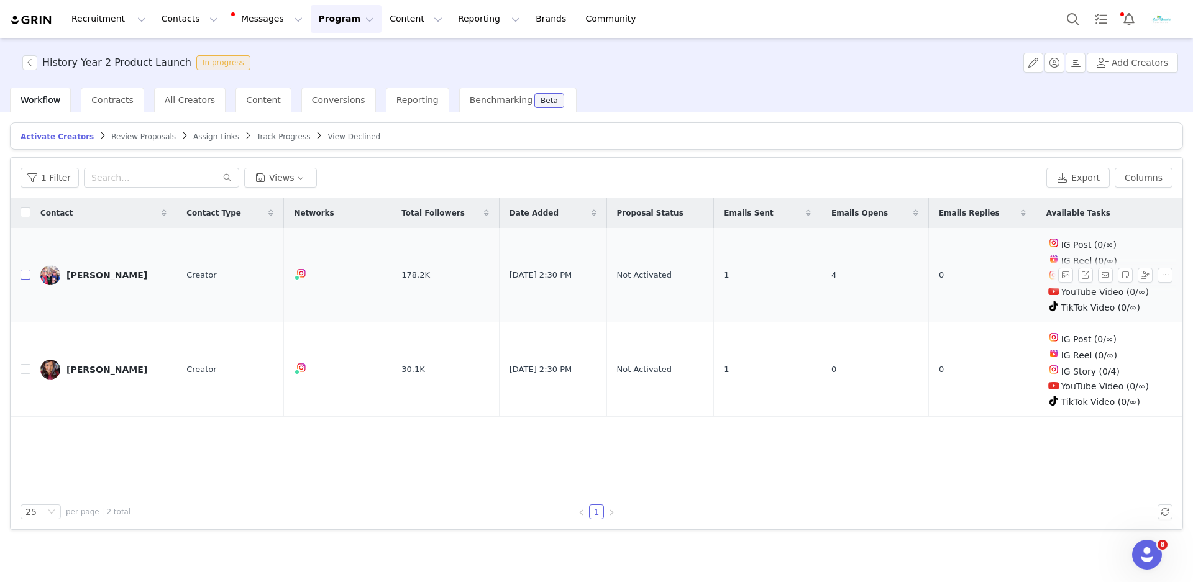
click at [24, 275] on input "checkbox" at bounding box center [26, 275] width 10 height 10
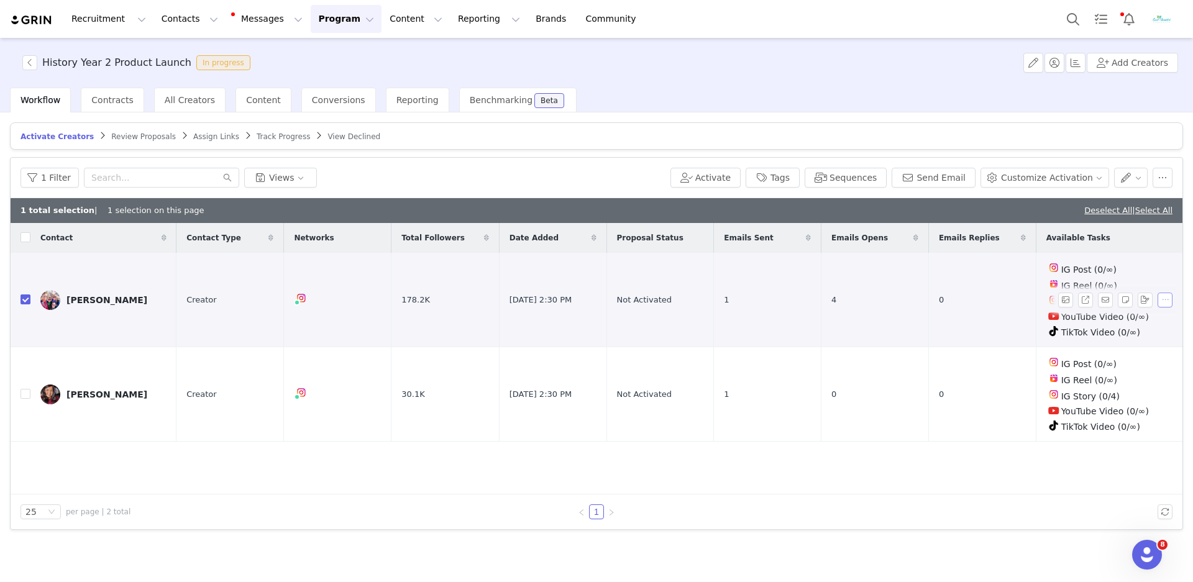
click at [1166, 299] on button "button" at bounding box center [1165, 300] width 15 height 15
click at [1145, 321] on span "Activate Creators" at bounding box center [1130, 322] width 75 height 14
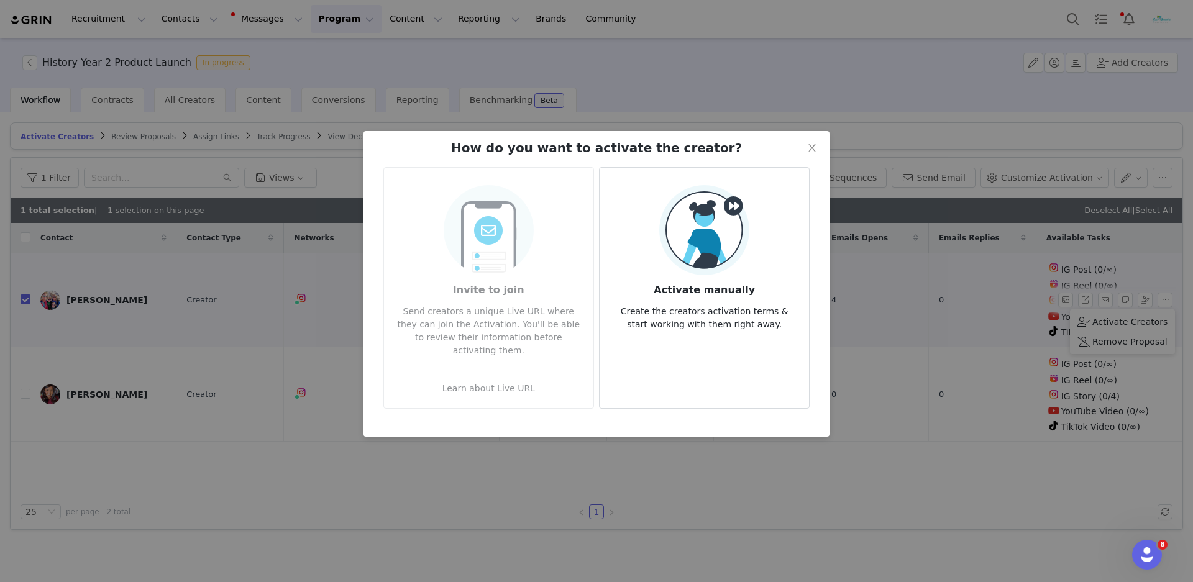
click at [705, 293] on h3 "Activate manually" at bounding box center [705, 286] width 190 height 22
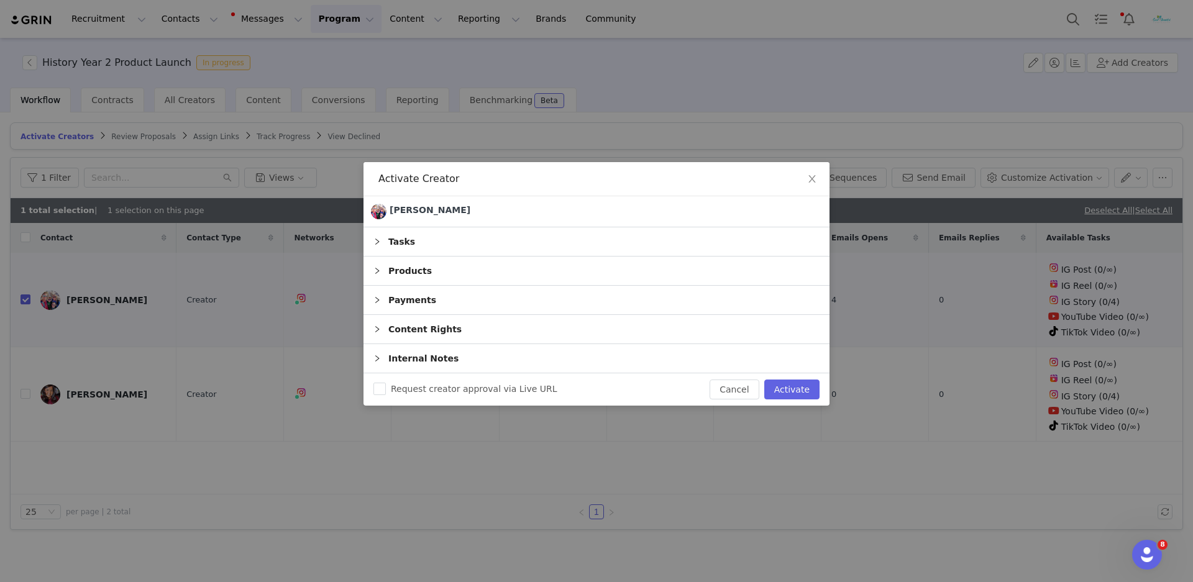
click at [694, 249] on div "Tasks" at bounding box center [597, 241] width 466 height 29
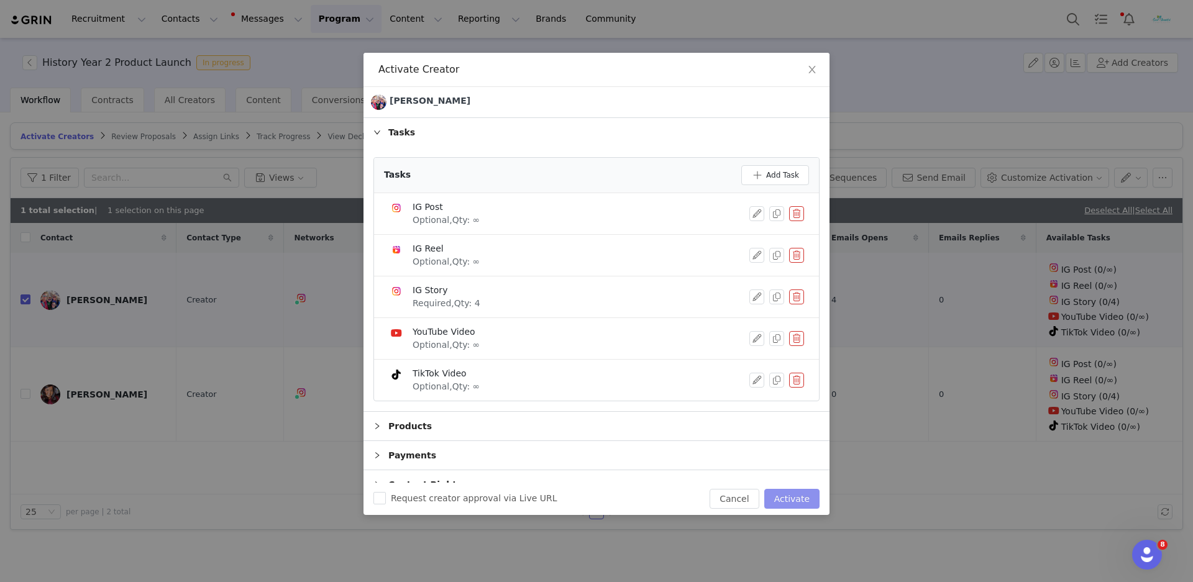
click at [792, 493] on button "Activate" at bounding box center [791, 499] width 55 height 20
checkbox input "false"
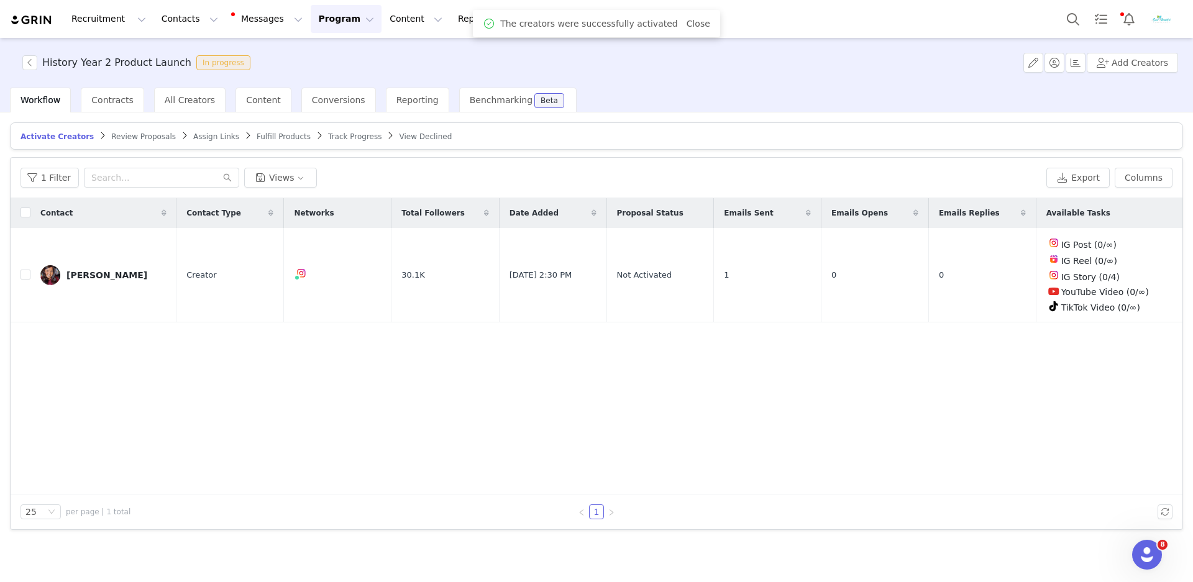
click at [157, 139] on span "Review Proposals" at bounding box center [143, 136] width 65 height 9
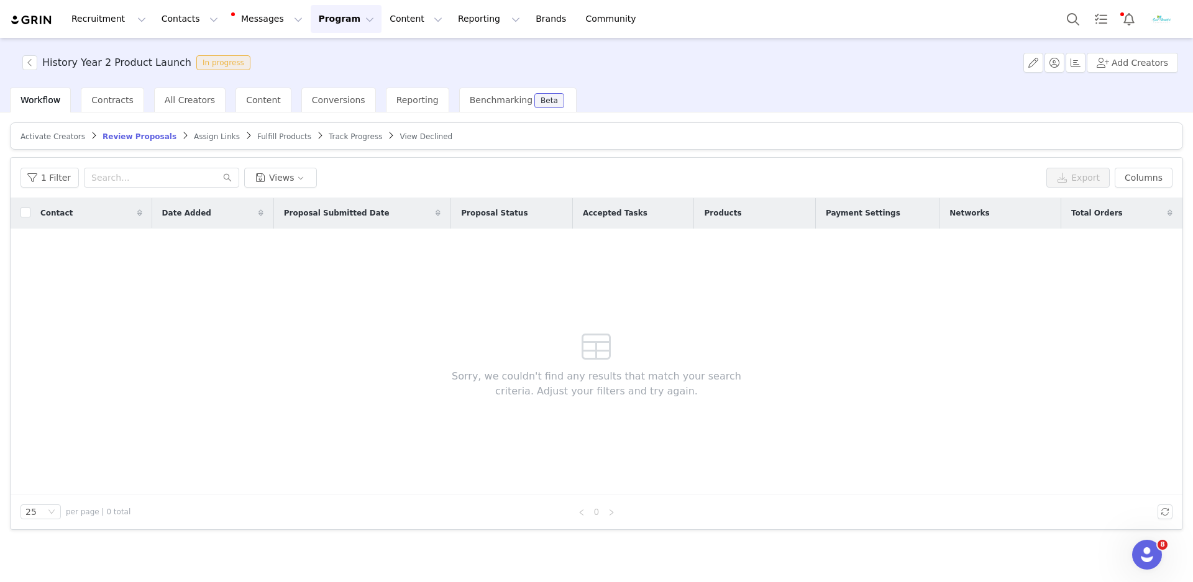
click at [216, 137] on span "Assign Links" at bounding box center [217, 136] width 46 height 9
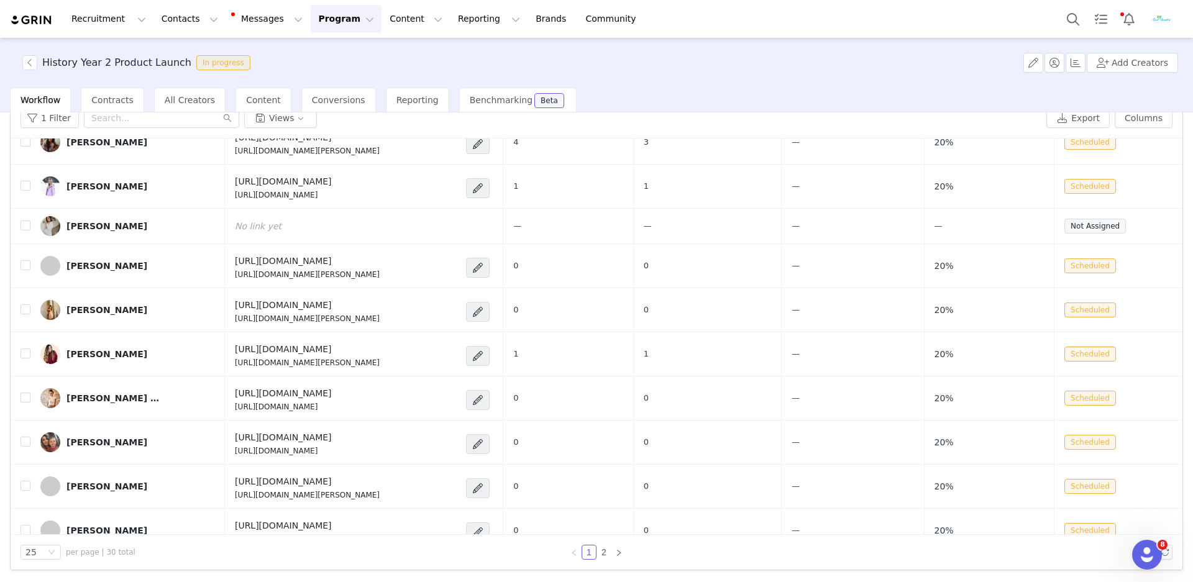
scroll to position [60, 0]
click at [609, 552] on link "2" at bounding box center [604, 553] width 14 height 14
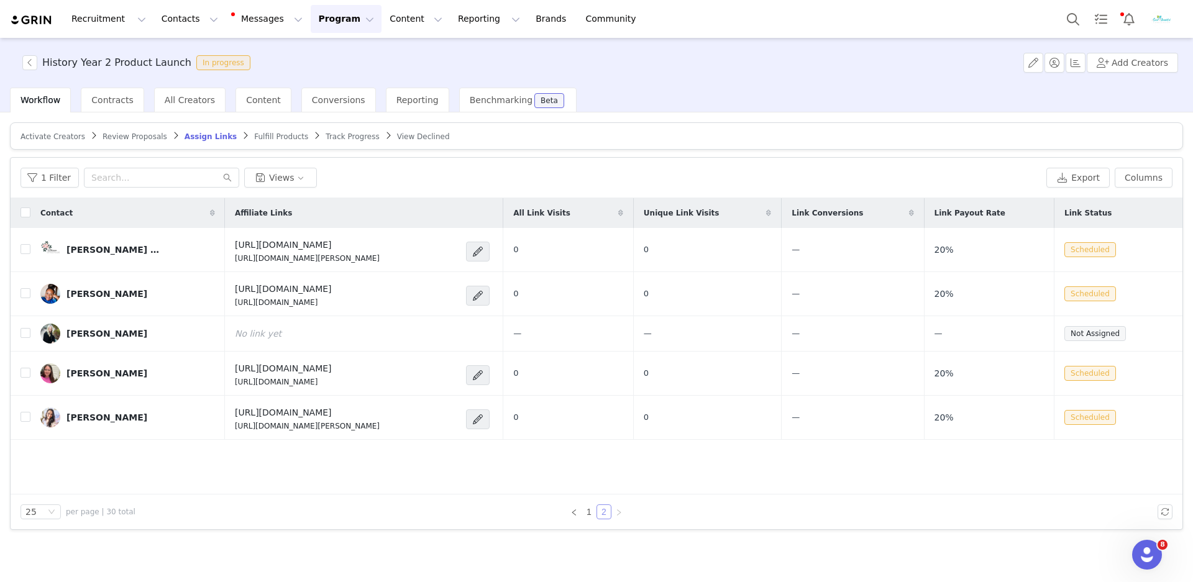
scroll to position [0, 0]
click at [589, 513] on link "1" at bounding box center [589, 512] width 14 height 14
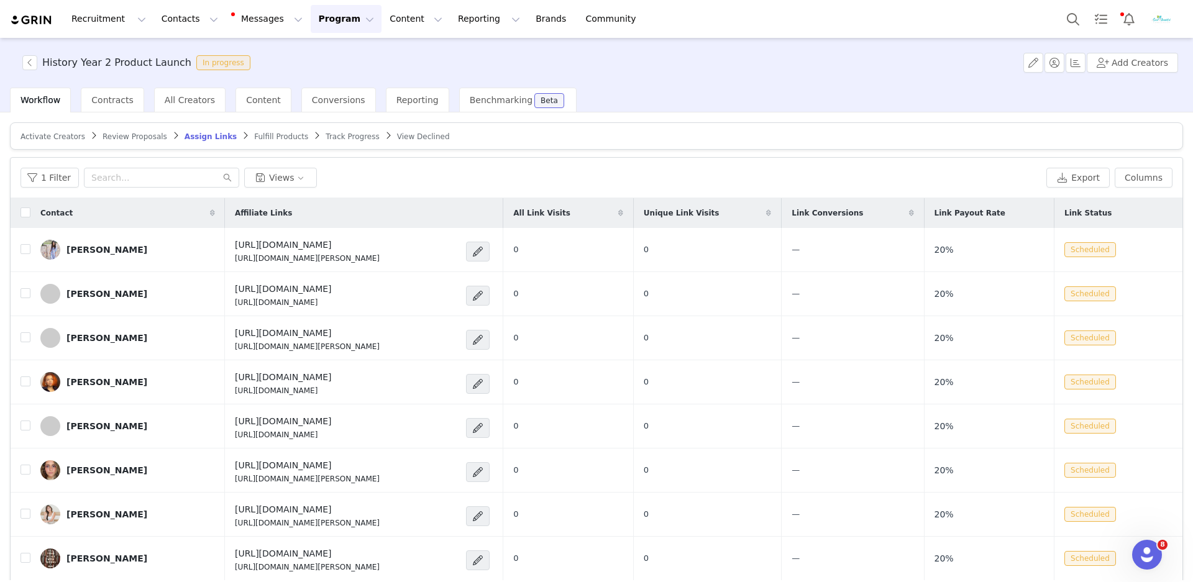
click at [148, 135] on span "Review Proposals" at bounding box center [135, 136] width 65 height 9
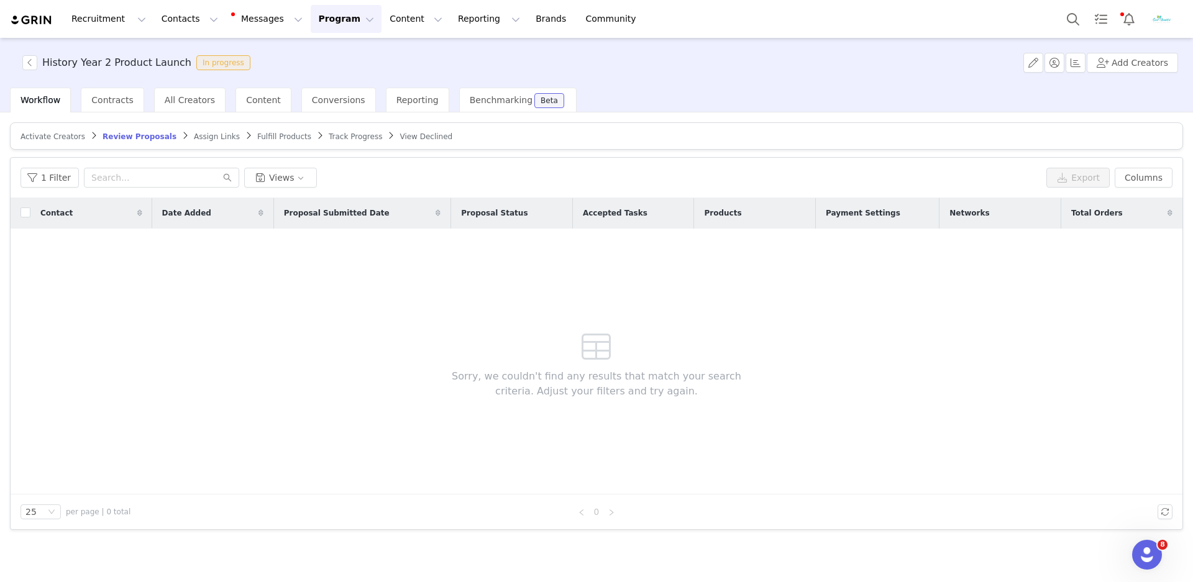
click at [208, 135] on span "Assign Links" at bounding box center [217, 136] width 46 height 9
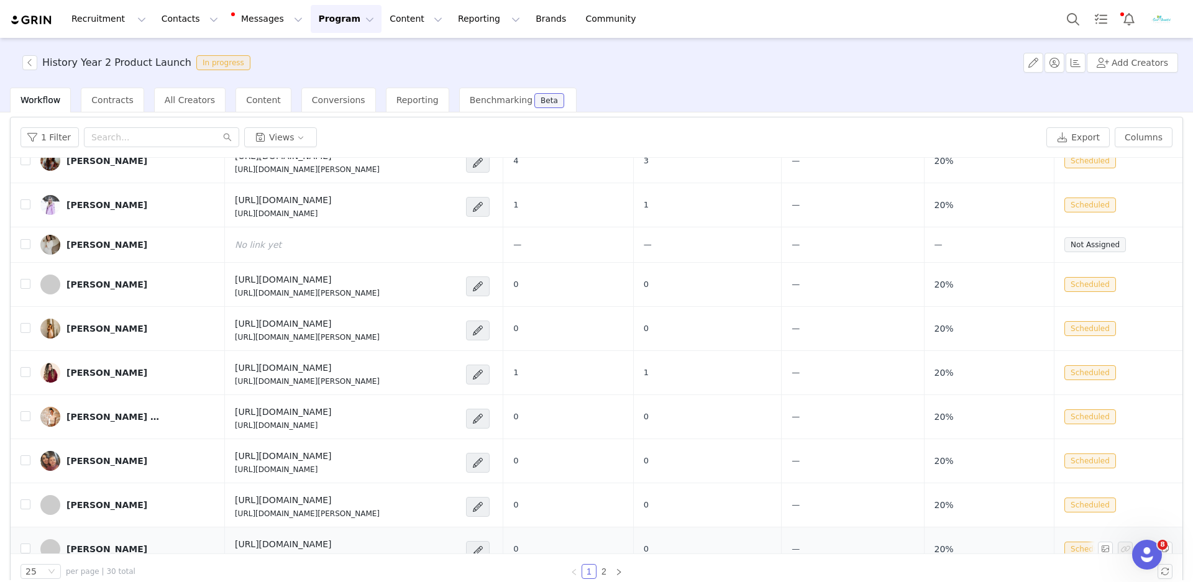
scroll to position [701, 0]
click at [609, 569] on link "2" at bounding box center [604, 572] width 14 height 14
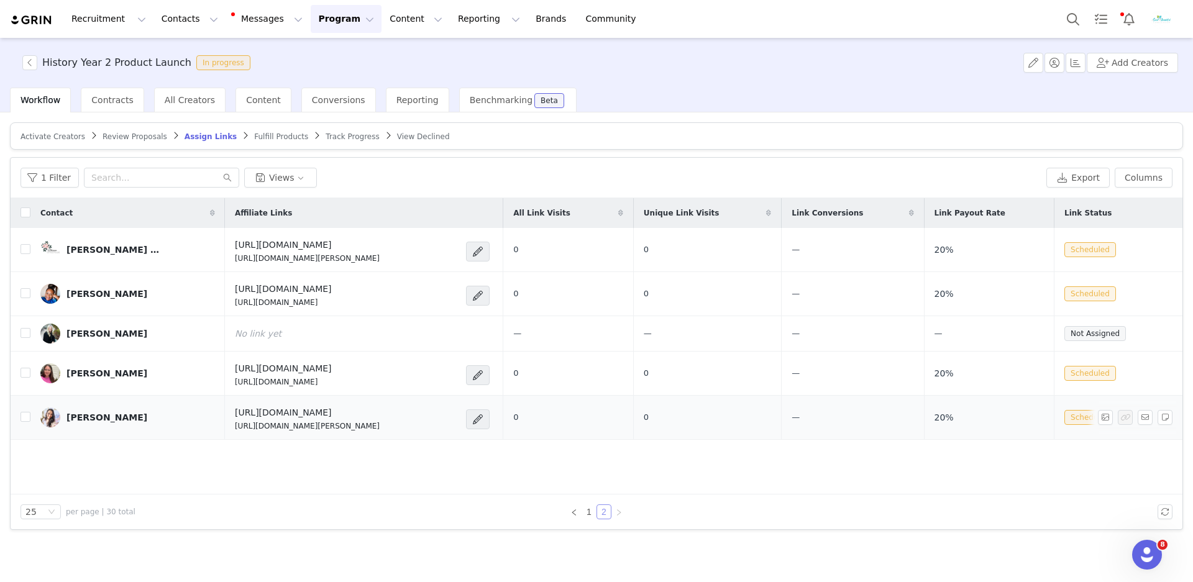
scroll to position [0, 0]
click at [26, 334] on input "checkbox" at bounding box center [26, 333] width 10 height 10
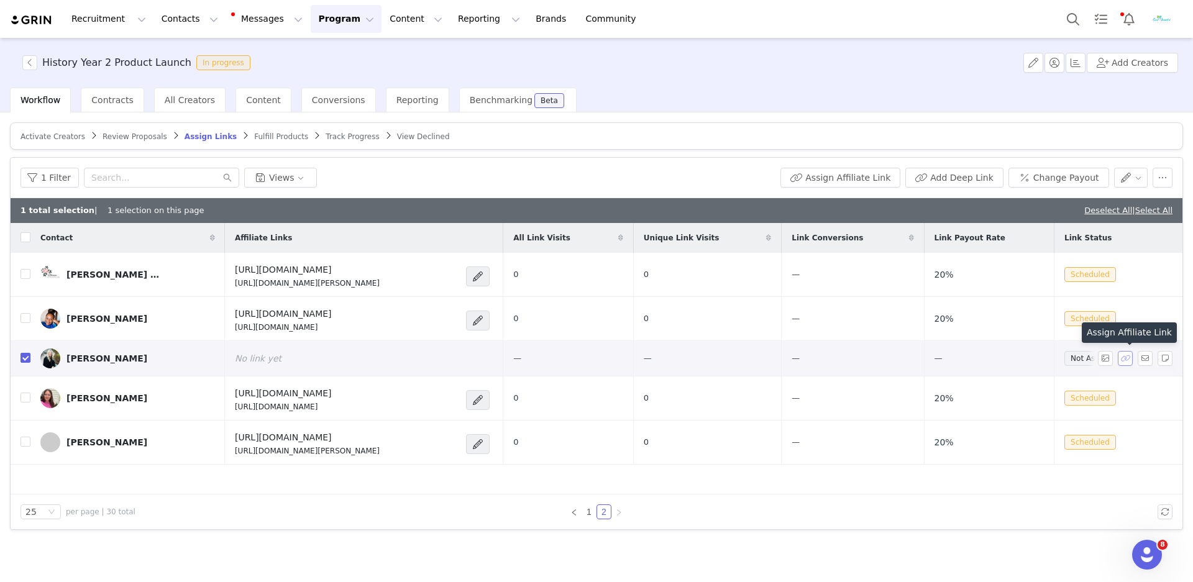
click at [1131, 358] on button "button" at bounding box center [1125, 358] width 15 height 15
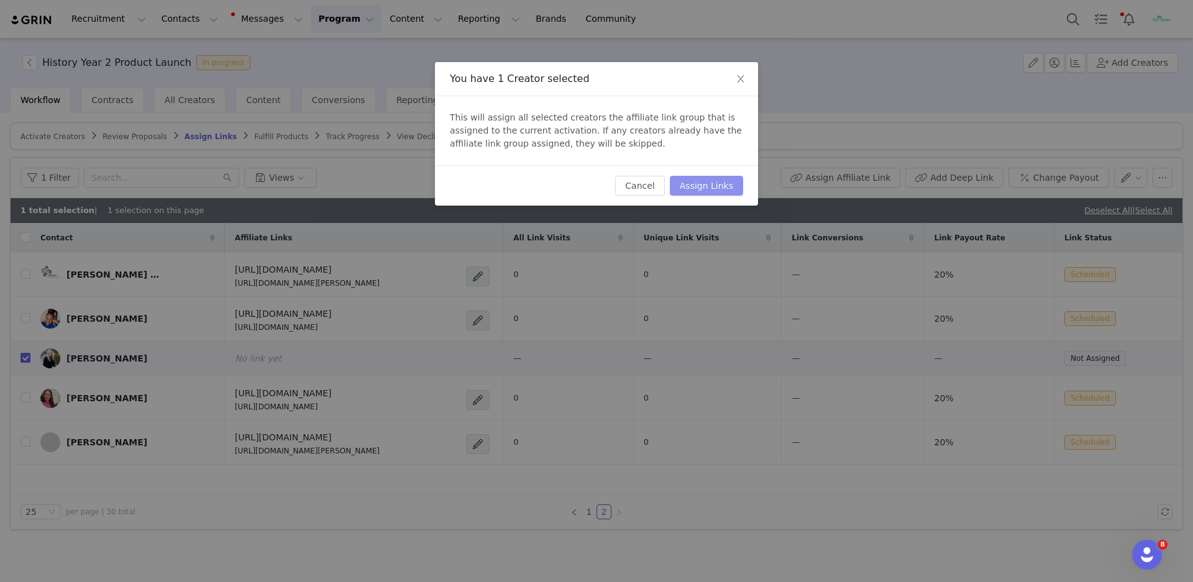
click at [706, 190] on button "Assign Links" at bounding box center [706, 186] width 73 height 20
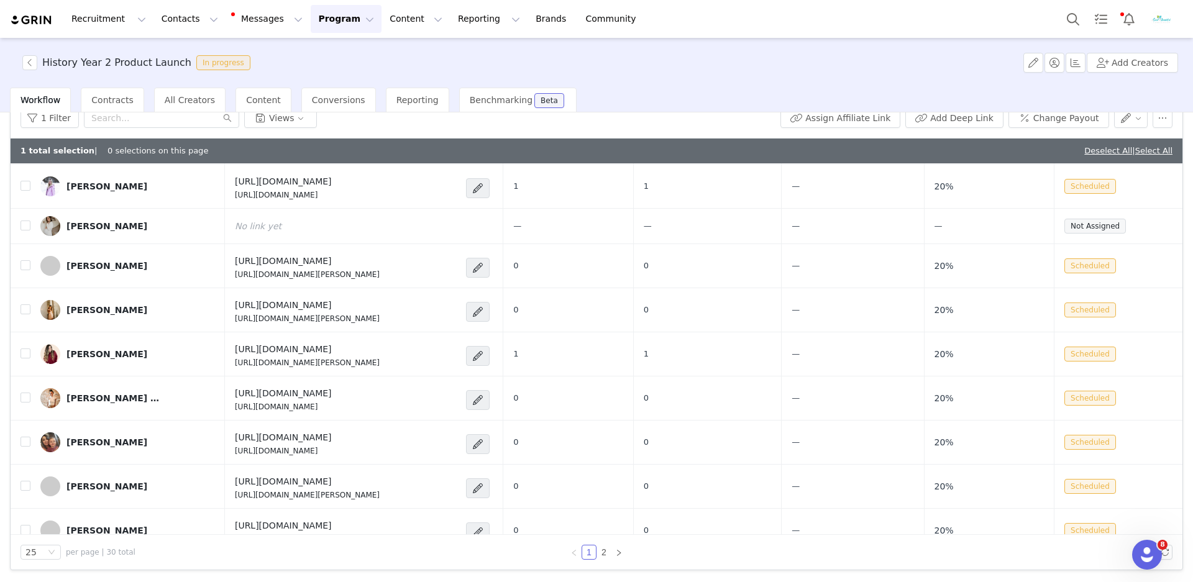
scroll to position [60, 0]
click at [605, 557] on link "2" at bounding box center [604, 553] width 14 height 14
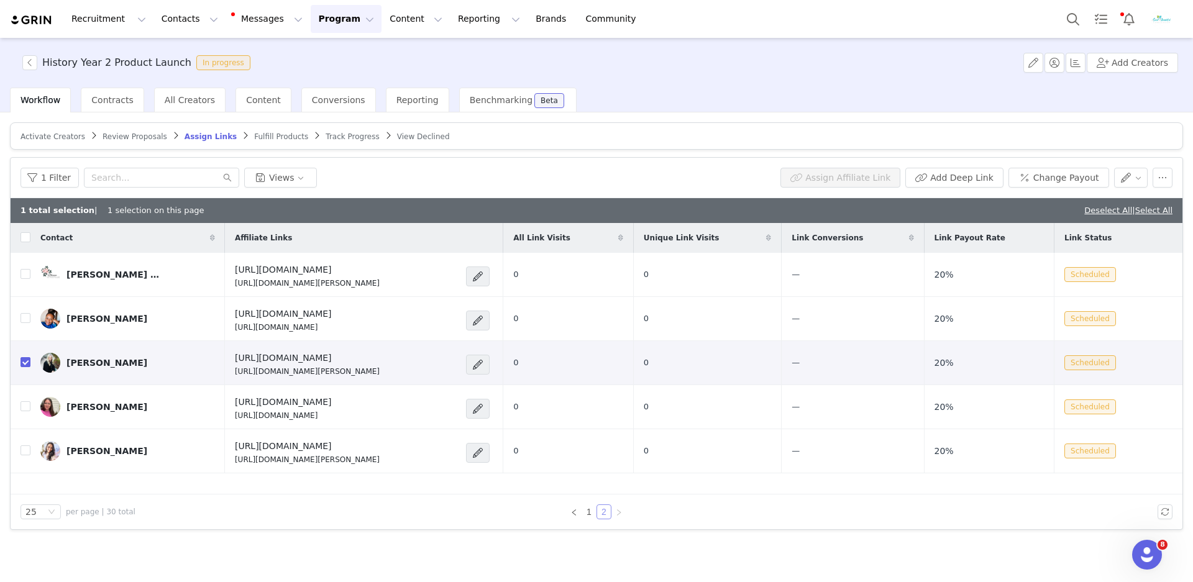
scroll to position [0, 0]
drag, startPoint x: 366, startPoint y: 373, endPoint x: 213, endPoint y: 369, distance: 153.6
click at [225, 369] on td "[URL][DOMAIN_NAME] [URL][DOMAIN_NAME][PERSON_NAME]" at bounding box center [364, 363] width 278 height 44
copy p "[URL][DOMAIN_NAME][PERSON_NAME]"
click at [593, 513] on link "1" at bounding box center [589, 512] width 14 height 14
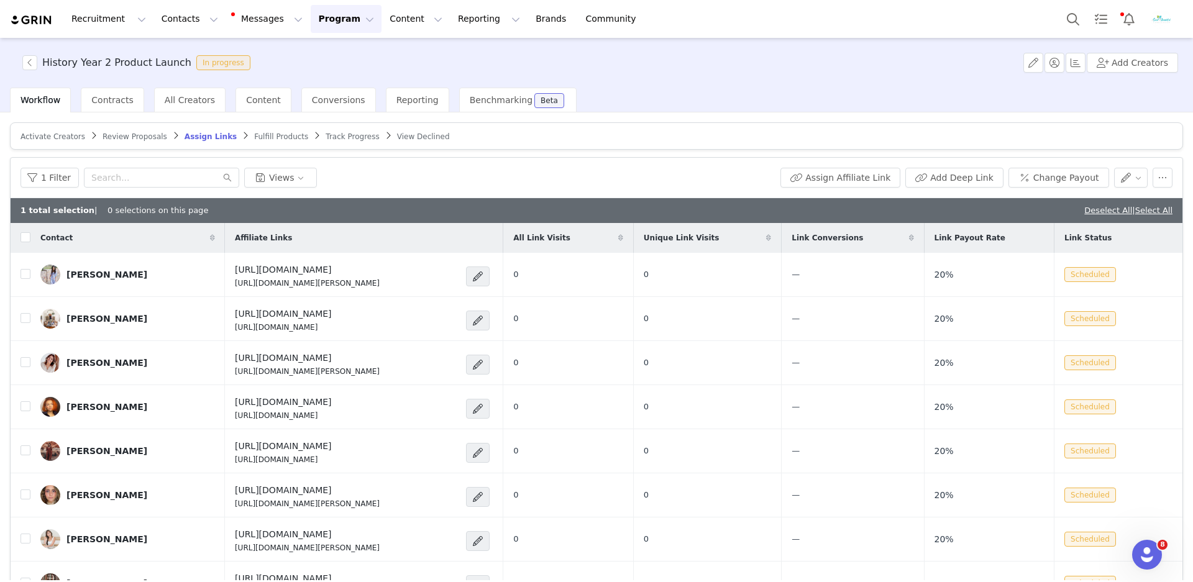
checkbox input "false"
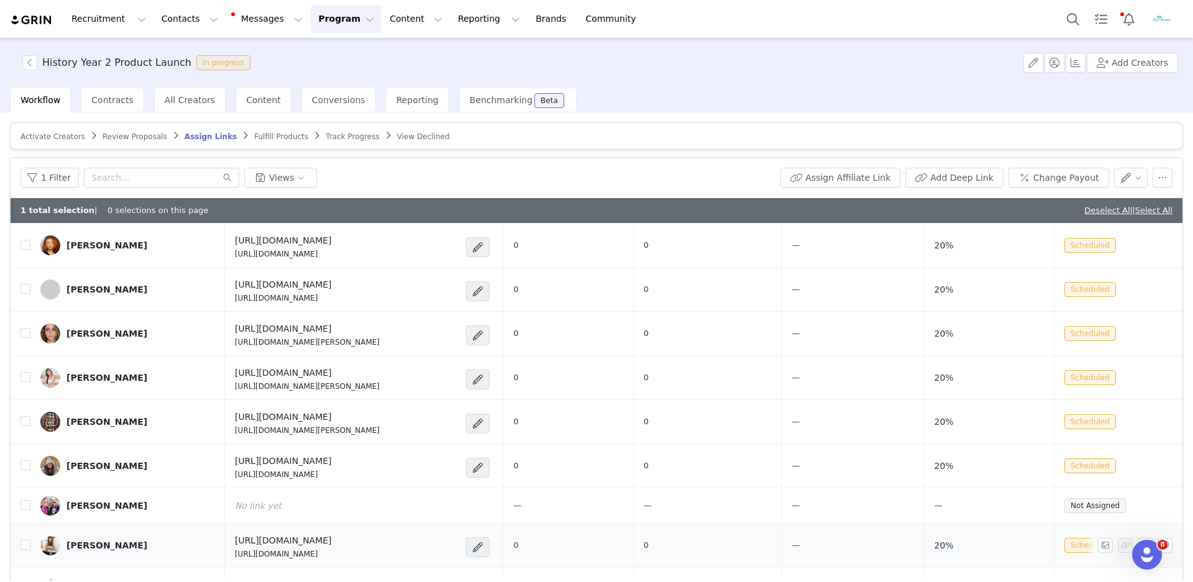
scroll to position [170, 0]
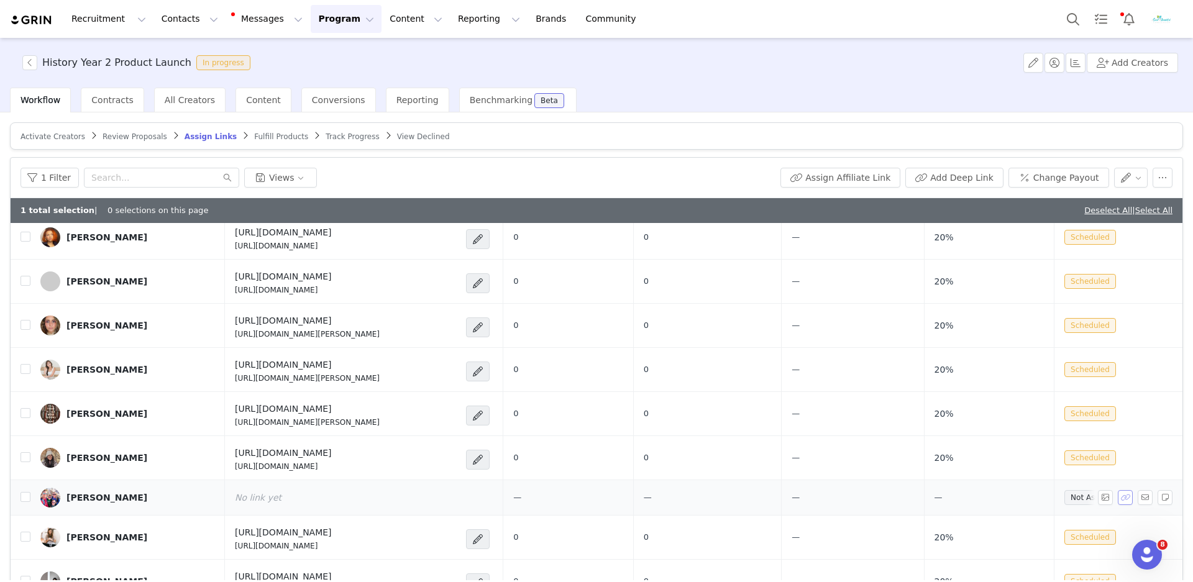
click at [1120, 493] on button "button" at bounding box center [1125, 497] width 15 height 15
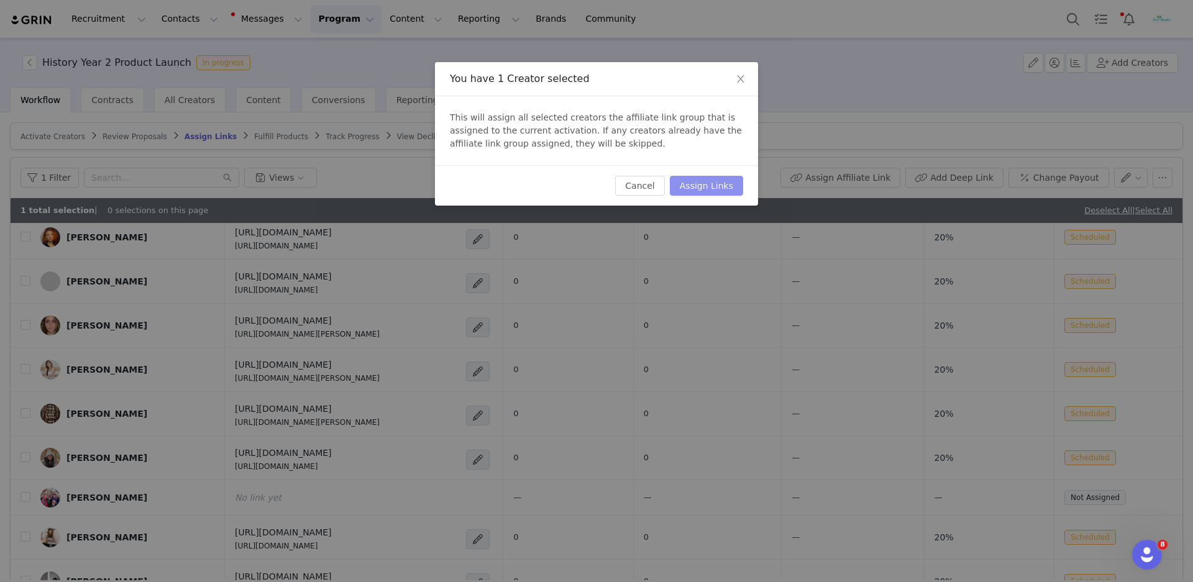
click at [723, 186] on button "Assign Links" at bounding box center [706, 186] width 73 height 20
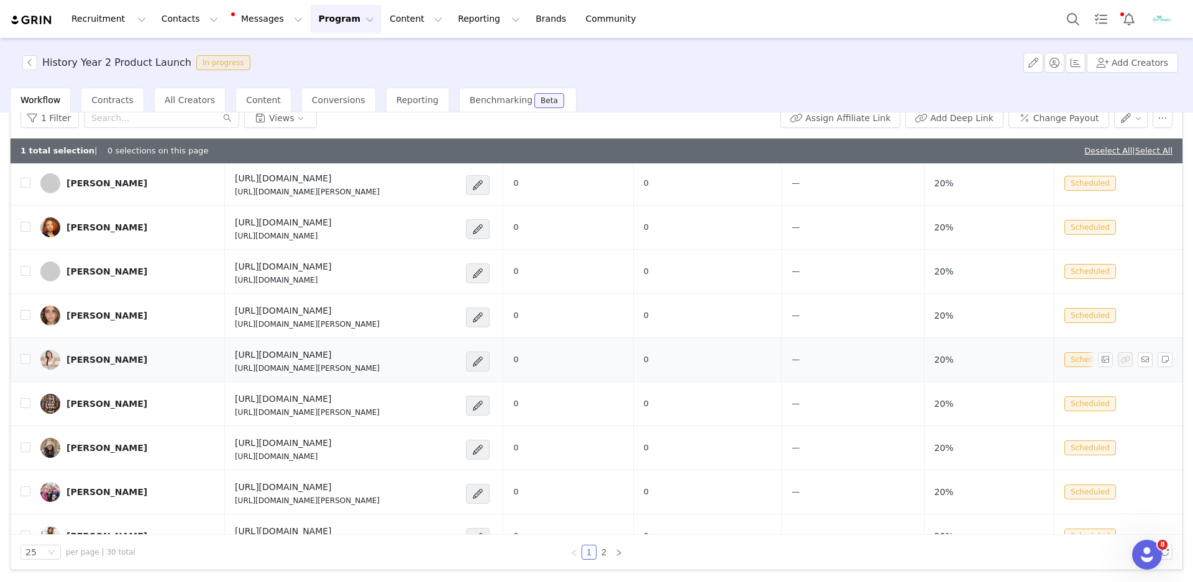
scroll to position [60, 0]
drag, startPoint x: 350, startPoint y: 493, endPoint x: 208, endPoint y: 487, distance: 143.1
click at [235, 495] on p "[URL][DOMAIN_NAME][PERSON_NAME]" at bounding box center [307, 500] width 145 height 11
copy p "[URL][DOMAIN_NAME][PERSON_NAME]"
click at [637, 112] on div "1 Filter Views" at bounding box center [398, 118] width 755 height 20
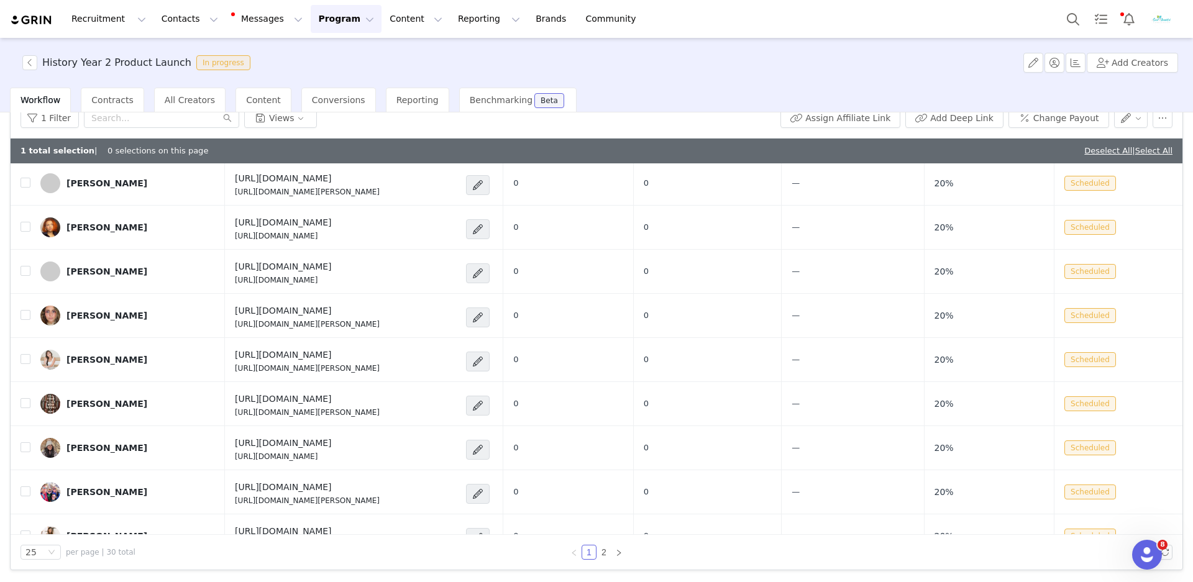
click at [30, 25] on img at bounding box center [32, 20] width 44 height 12
